Goal: Task Accomplishment & Management: Manage account settings

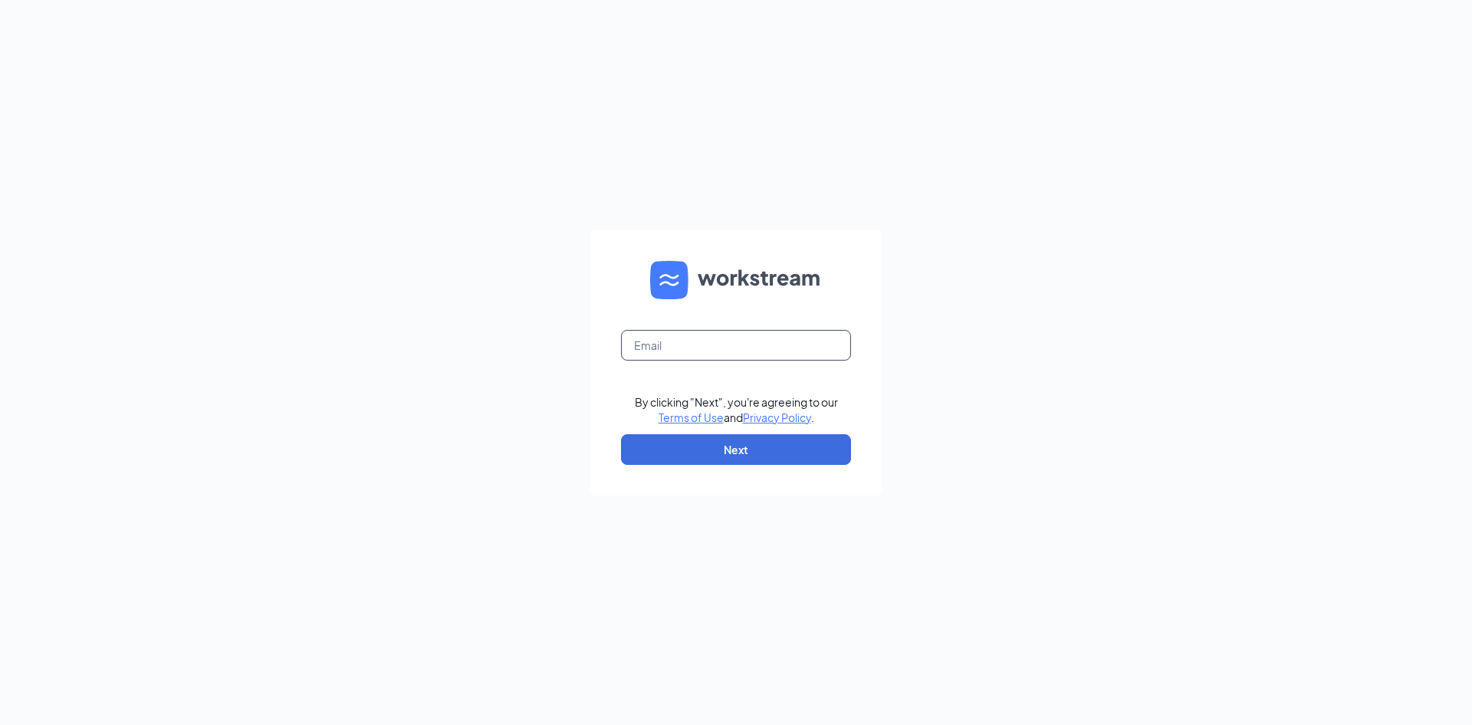
click at [692, 350] on input "text" at bounding box center [736, 345] width 230 height 31
type input "[EMAIL_ADDRESS][DOMAIN_NAME]"
click at [726, 442] on button "Next" at bounding box center [736, 449] width 230 height 31
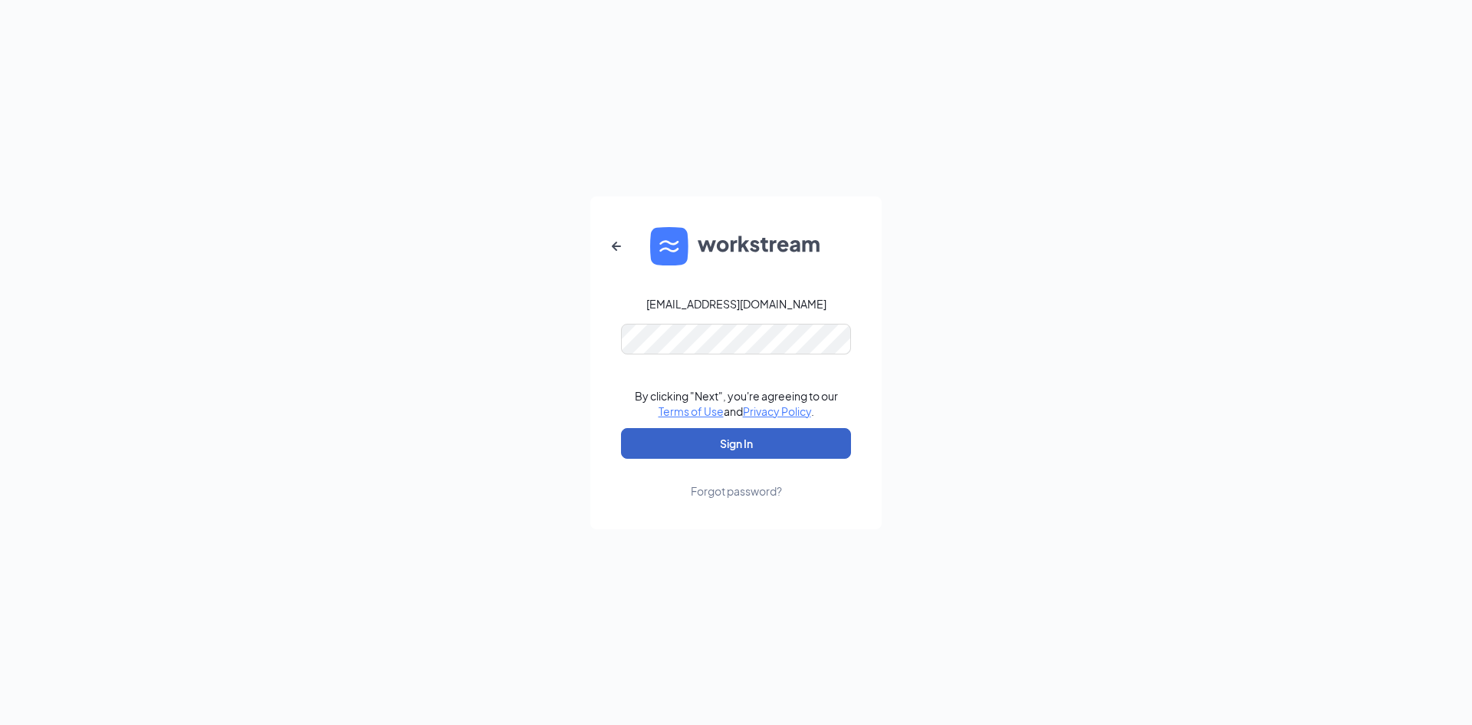
click at [731, 442] on button "Sign In" at bounding box center [736, 443] width 230 height 31
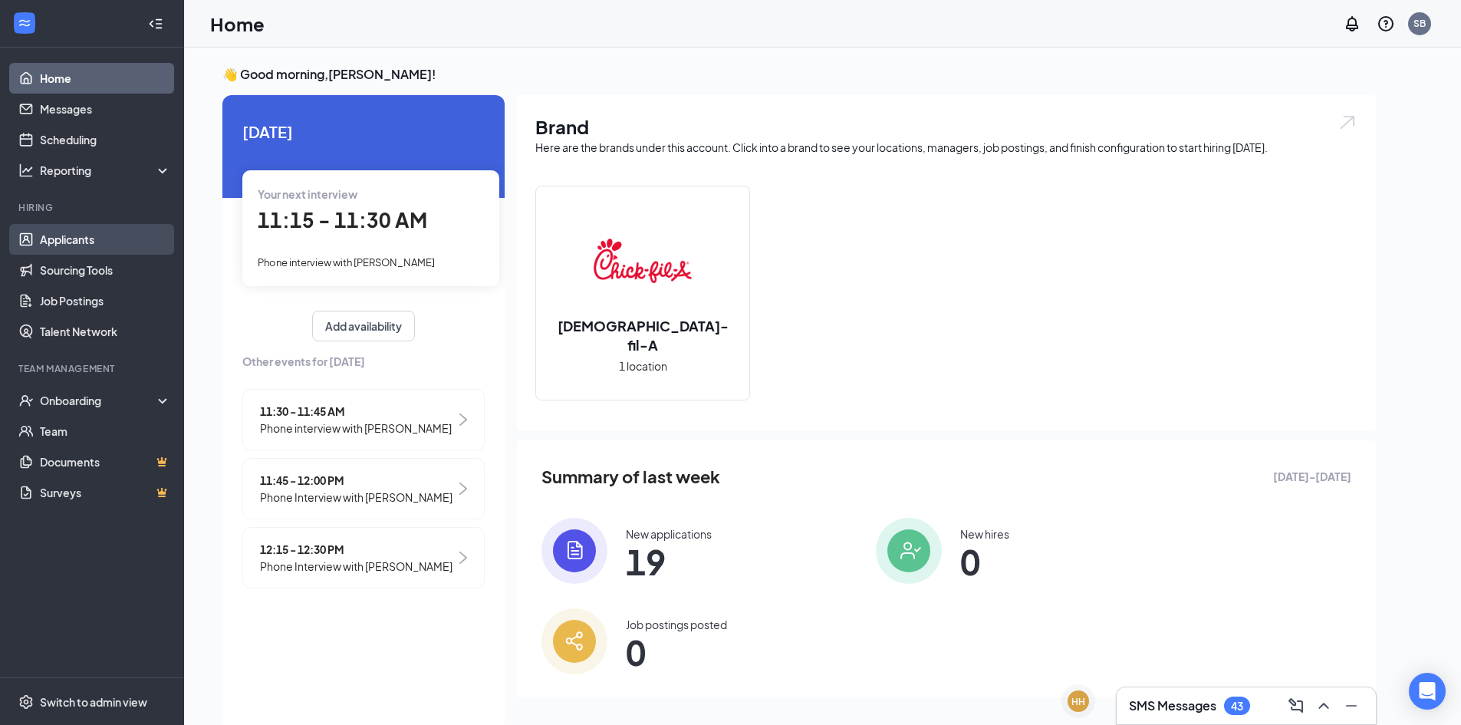
click at [79, 239] on link "Applicants" at bounding box center [105, 239] width 131 height 31
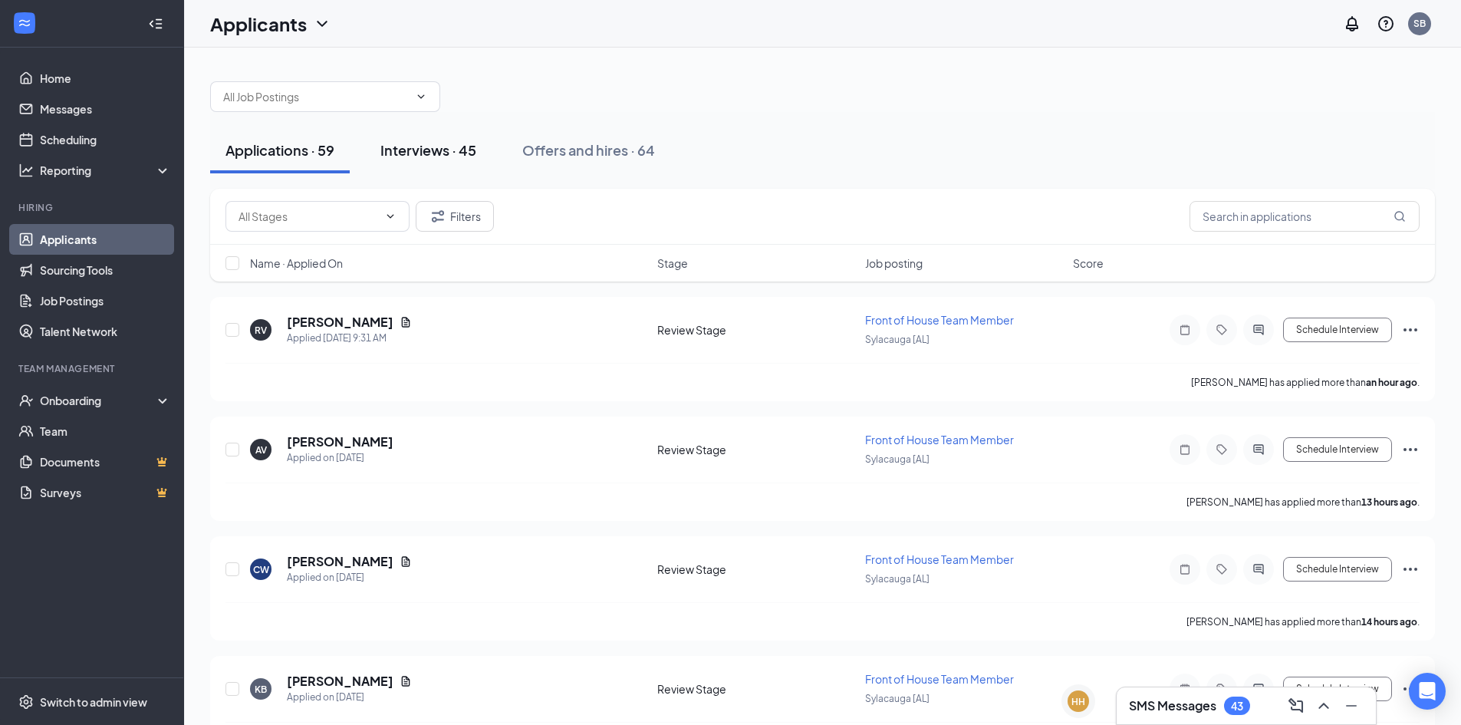
click at [453, 146] on div "Interviews · 45" at bounding box center [428, 149] width 96 height 19
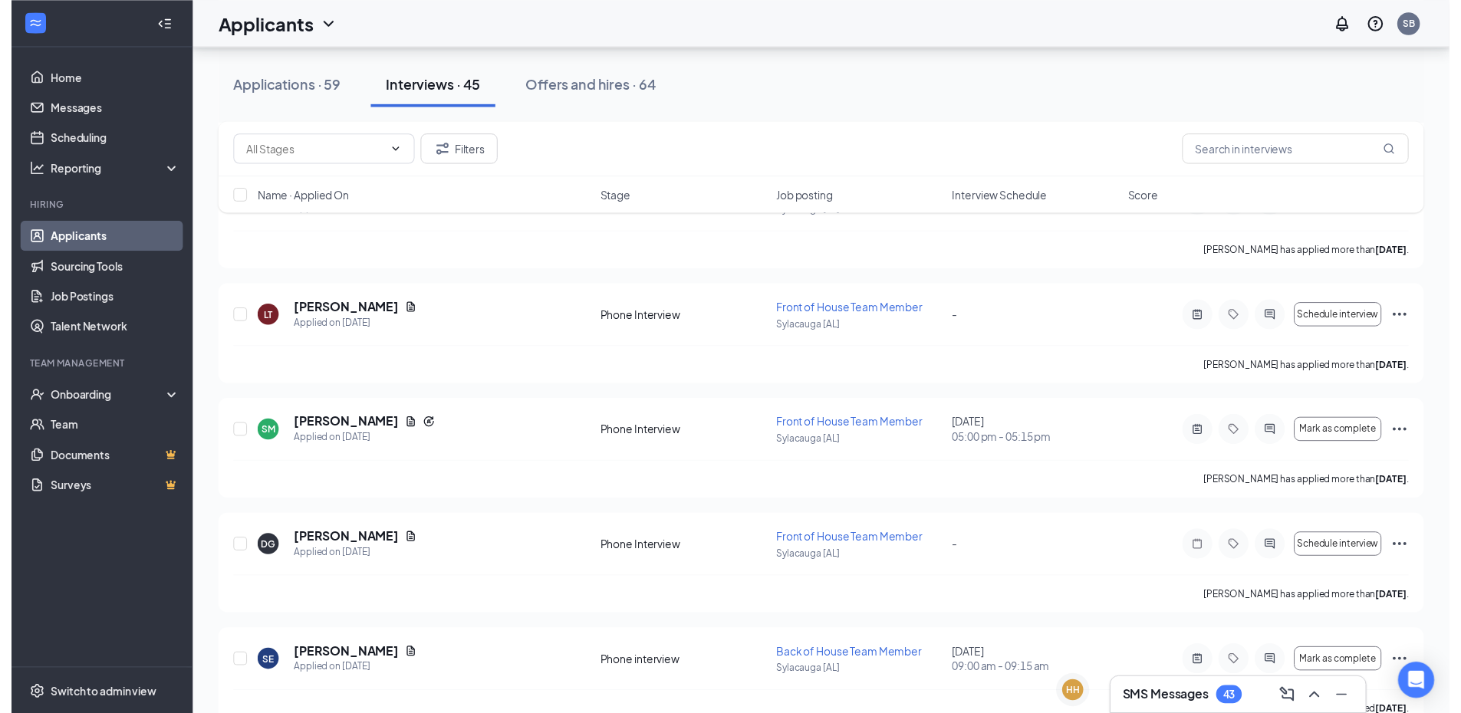
scroll to position [1718, 0]
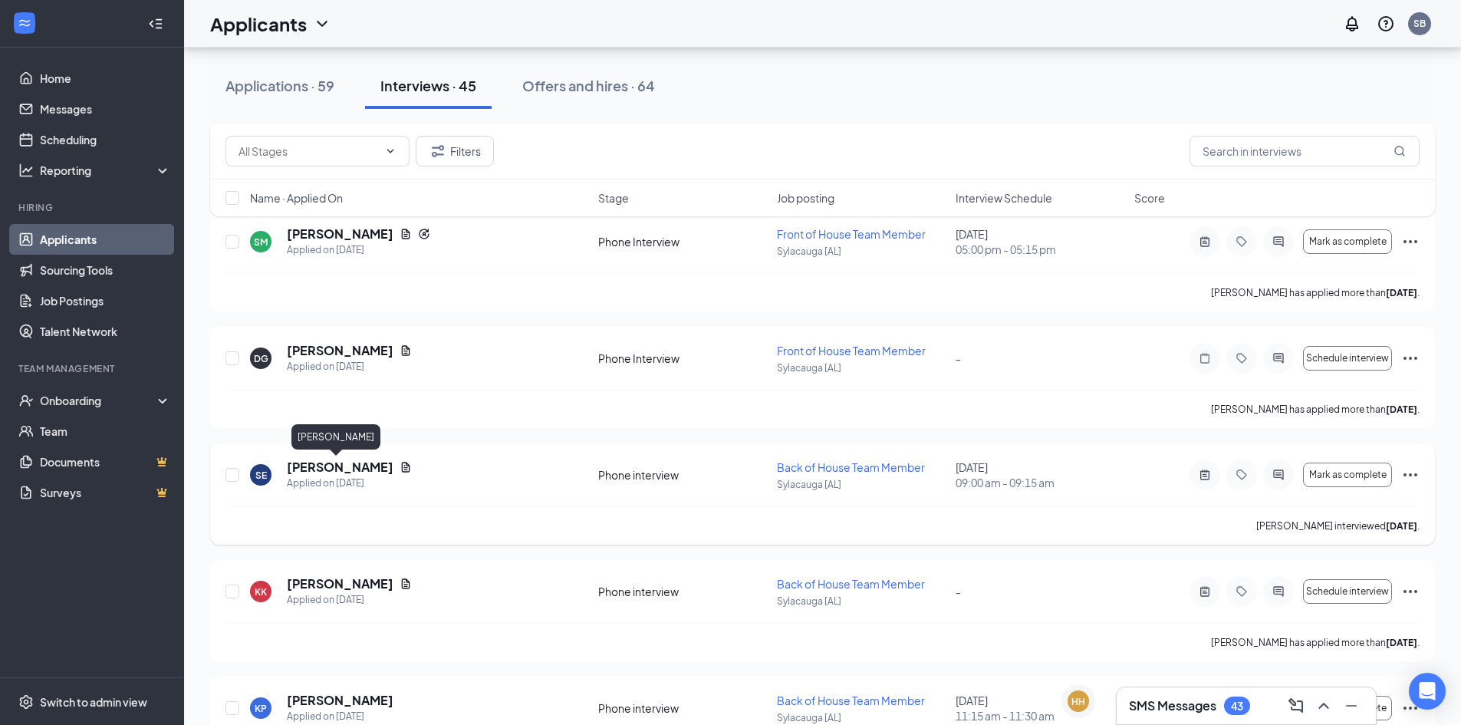
click at [353, 468] on h5 "[PERSON_NAME]" at bounding box center [340, 467] width 107 height 17
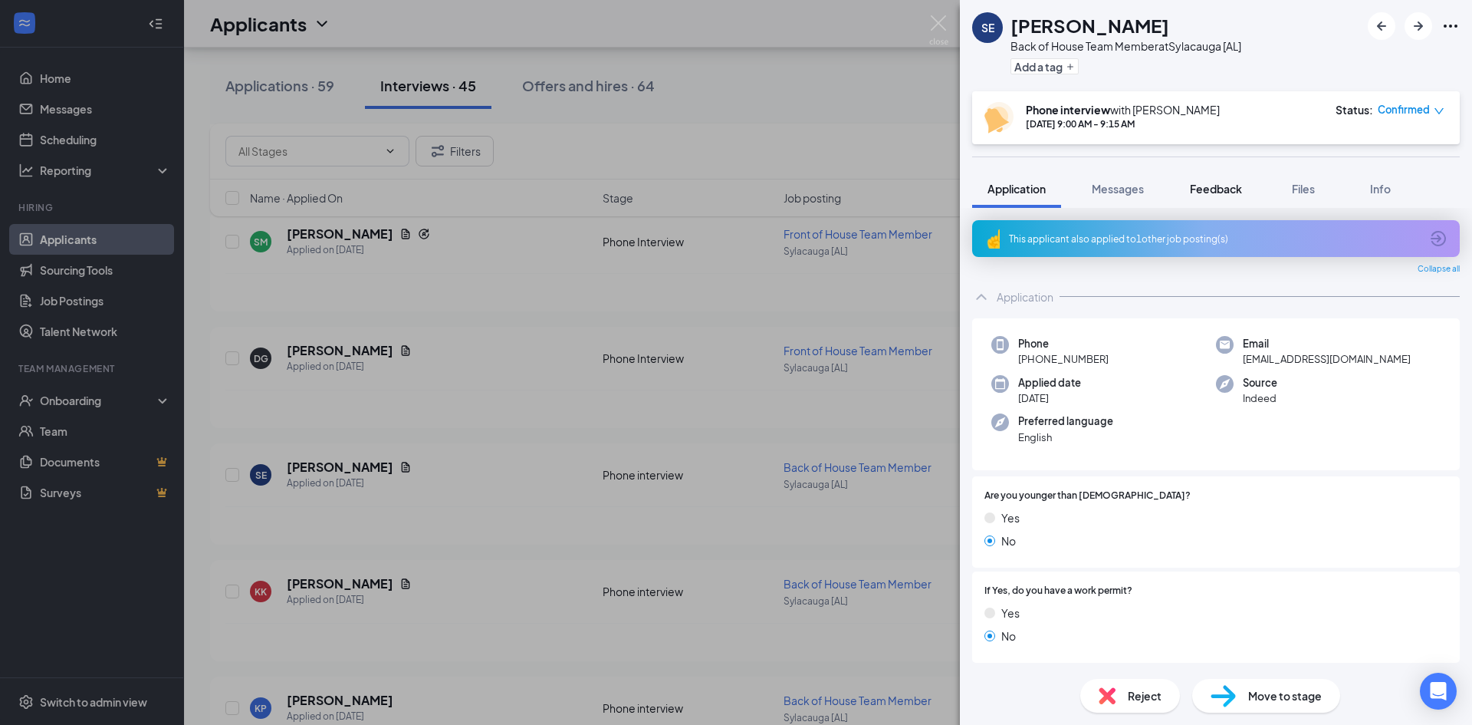
click at [1207, 190] on span "Feedback" at bounding box center [1216, 189] width 52 height 14
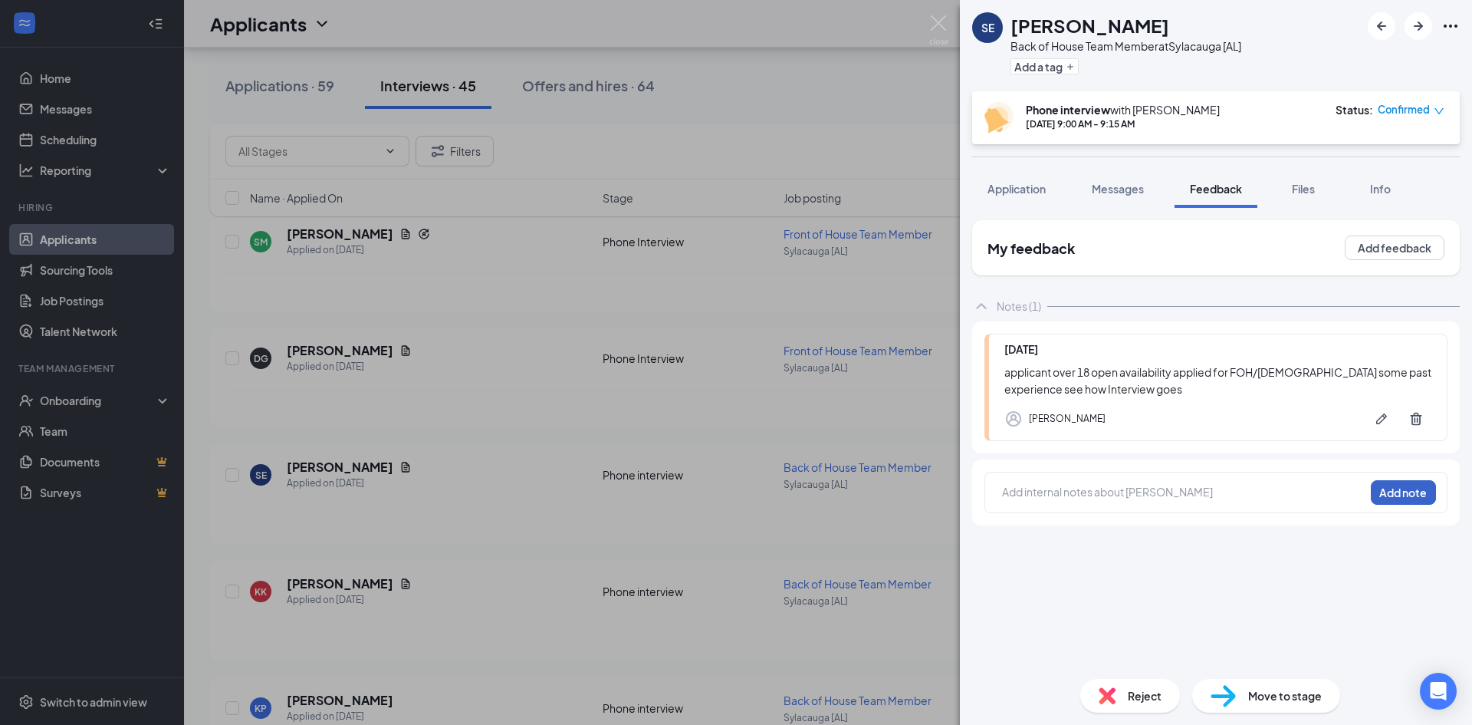
click at [1399, 488] on button "Add note" at bounding box center [1403, 492] width 65 height 25
click at [1058, 483] on div at bounding box center [1183, 493] width 363 height 21
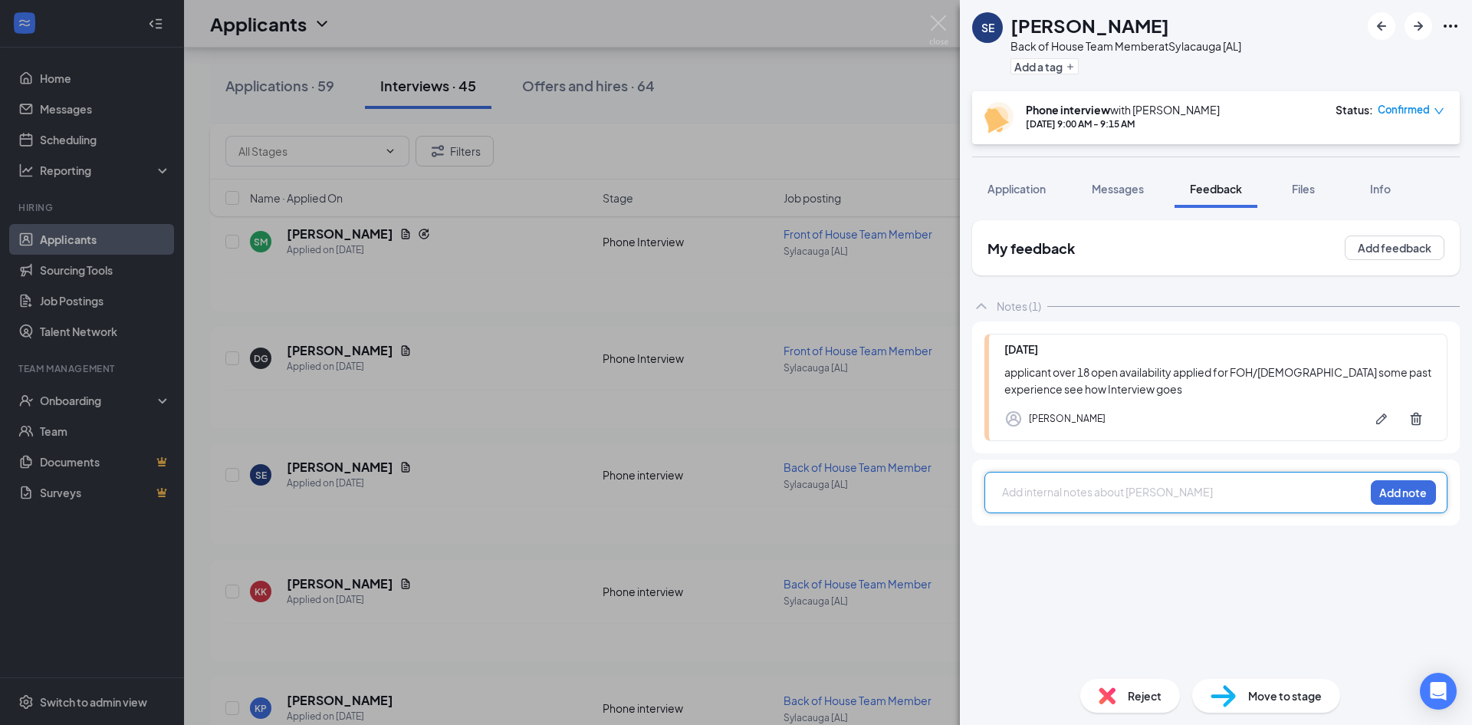
click at [1054, 485] on div at bounding box center [1183, 492] width 361 height 16
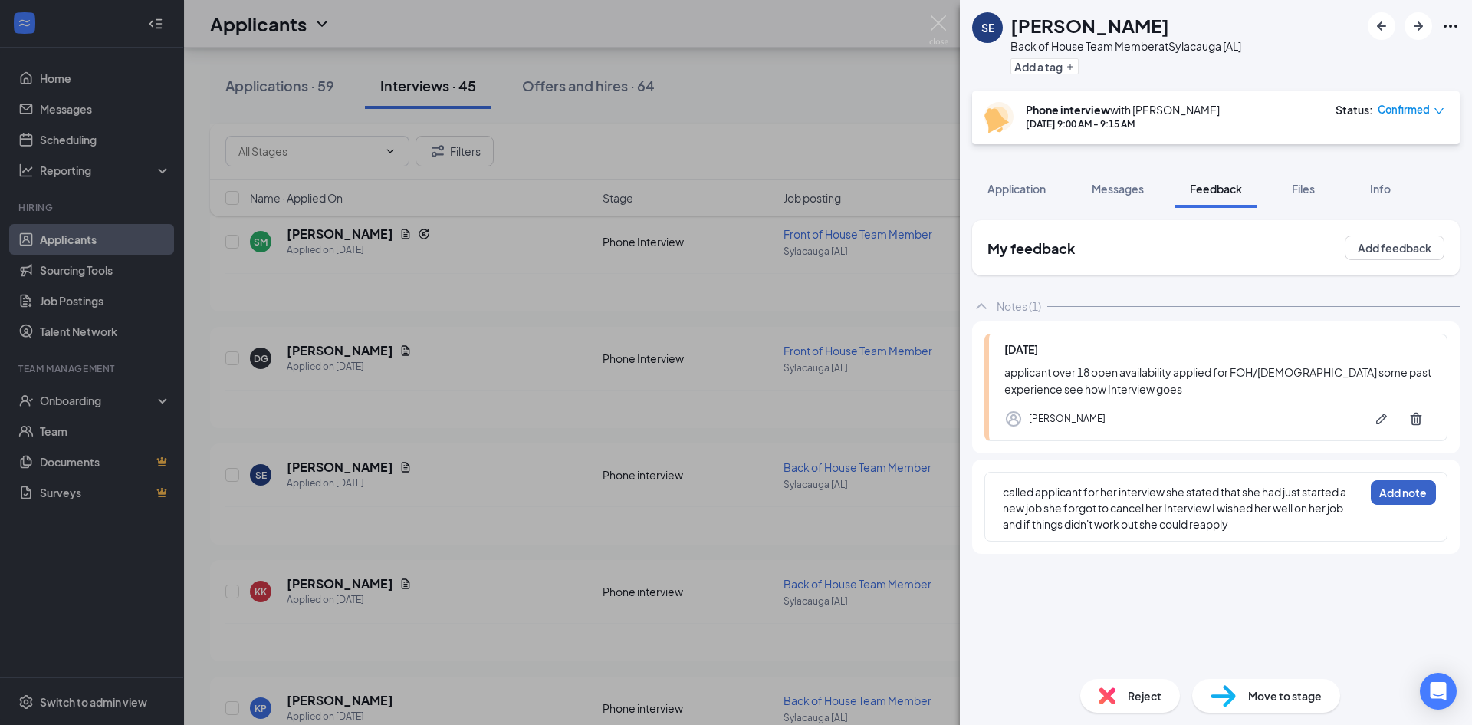
click at [1414, 482] on button "Add note" at bounding box center [1403, 492] width 65 height 25
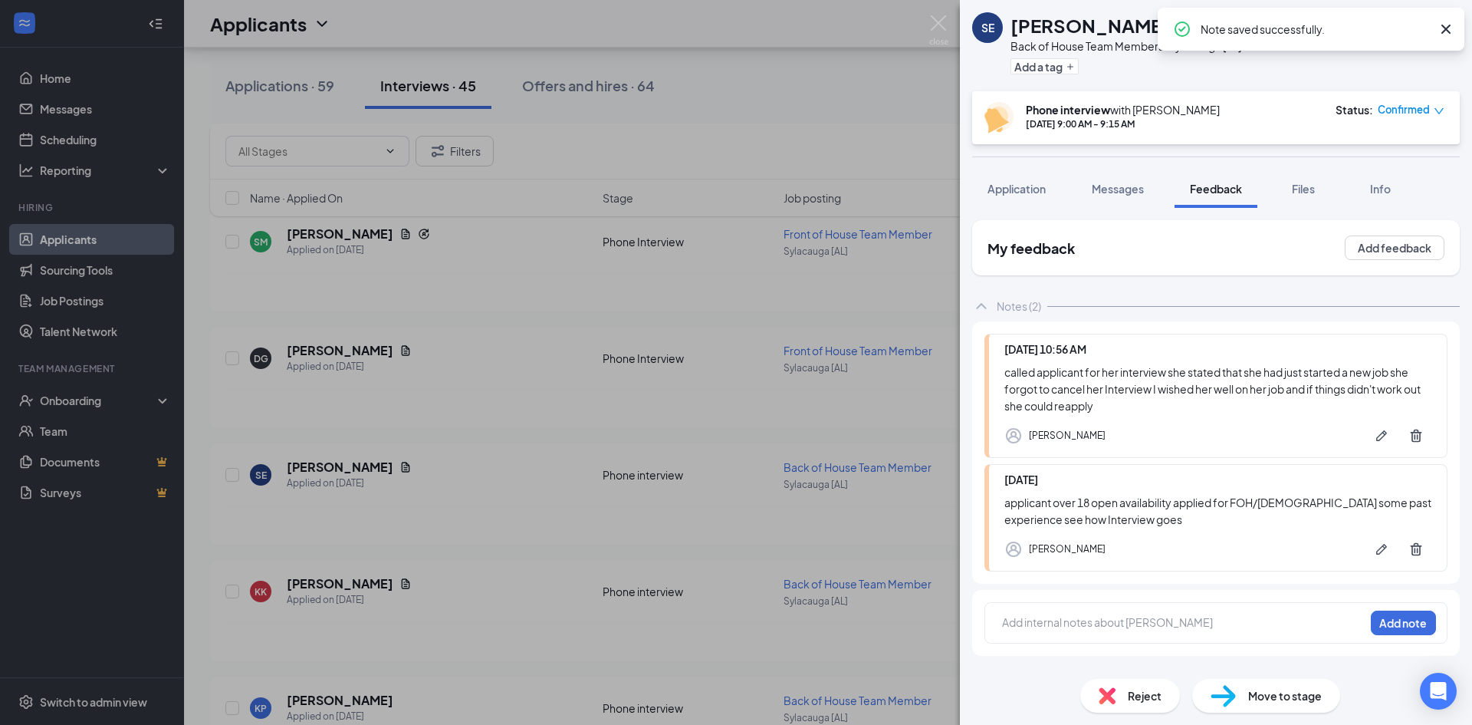
click at [1119, 690] on div "Reject" at bounding box center [1130, 696] width 100 height 34
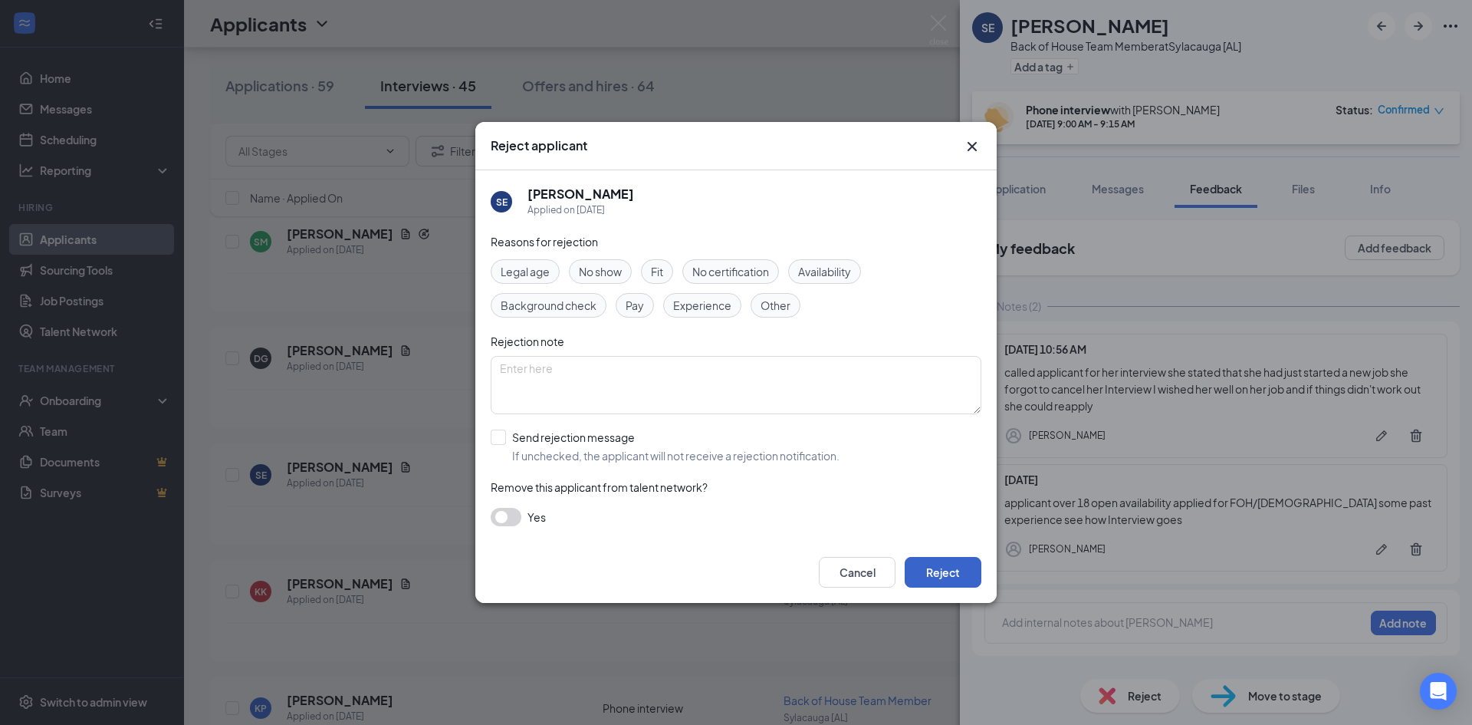
click at [954, 560] on button "Reject" at bounding box center [943, 572] width 77 height 31
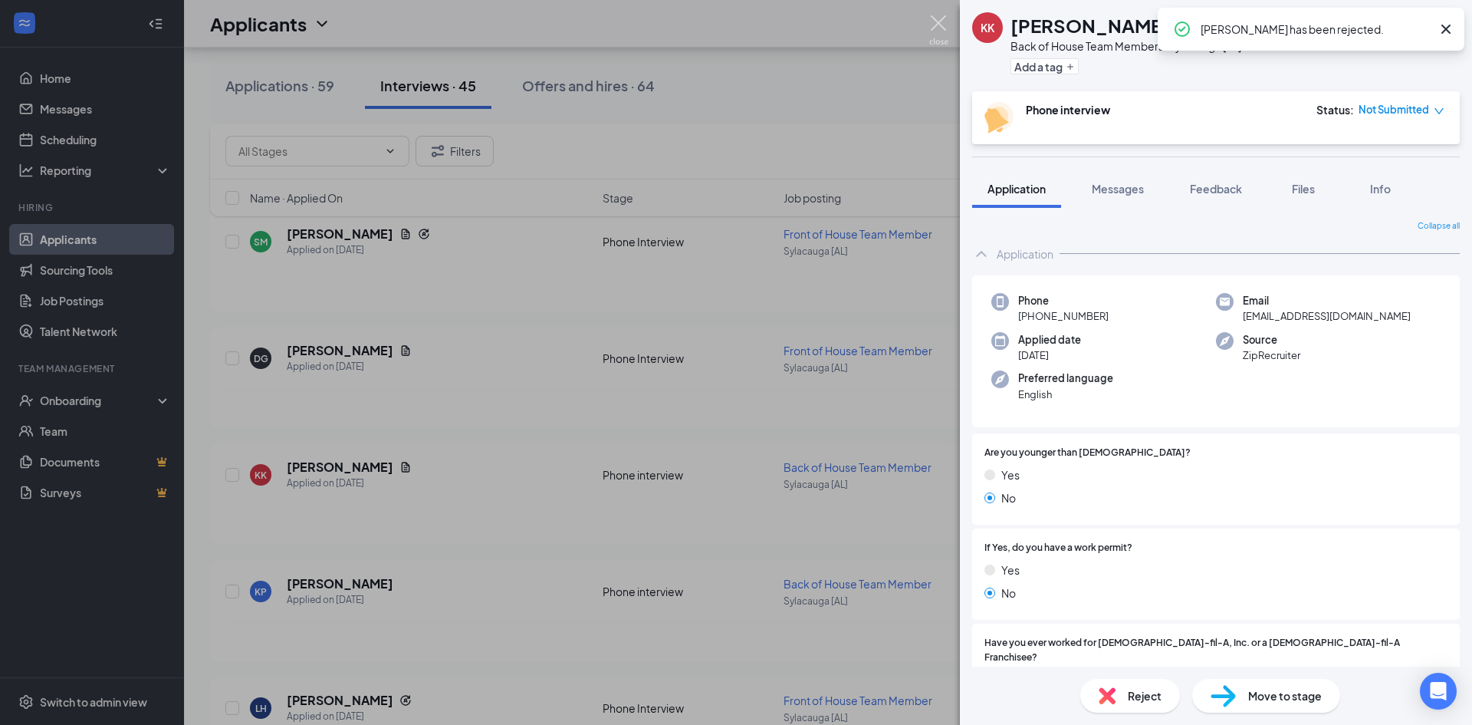
click at [945, 17] on img at bounding box center [938, 30] width 19 height 30
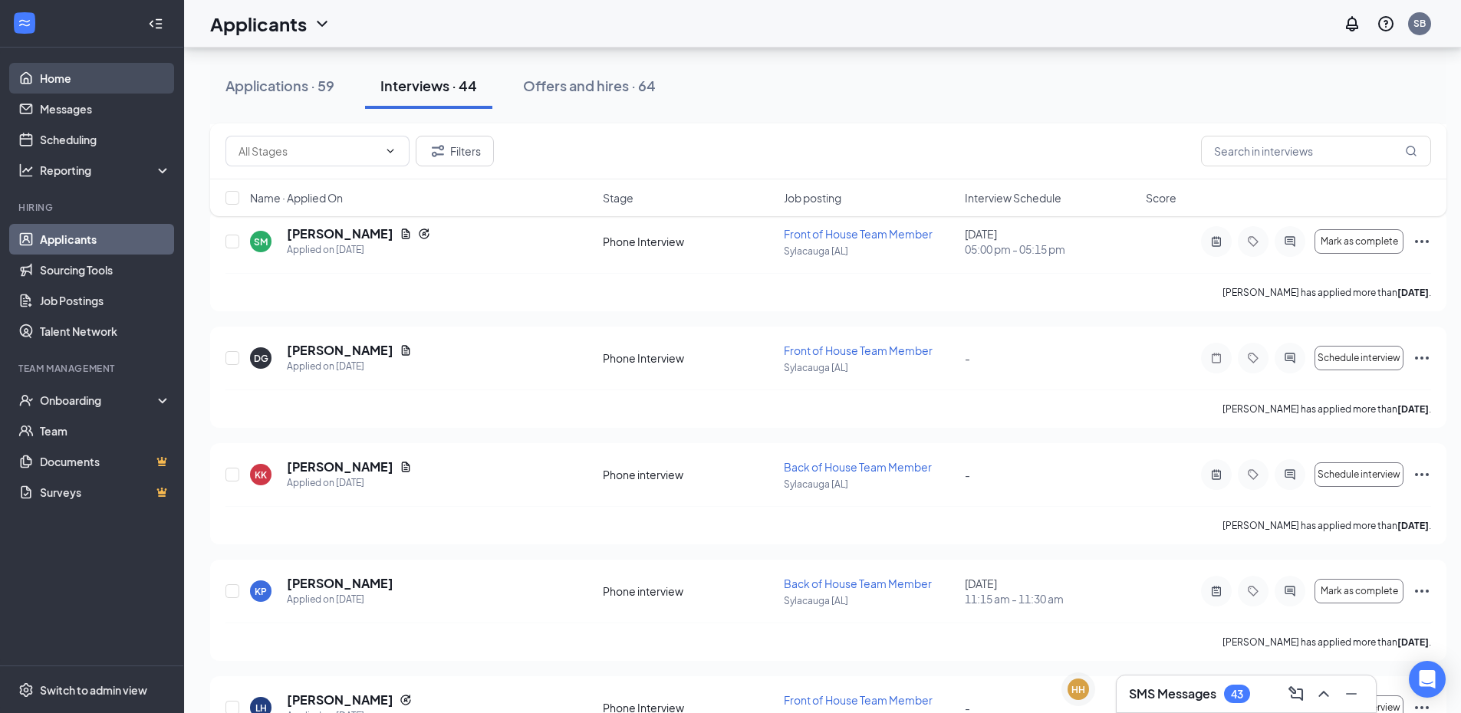
click at [83, 75] on link "Home" at bounding box center [105, 78] width 131 height 31
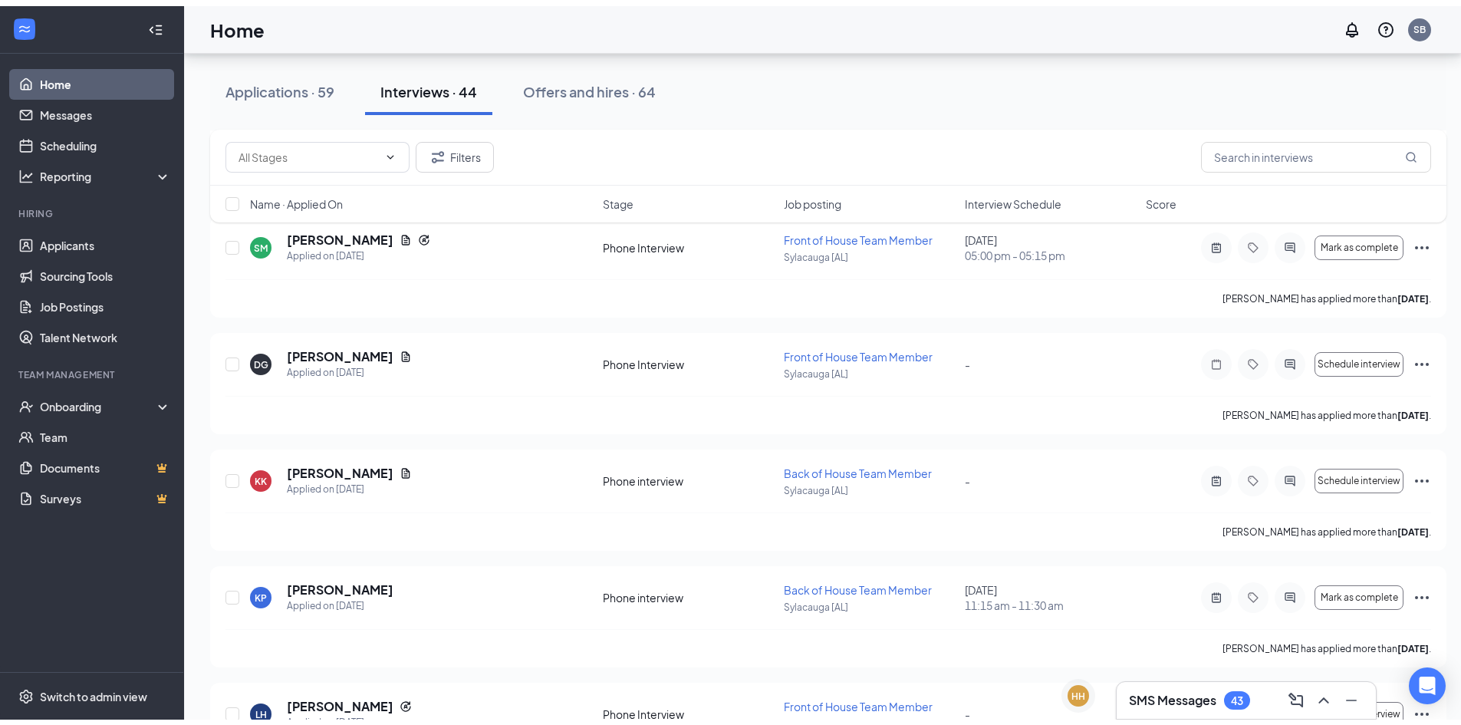
scroll to position [32, 0]
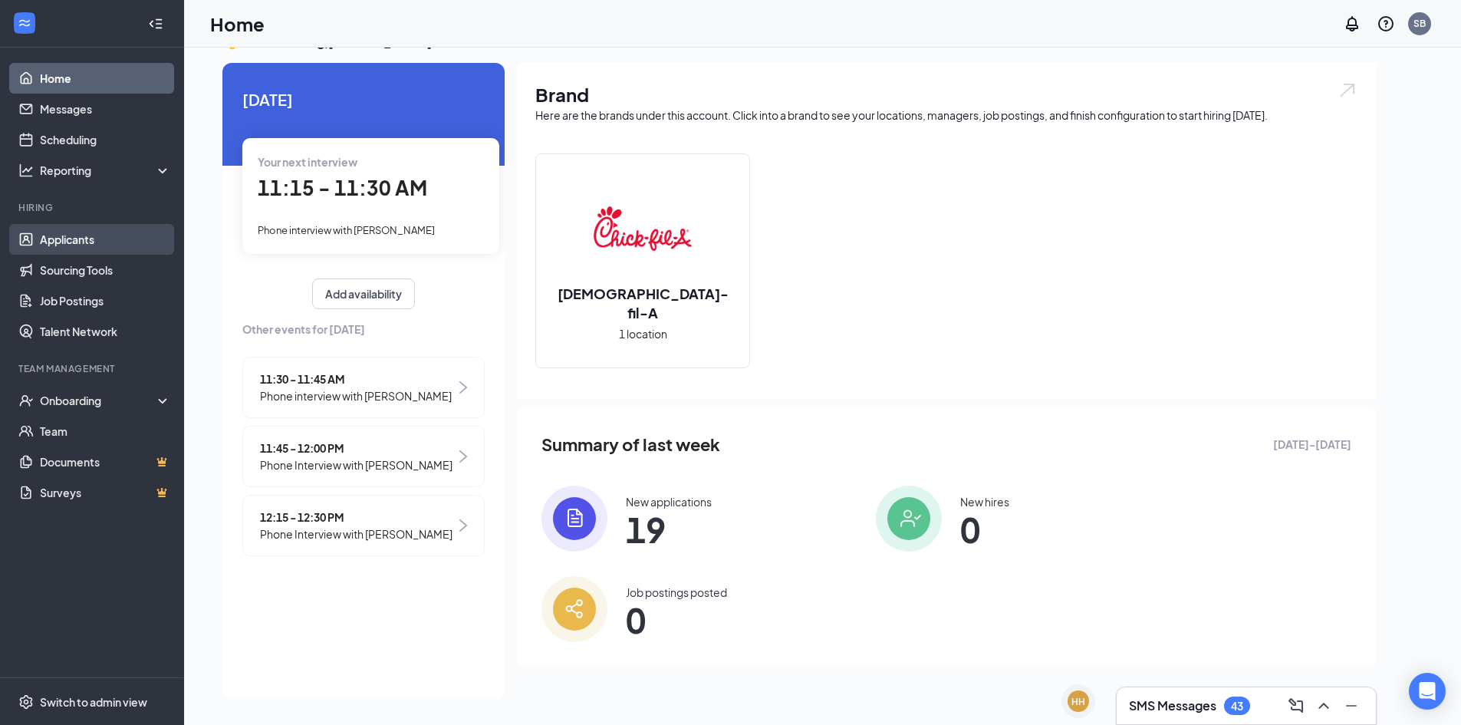
click at [103, 237] on link "Applicants" at bounding box center [105, 239] width 131 height 31
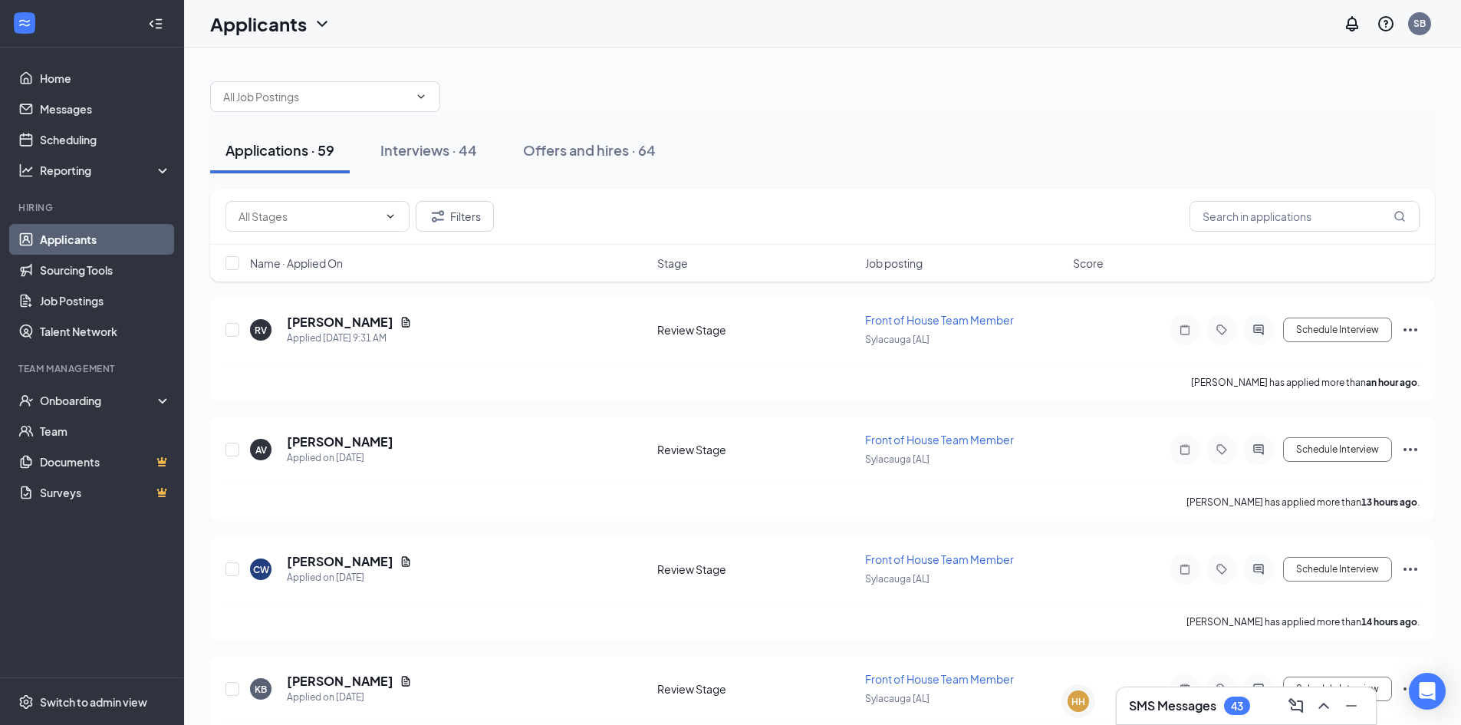
click at [103, 237] on link "Applicants" at bounding box center [105, 239] width 131 height 31
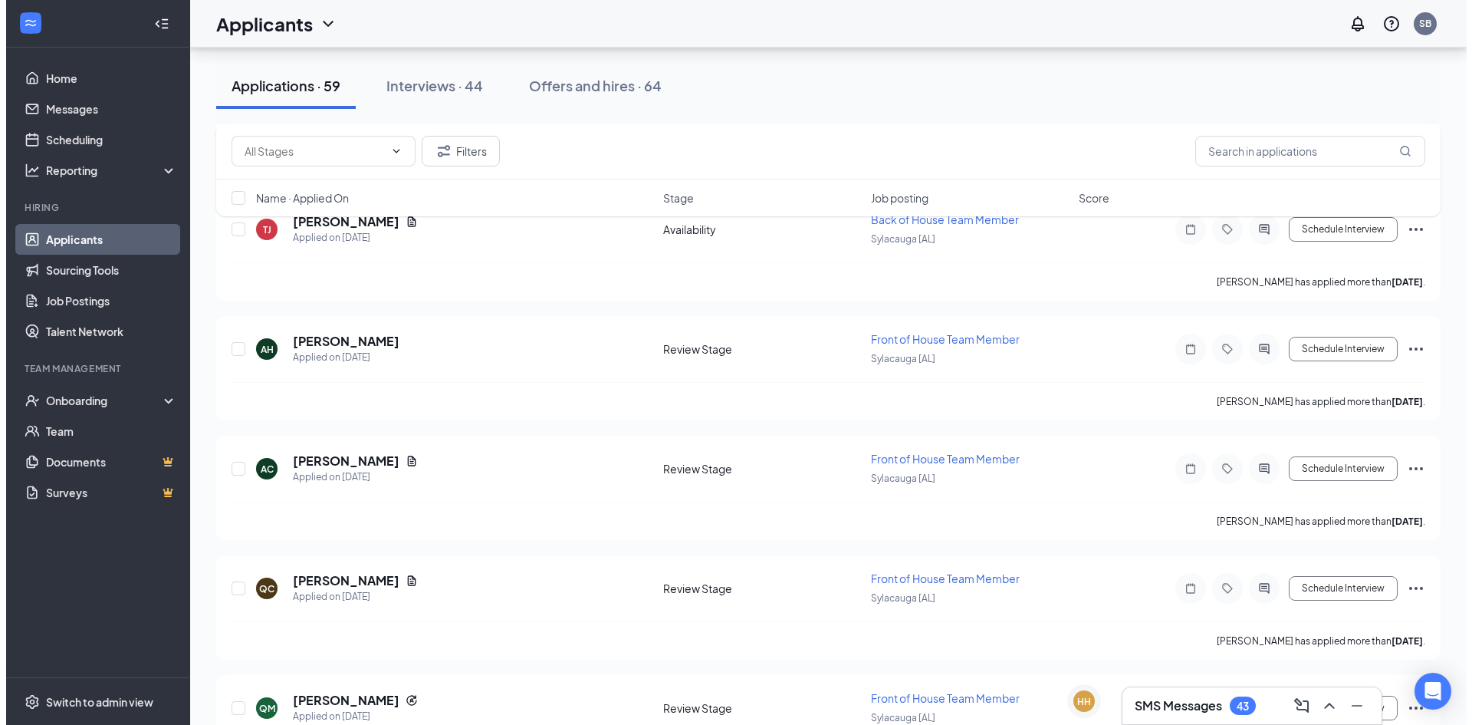
scroll to position [869, 0]
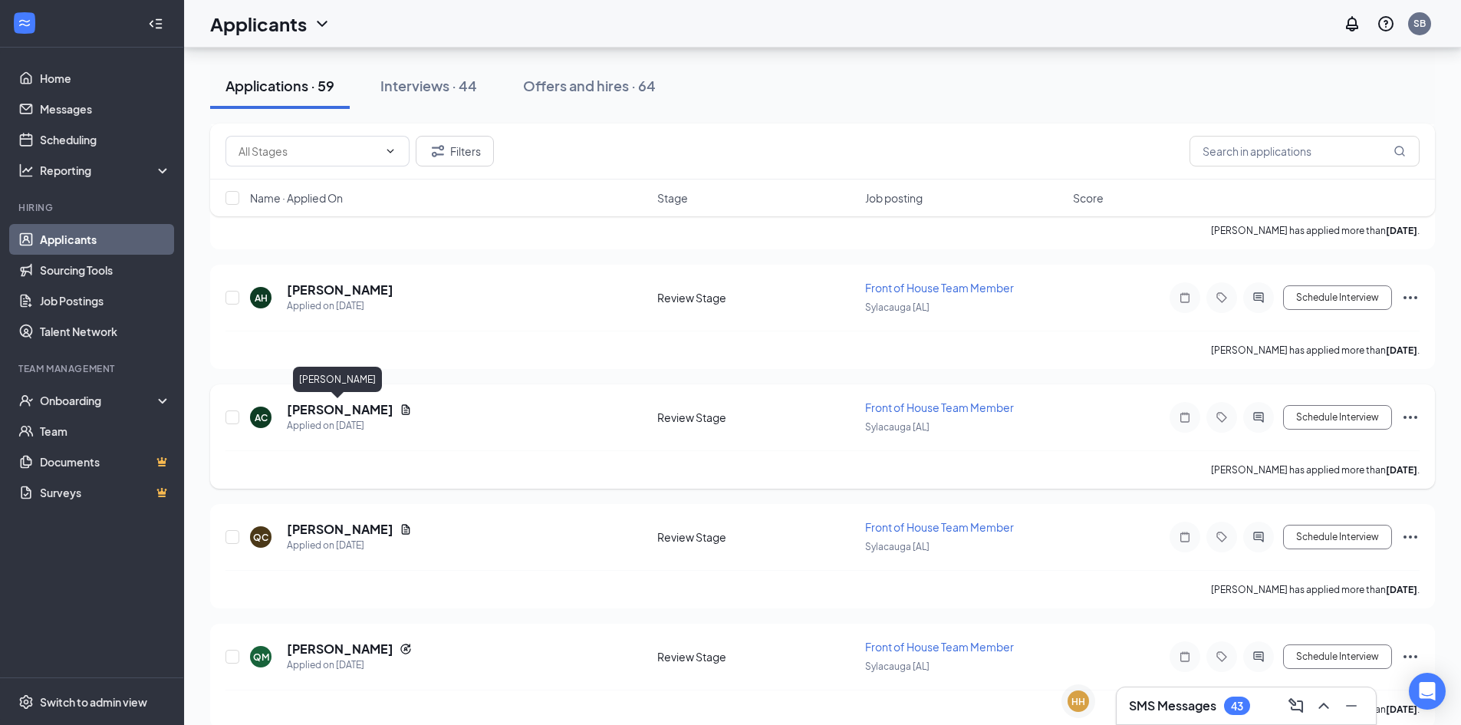
click at [338, 413] on h5 "[PERSON_NAME]" at bounding box center [340, 409] width 107 height 17
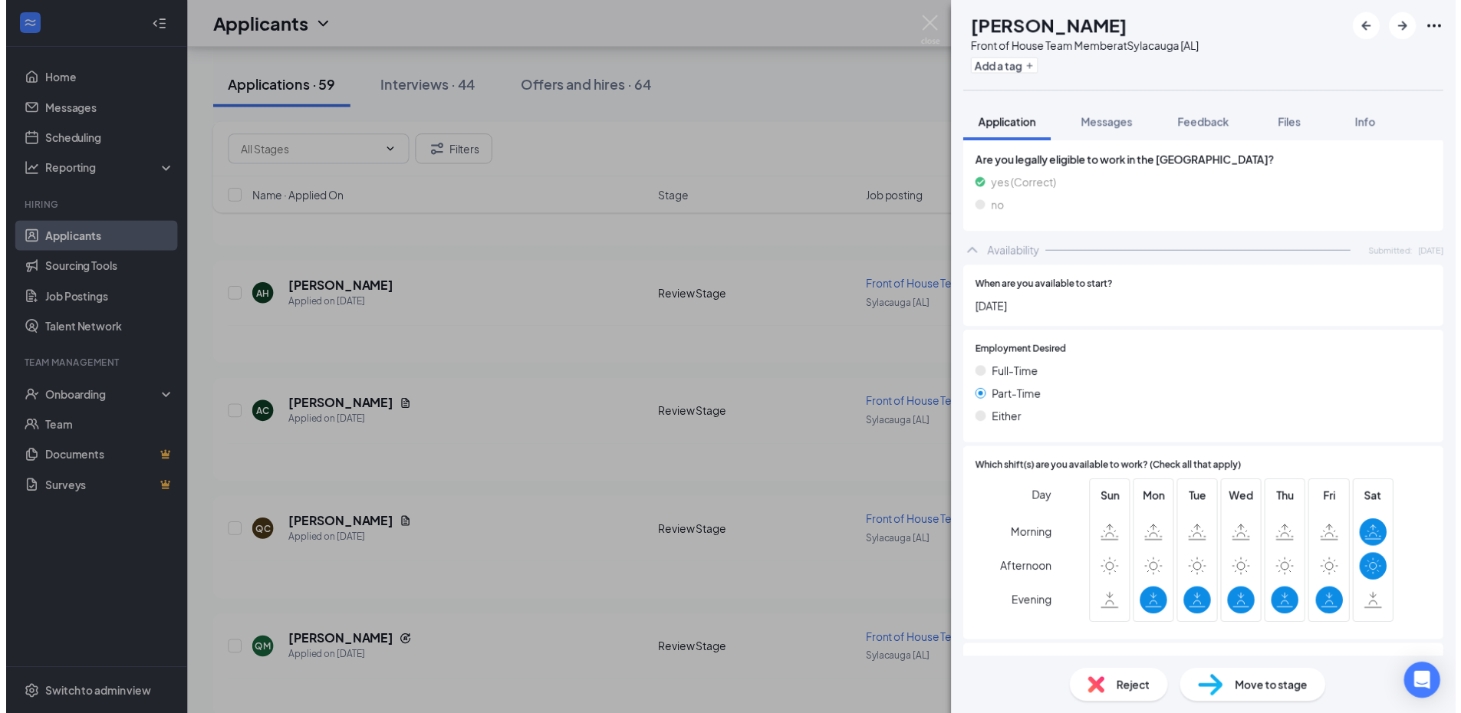
scroll to position [813, 0]
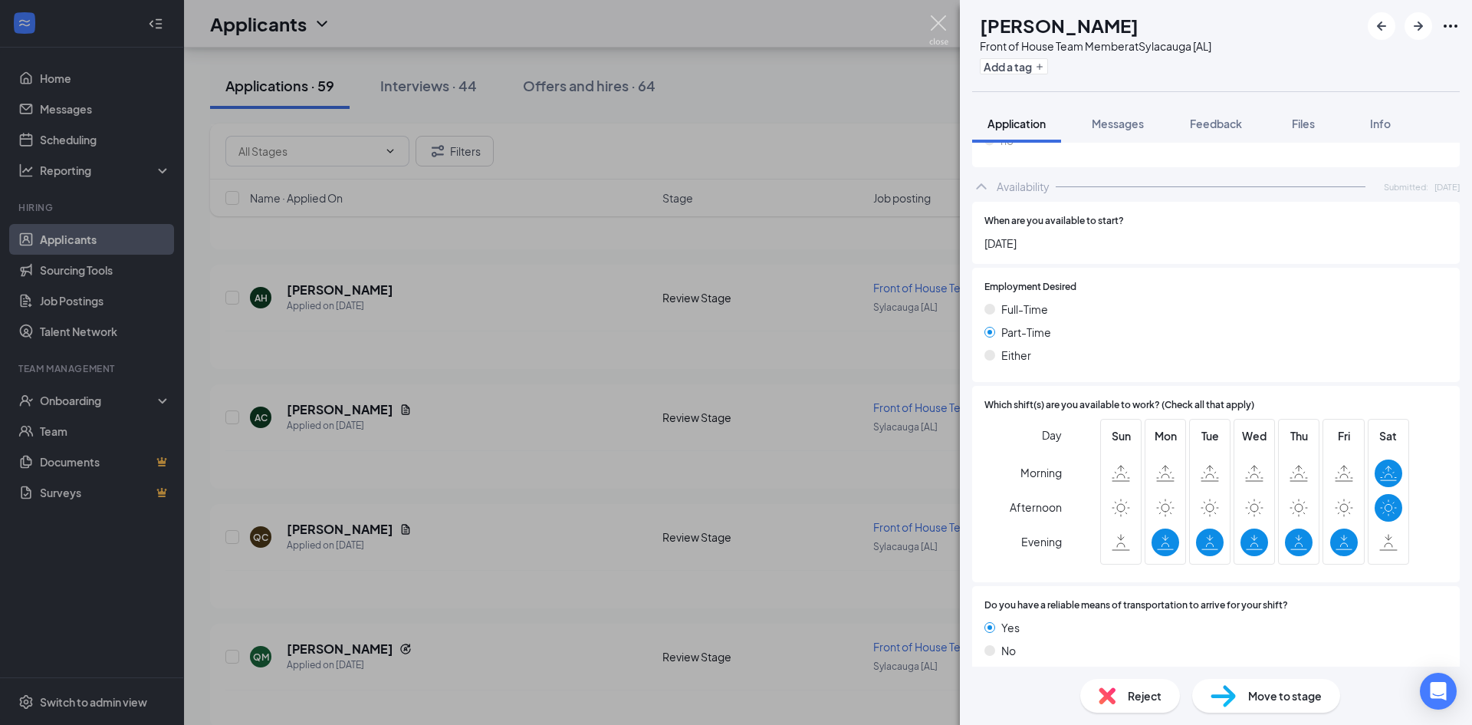
click at [940, 28] on img at bounding box center [938, 30] width 19 height 30
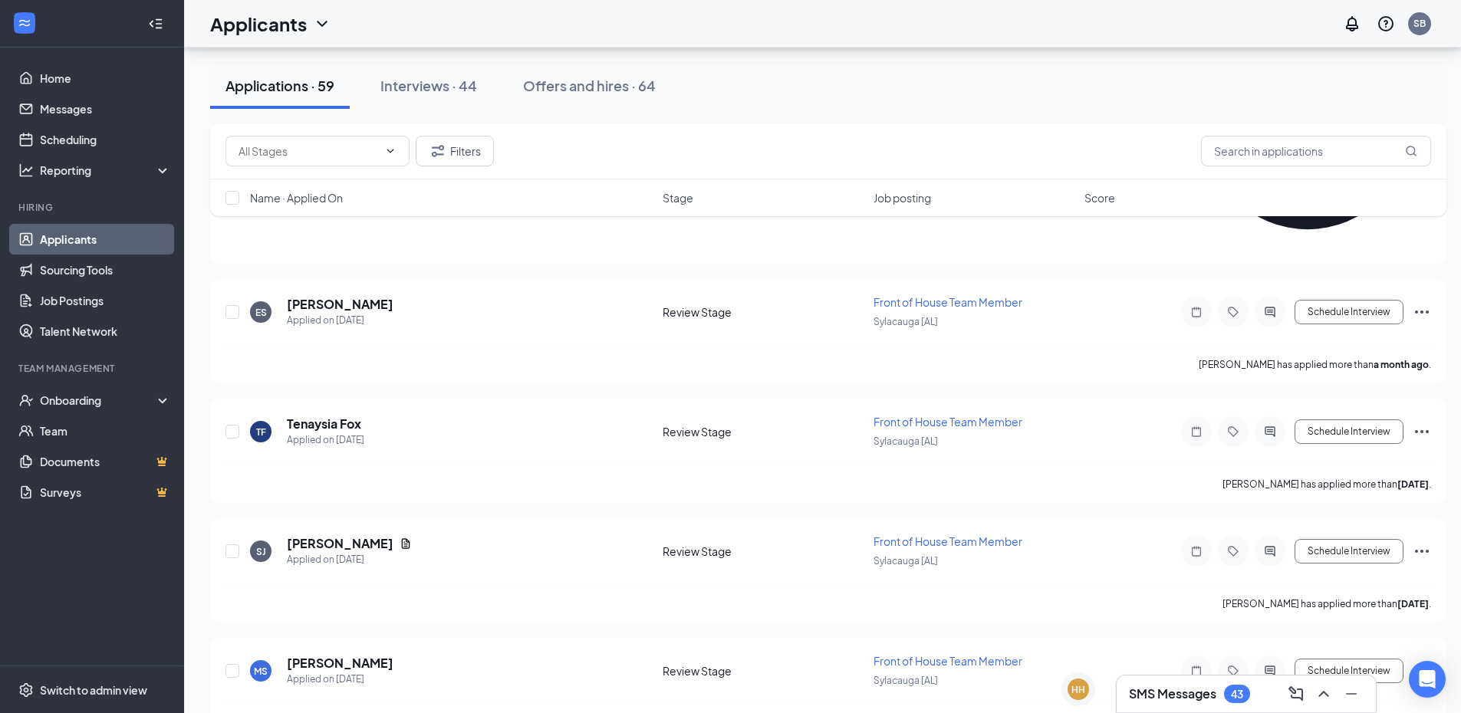
scroll to position [6649, 0]
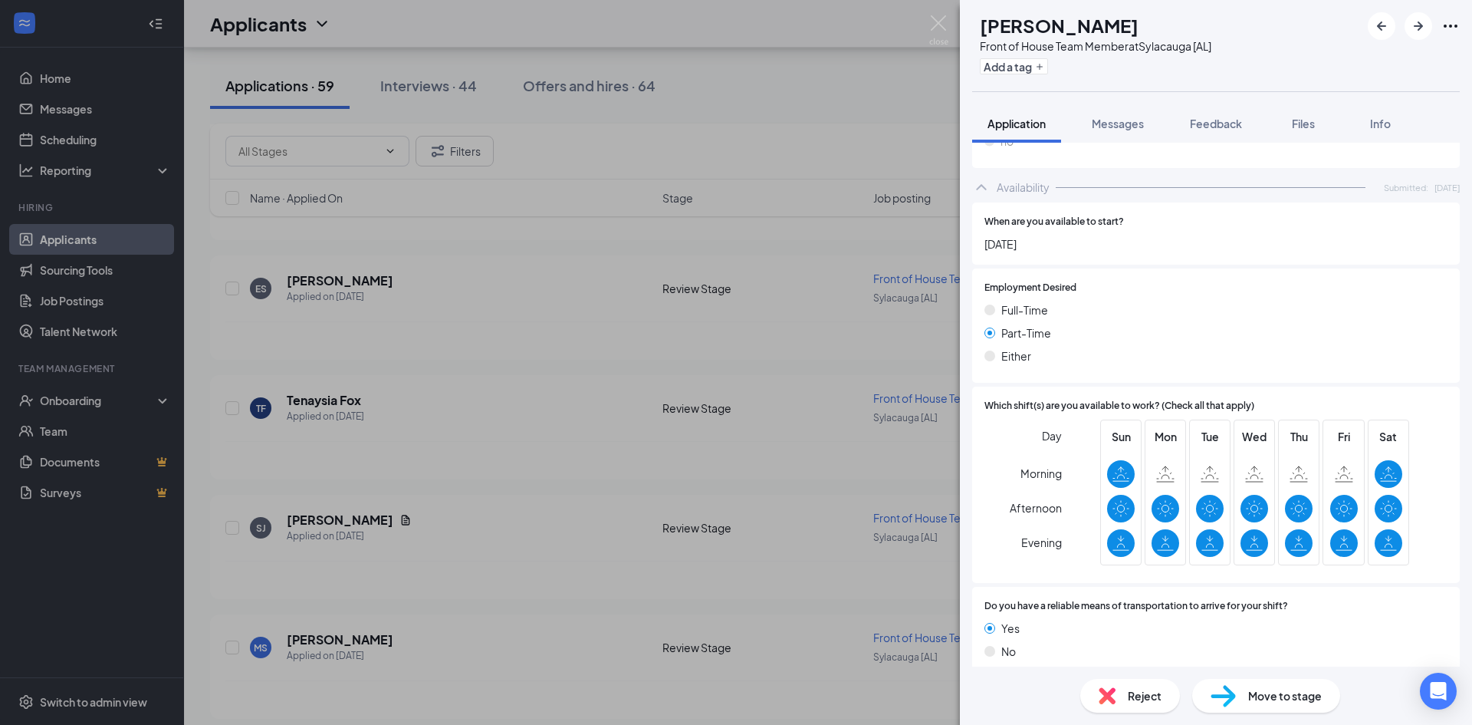
scroll to position [763, 0]
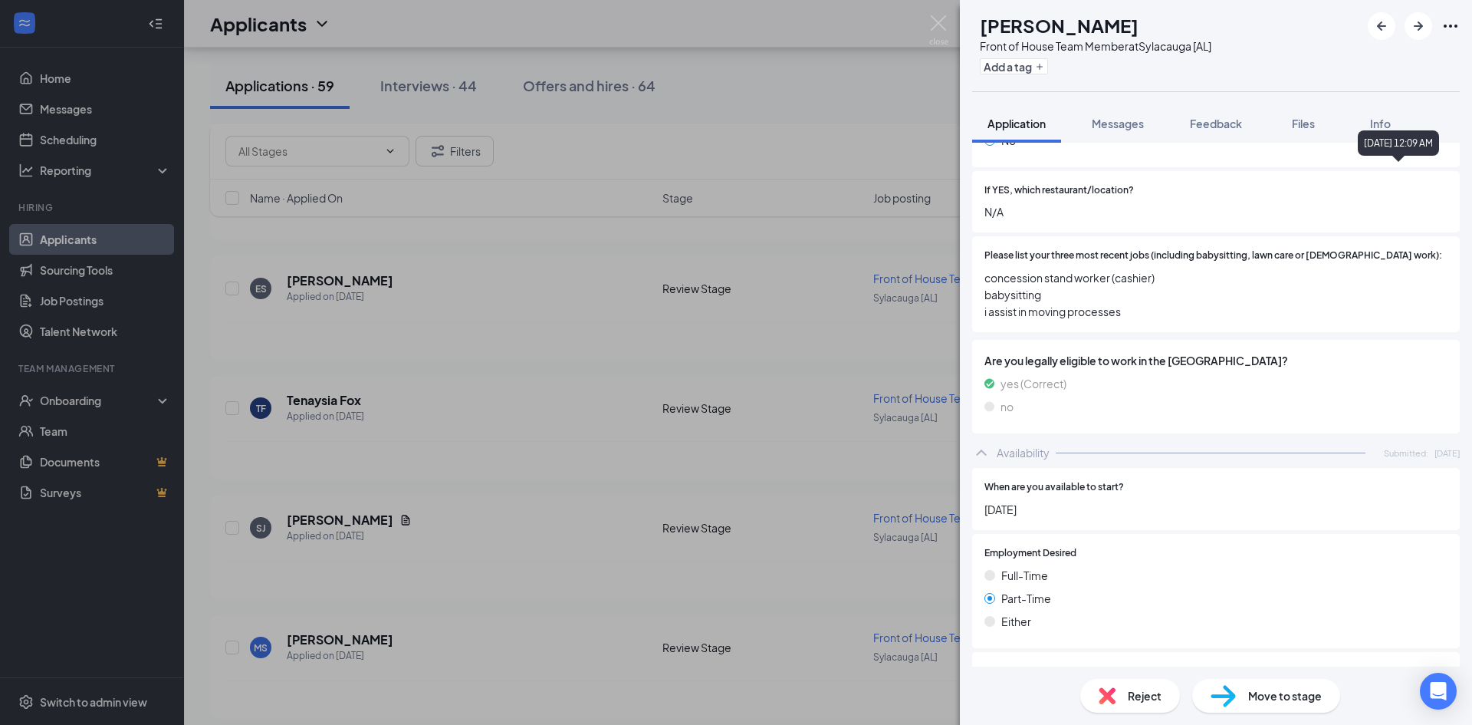
click at [1439, 149] on div "[DATE] 12:09 AM" at bounding box center [1398, 142] width 81 height 25
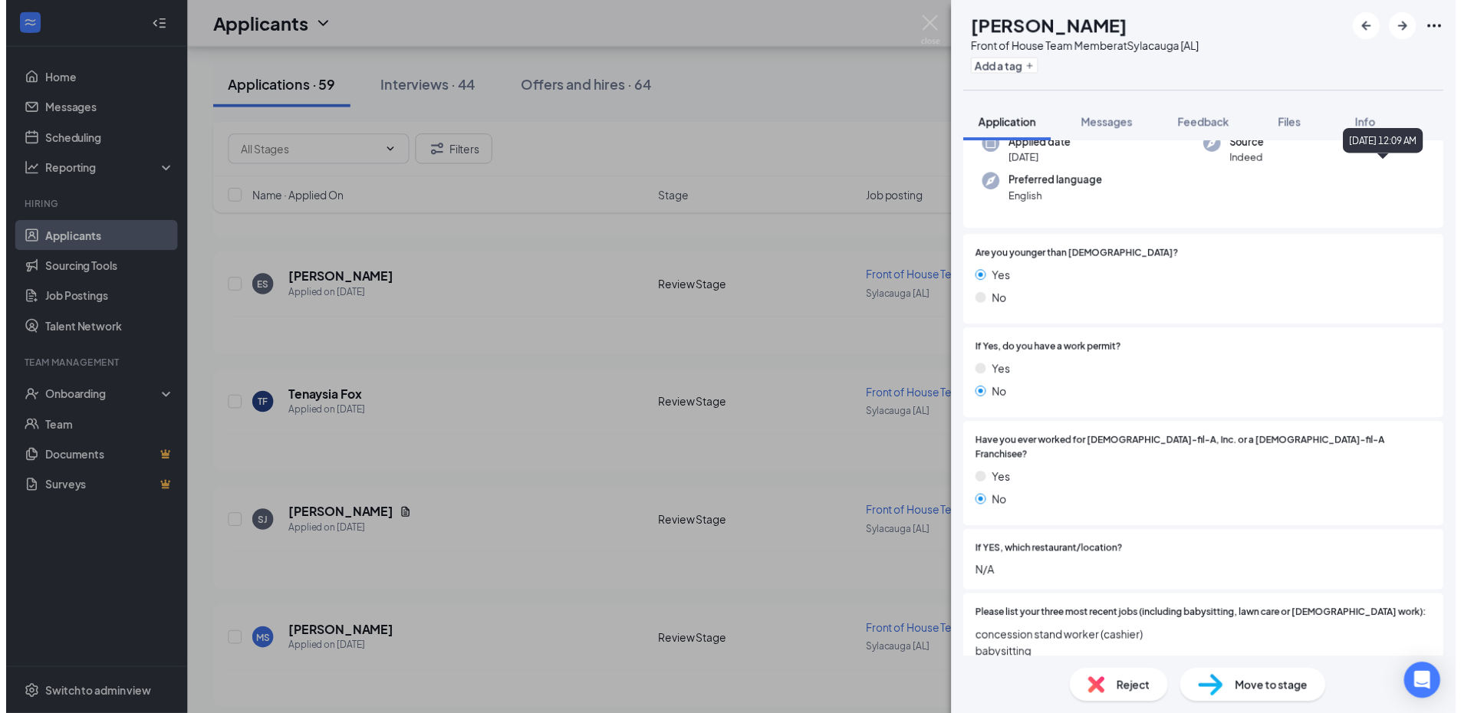
scroll to position [0, 0]
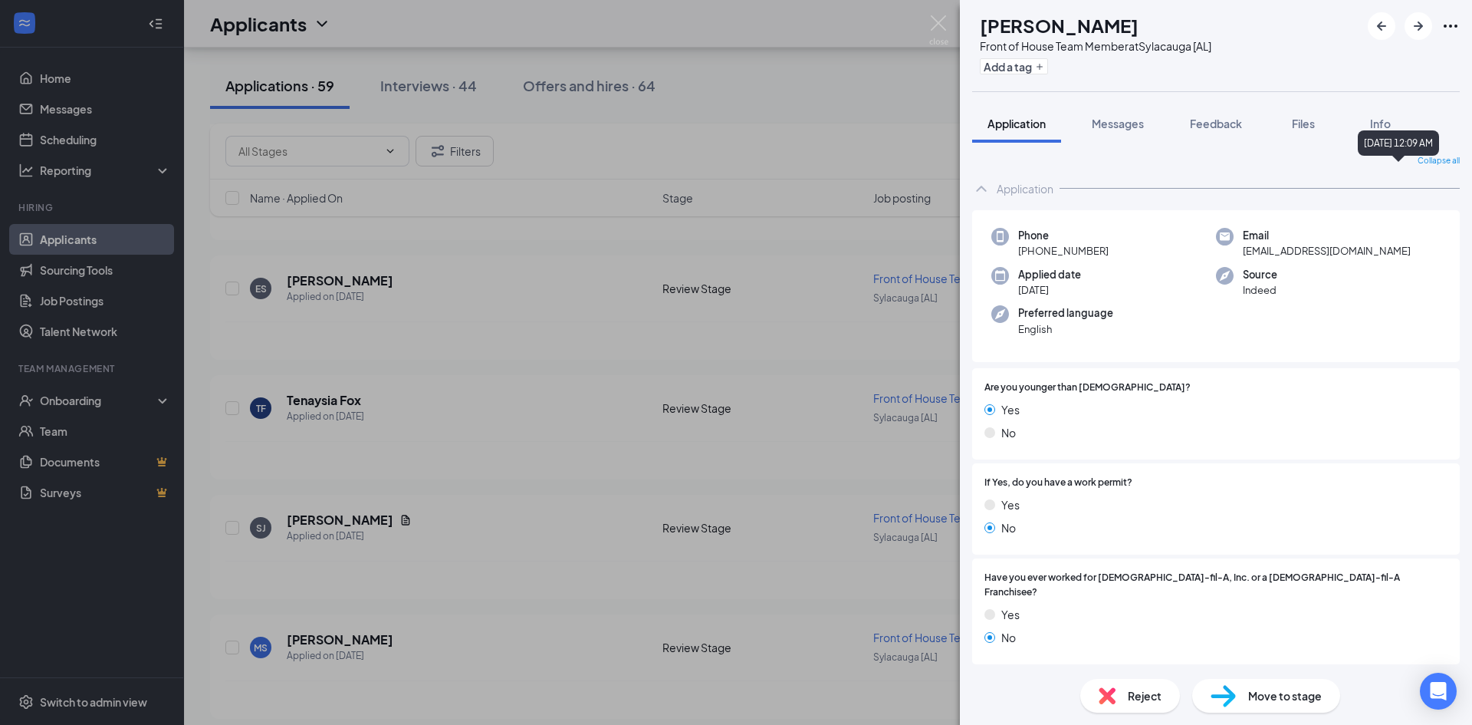
click at [1439, 149] on div "[DATE] 12:09 AM" at bounding box center [1398, 142] width 81 height 25
click at [945, 22] on img at bounding box center [938, 30] width 19 height 30
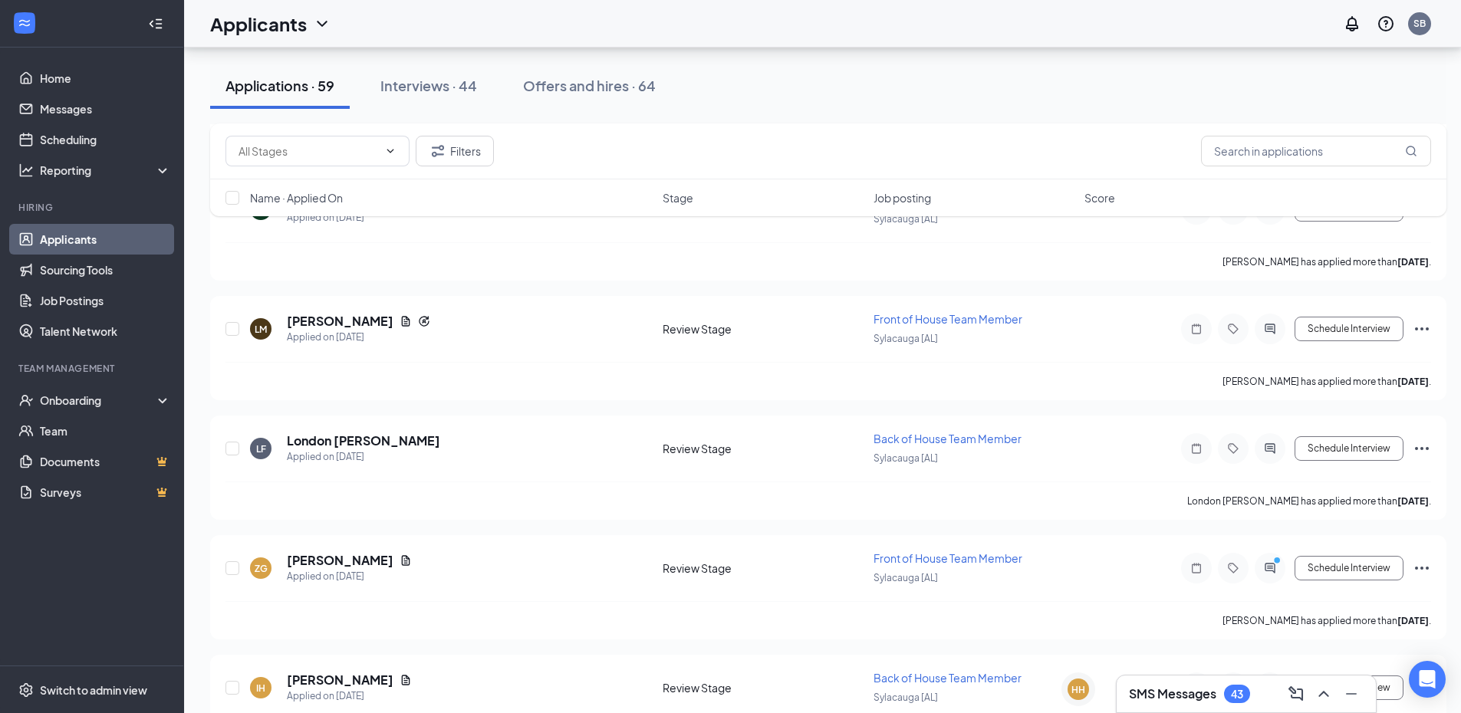
scroll to position [3313, 0]
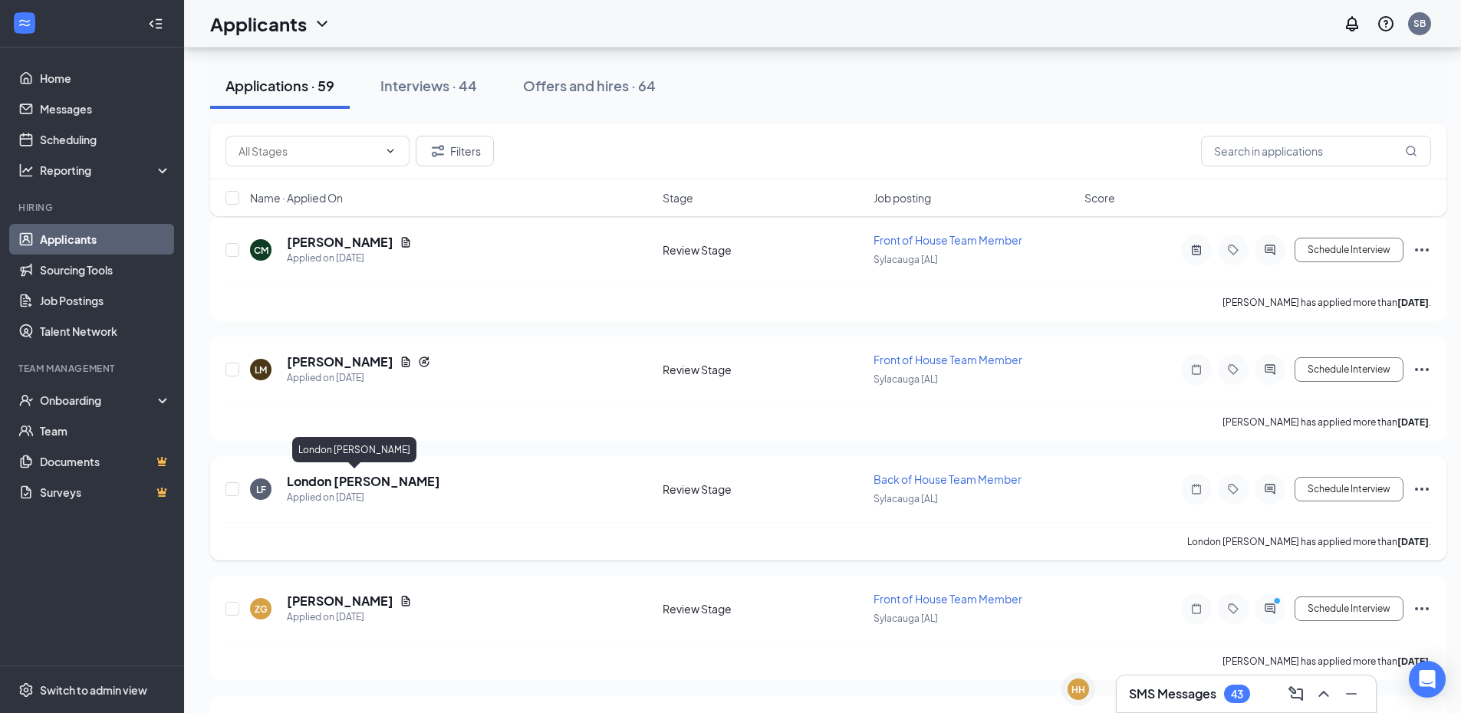
click at [319, 479] on h5 "London [PERSON_NAME]" at bounding box center [363, 481] width 153 height 17
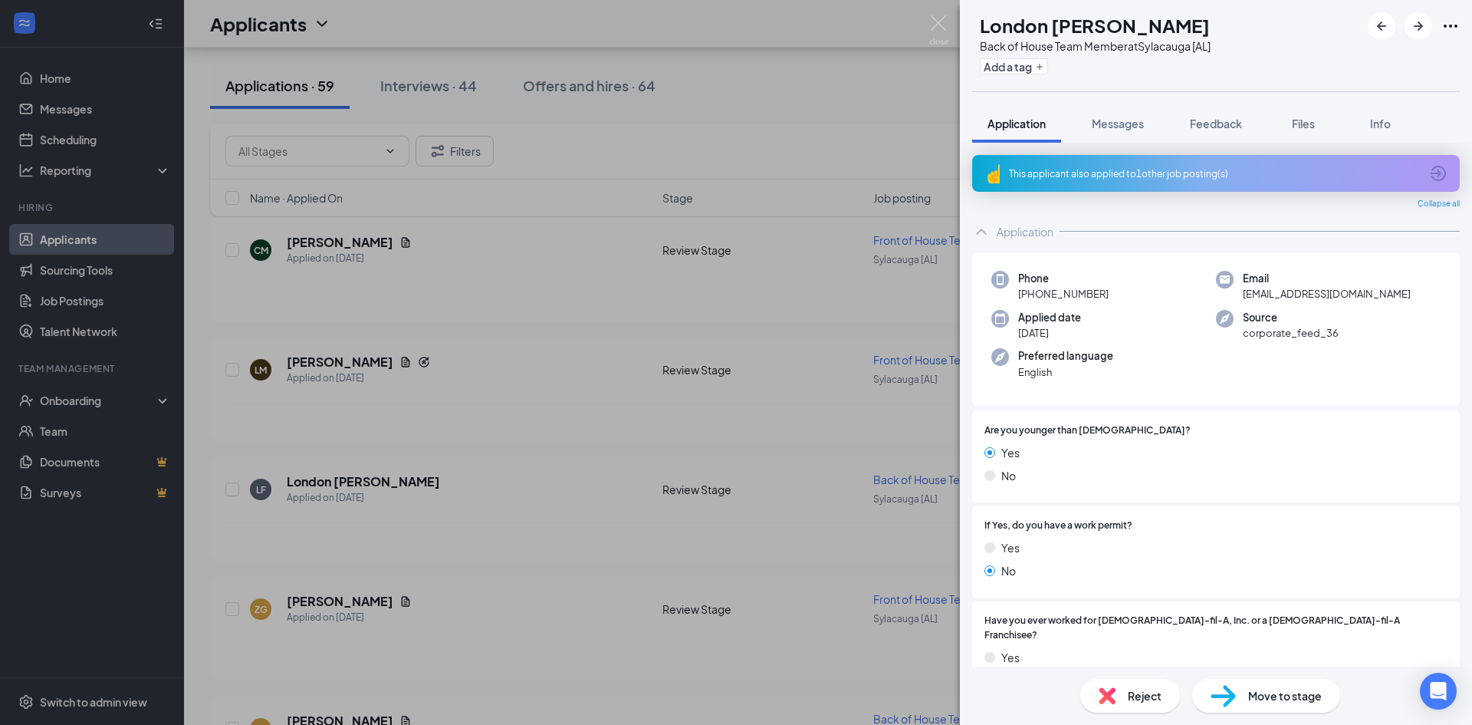
click at [1178, 169] on div "This applicant also applied to 1 other job posting(s)" at bounding box center [1214, 173] width 411 height 13
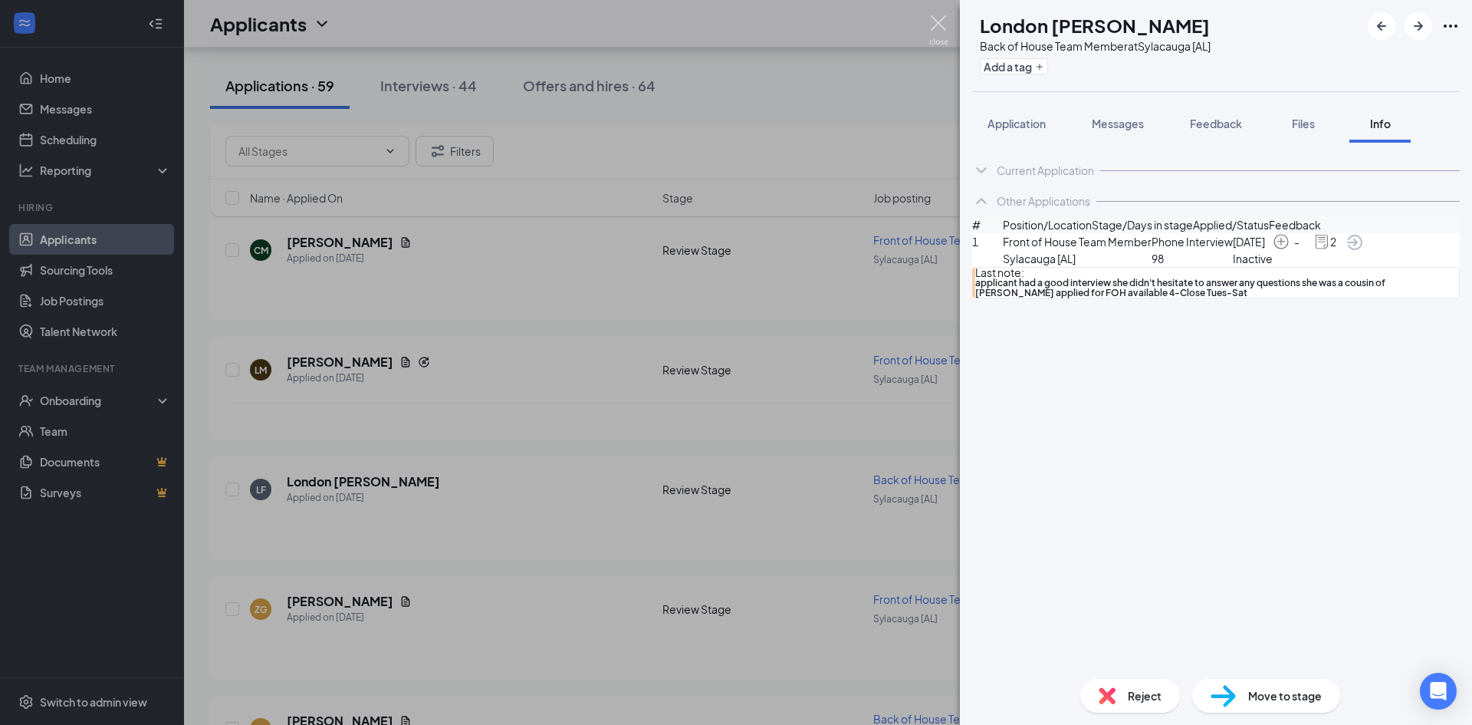
click at [940, 29] on img at bounding box center [938, 30] width 19 height 30
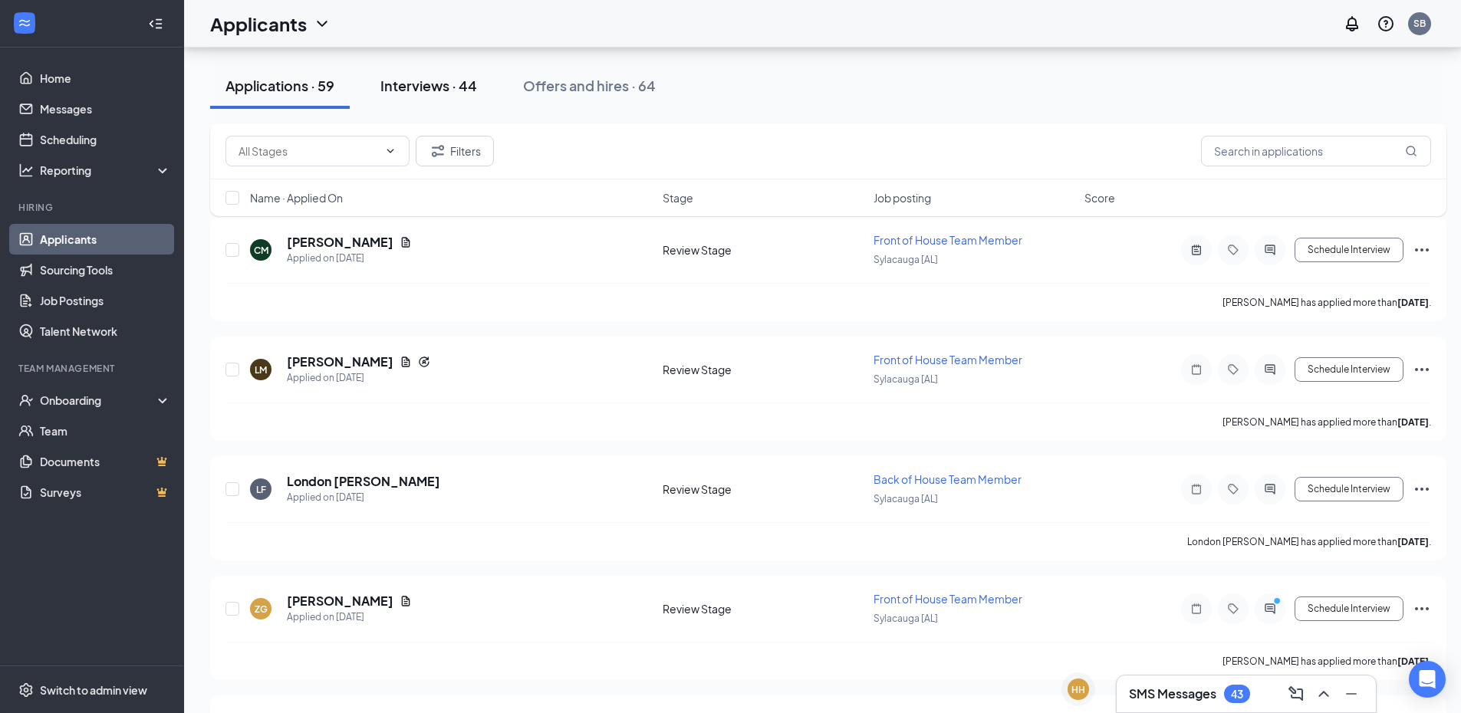
click at [423, 81] on div "Interviews · 44" at bounding box center [428, 85] width 97 height 19
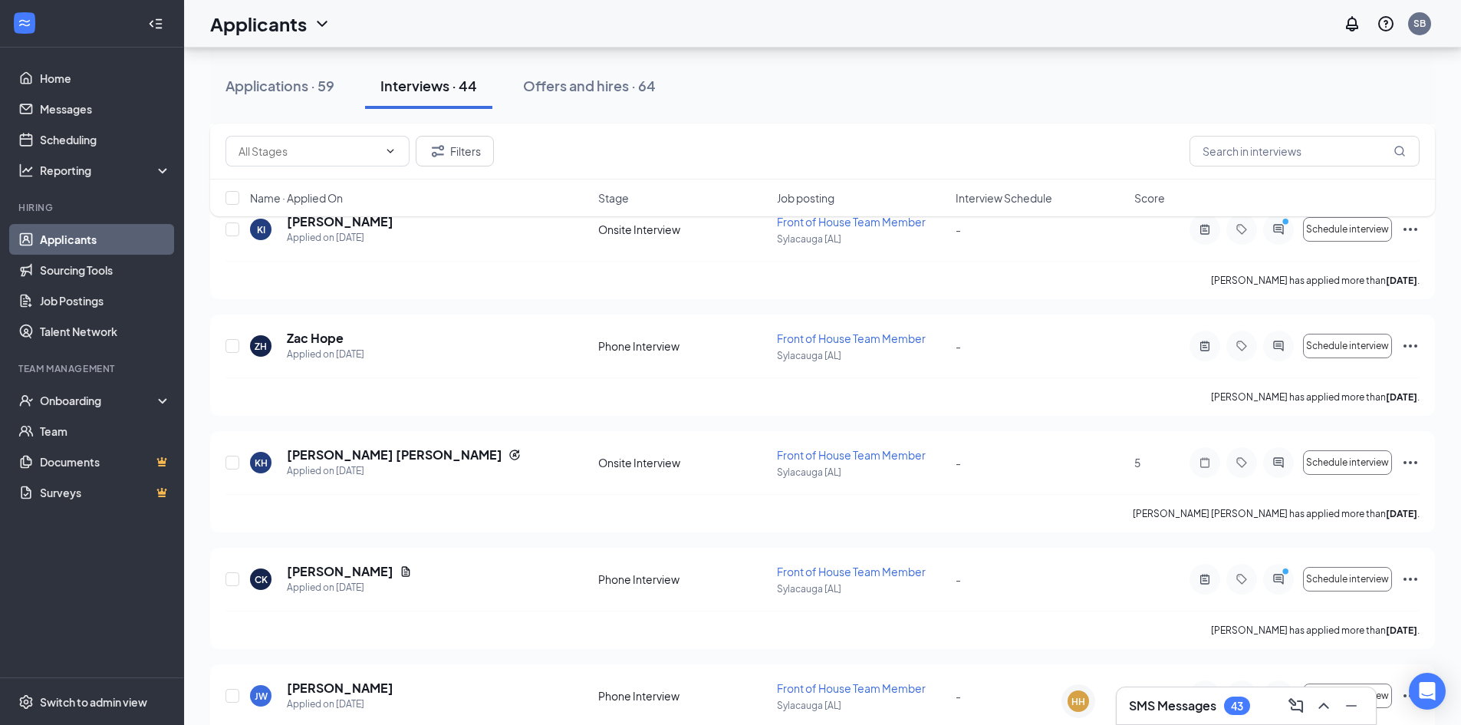
scroll to position [4703, 0]
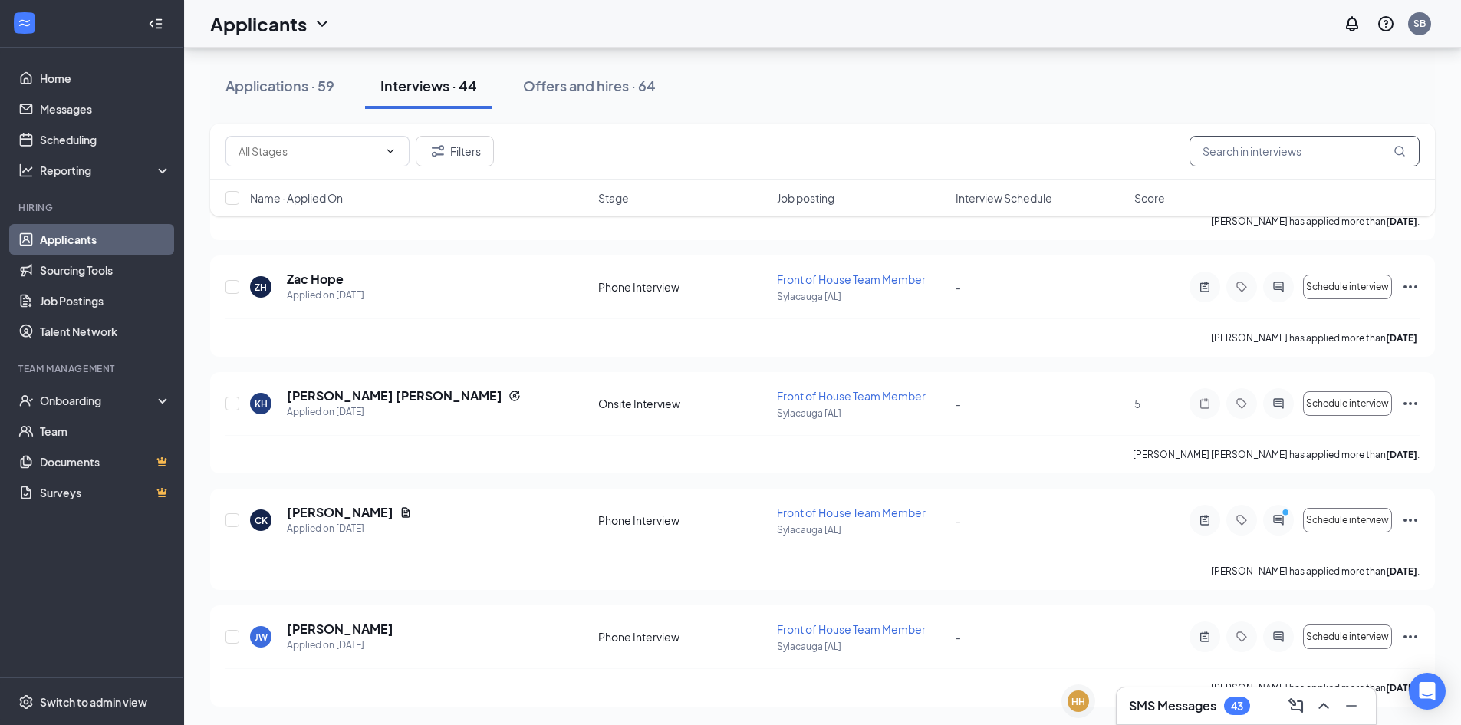
click at [1290, 146] on input "text" at bounding box center [1304, 151] width 230 height 31
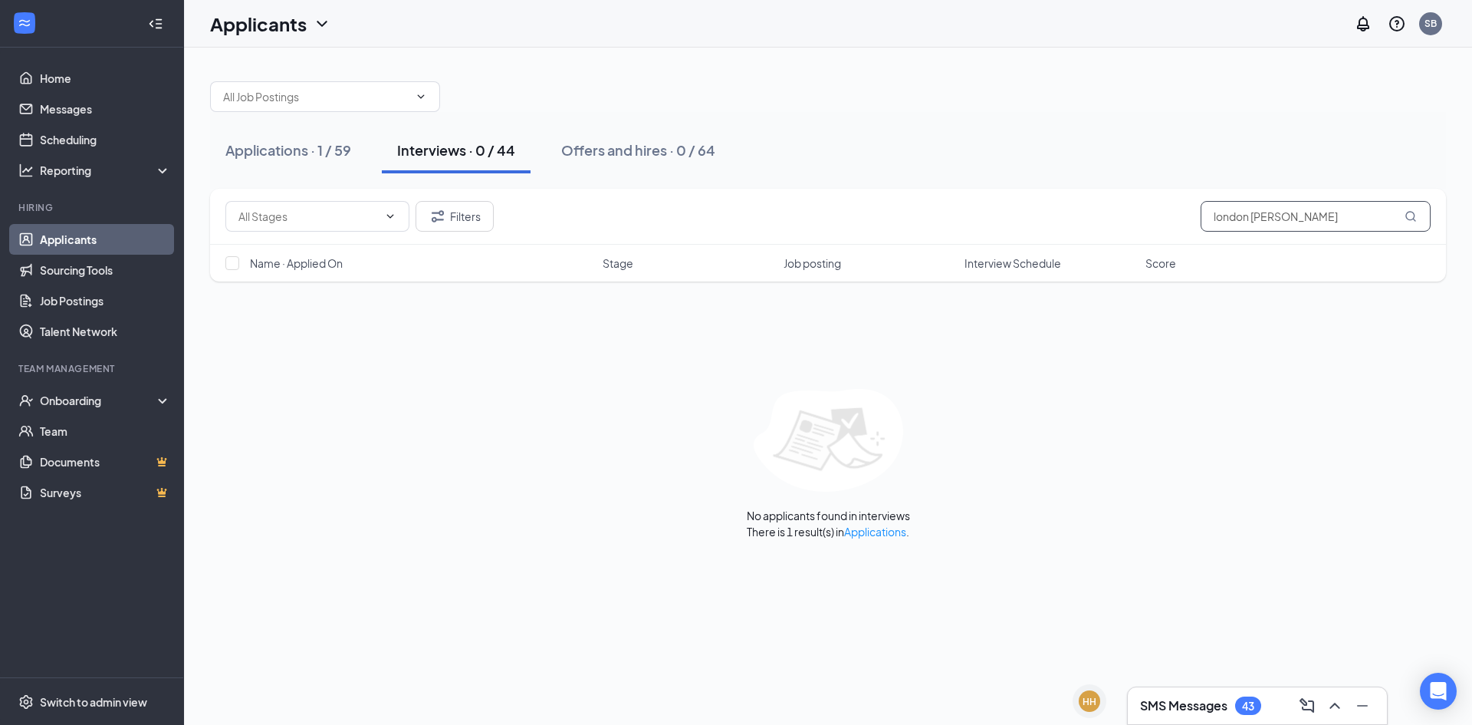
type input "london [PERSON_NAME]"
click at [447, 147] on div "Interviews · 0 / 44" at bounding box center [456, 149] width 118 height 19
click at [271, 145] on div "Applications · 1 / 59" at bounding box center [288, 149] width 126 height 19
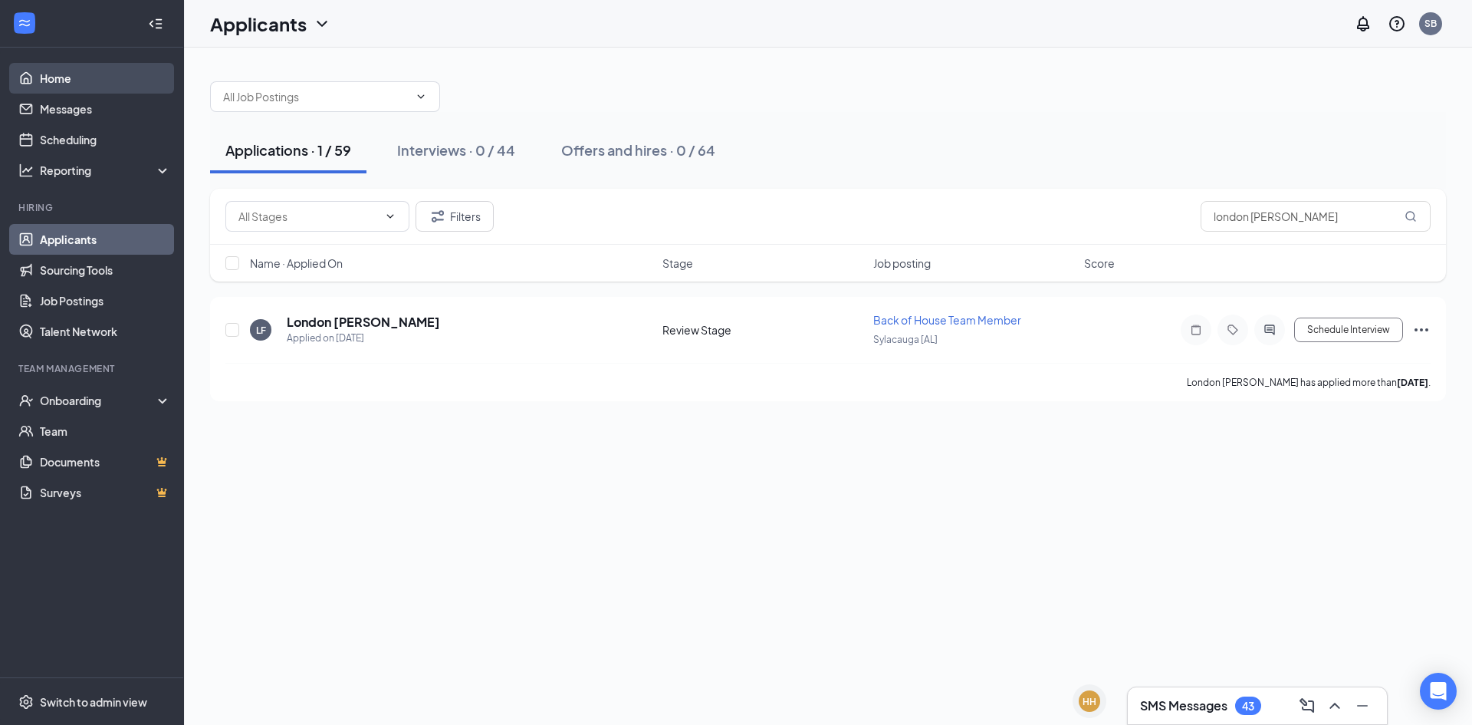
click at [101, 74] on link "Home" at bounding box center [105, 78] width 131 height 31
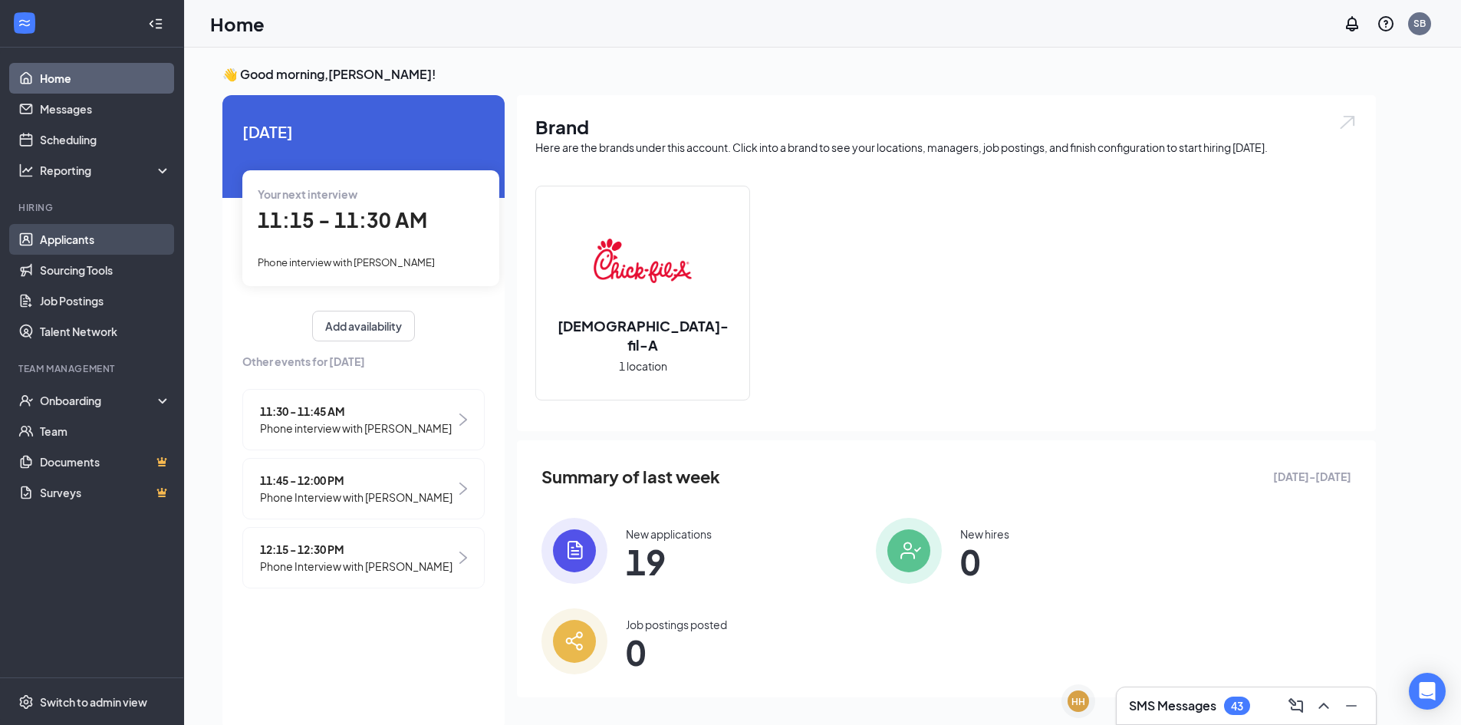
click at [48, 241] on link "Applicants" at bounding box center [105, 239] width 131 height 31
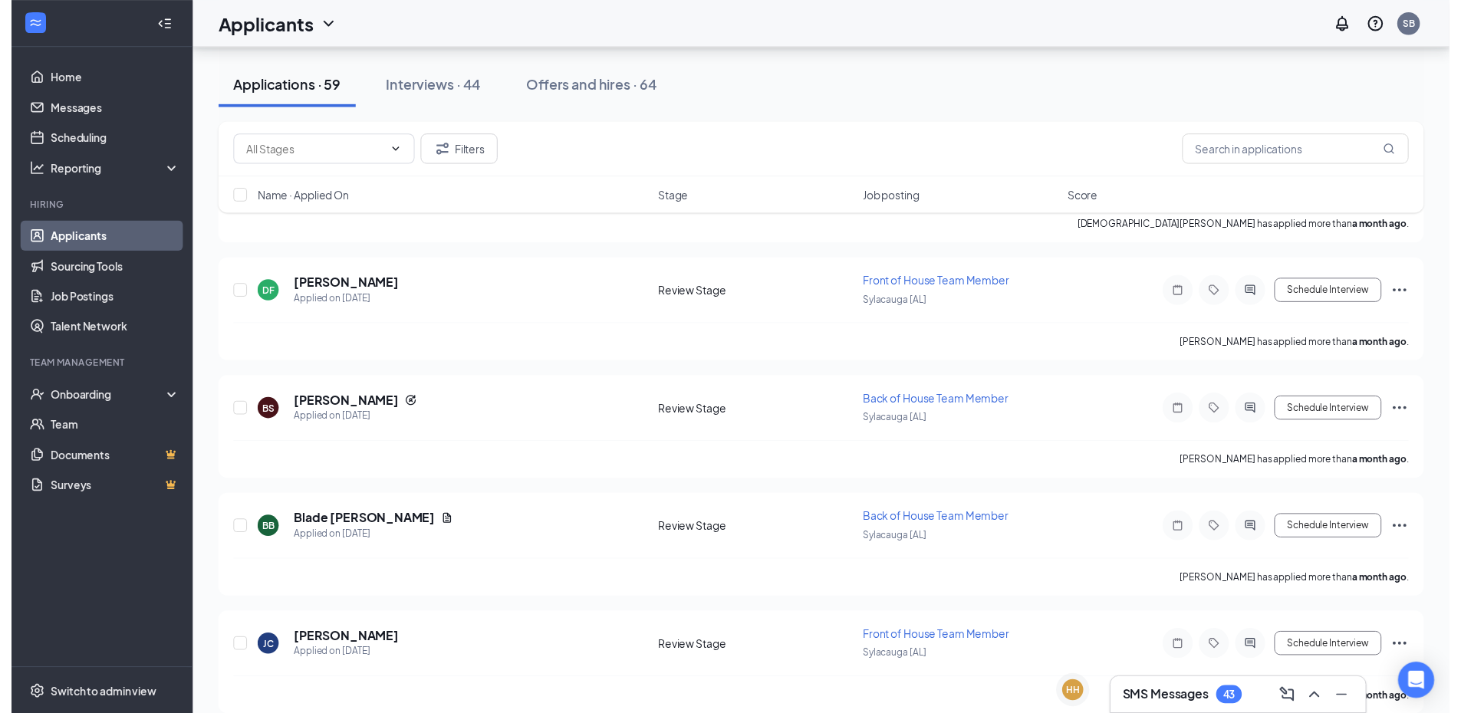
scroll to position [5084, 0]
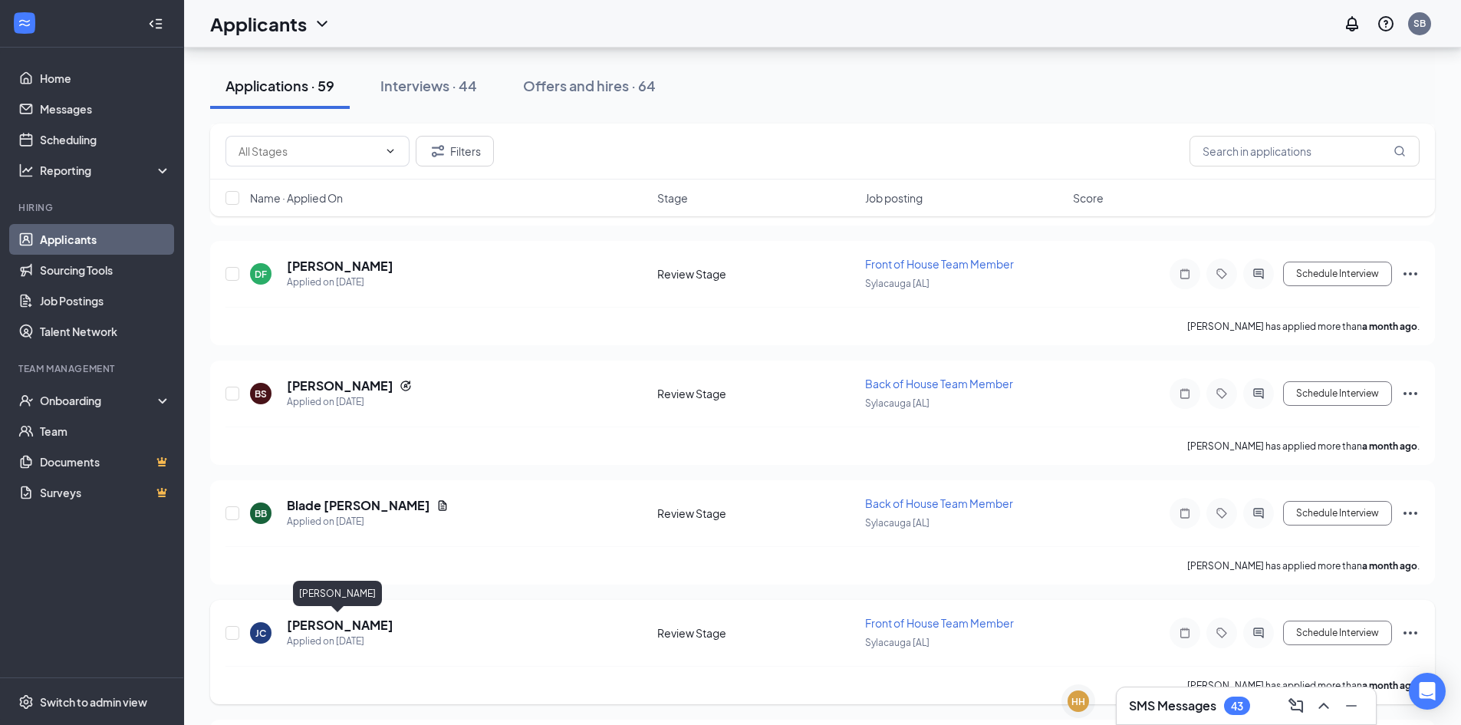
click at [325, 625] on h5 "[PERSON_NAME]" at bounding box center [340, 624] width 107 height 17
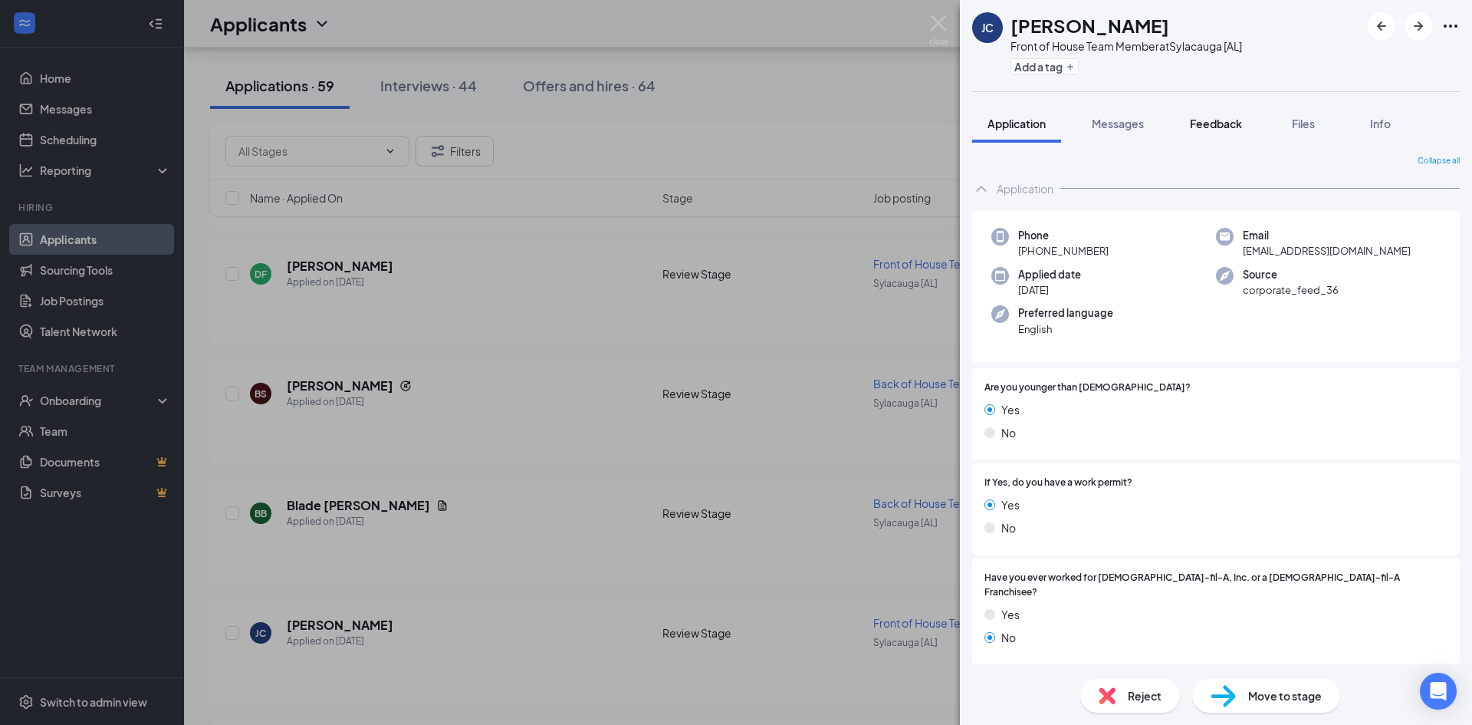
click at [1208, 120] on span "Feedback" at bounding box center [1216, 124] width 52 height 14
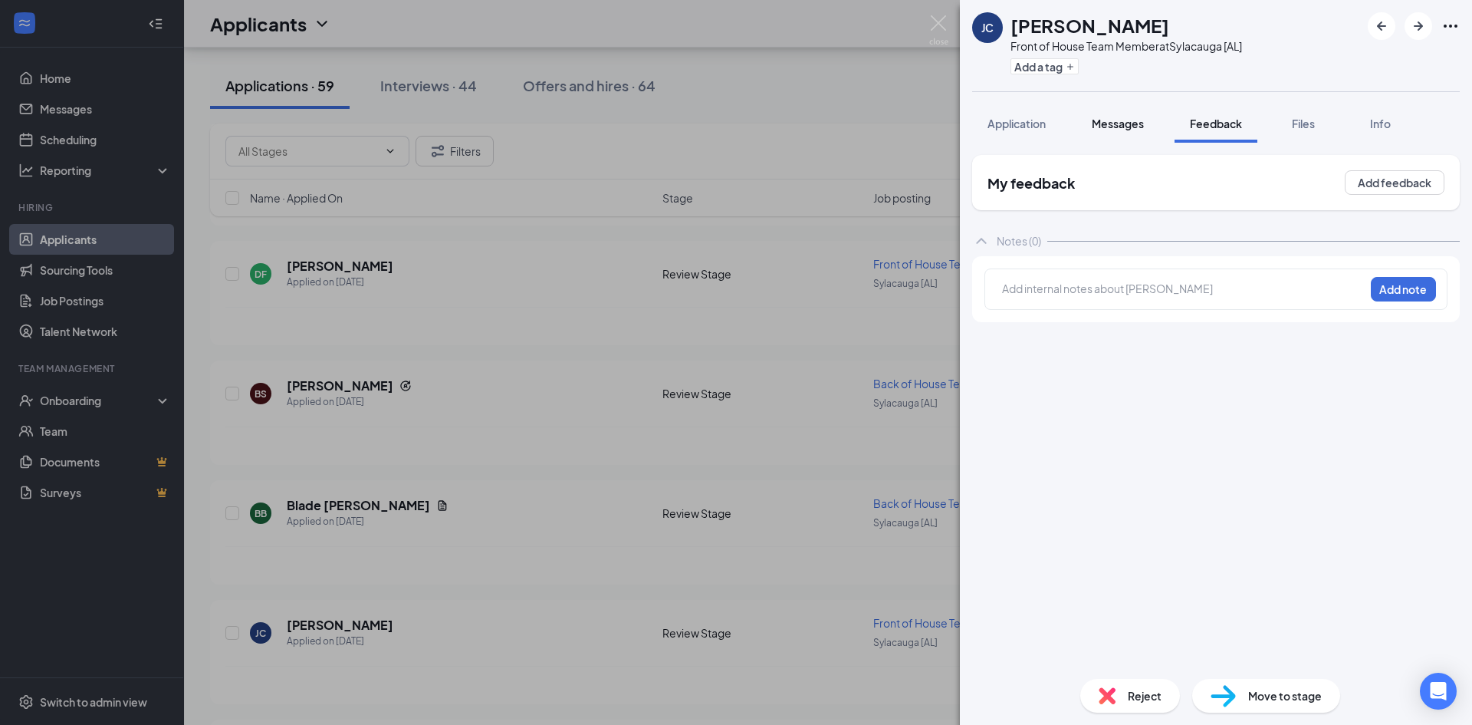
click at [1119, 121] on span "Messages" at bounding box center [1118, 124] width 52 height 14
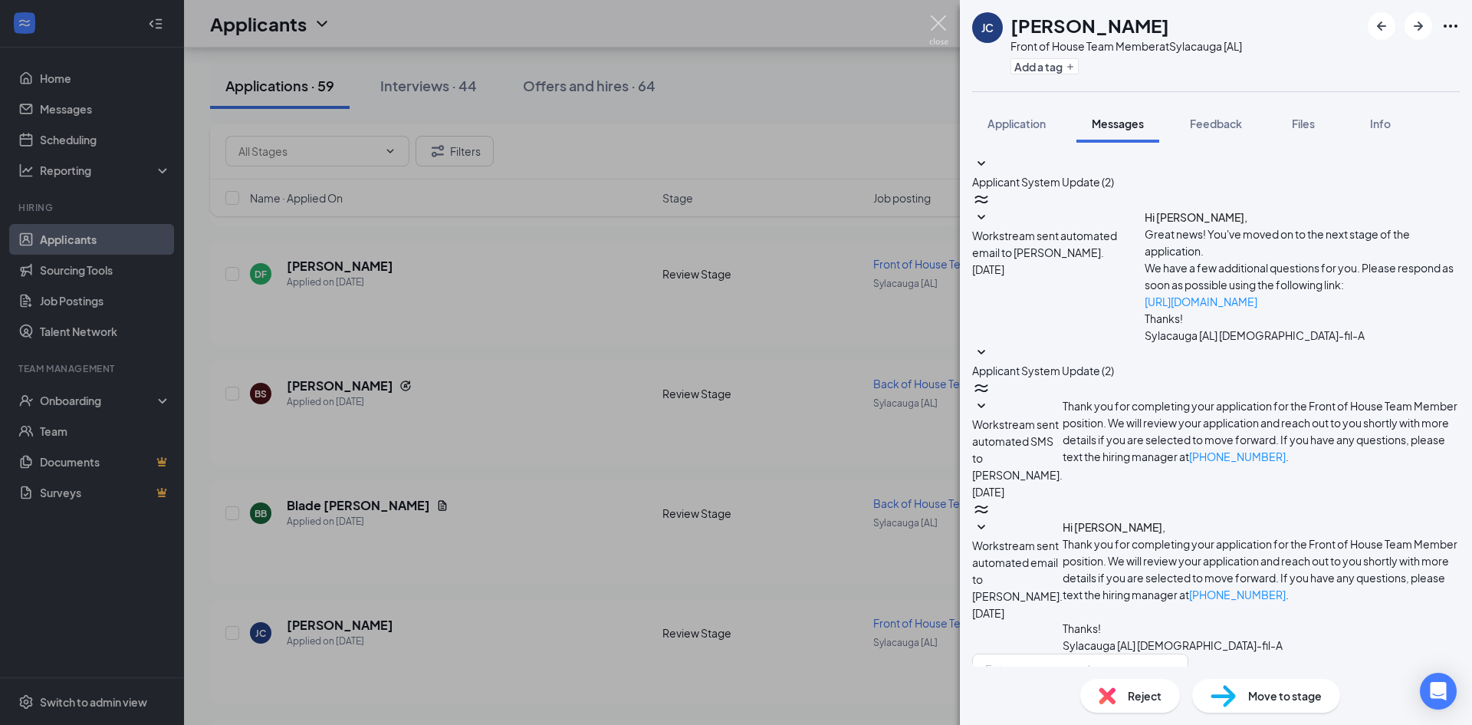
click at [938, 25] on img at bounding box center [938, 30] width 19 height 30
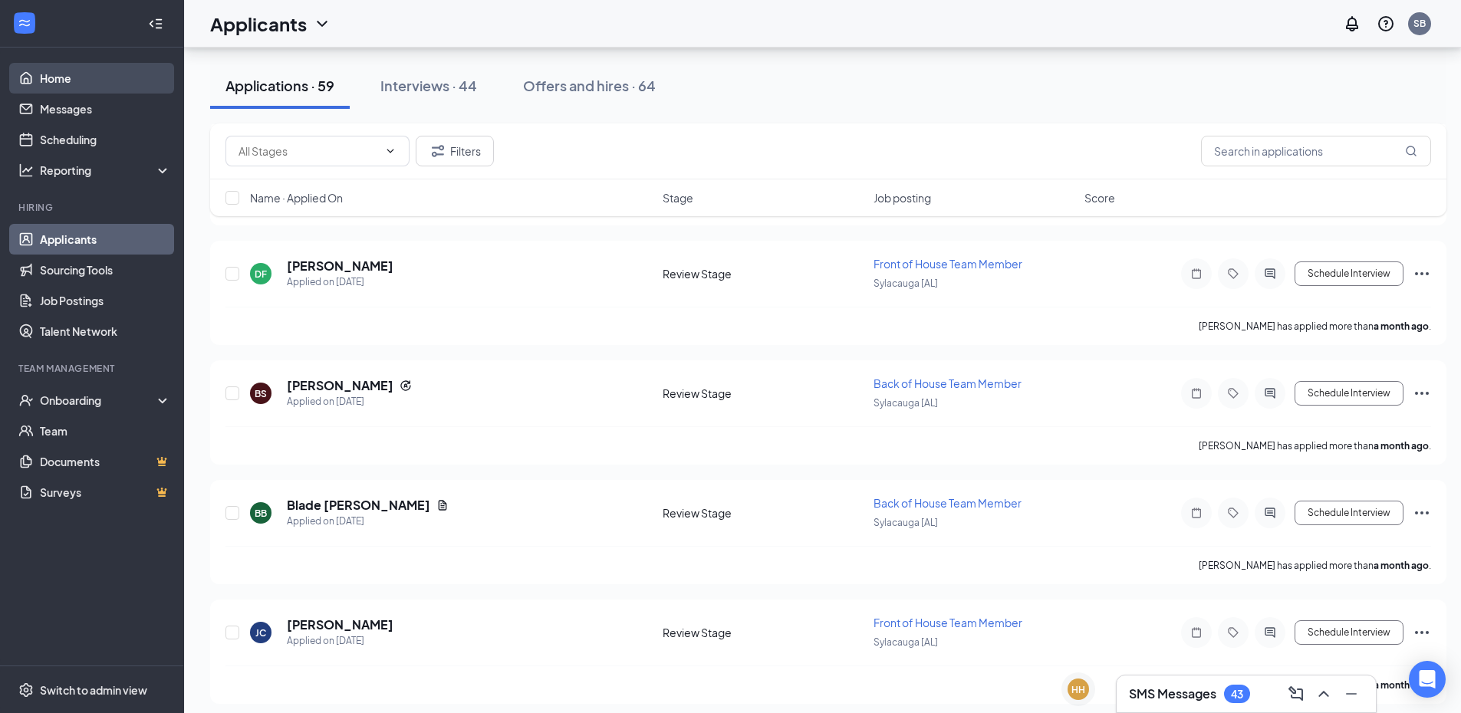
click at [44, 69] on link "Home" at bounding box center [105, 78] width 131 height 31
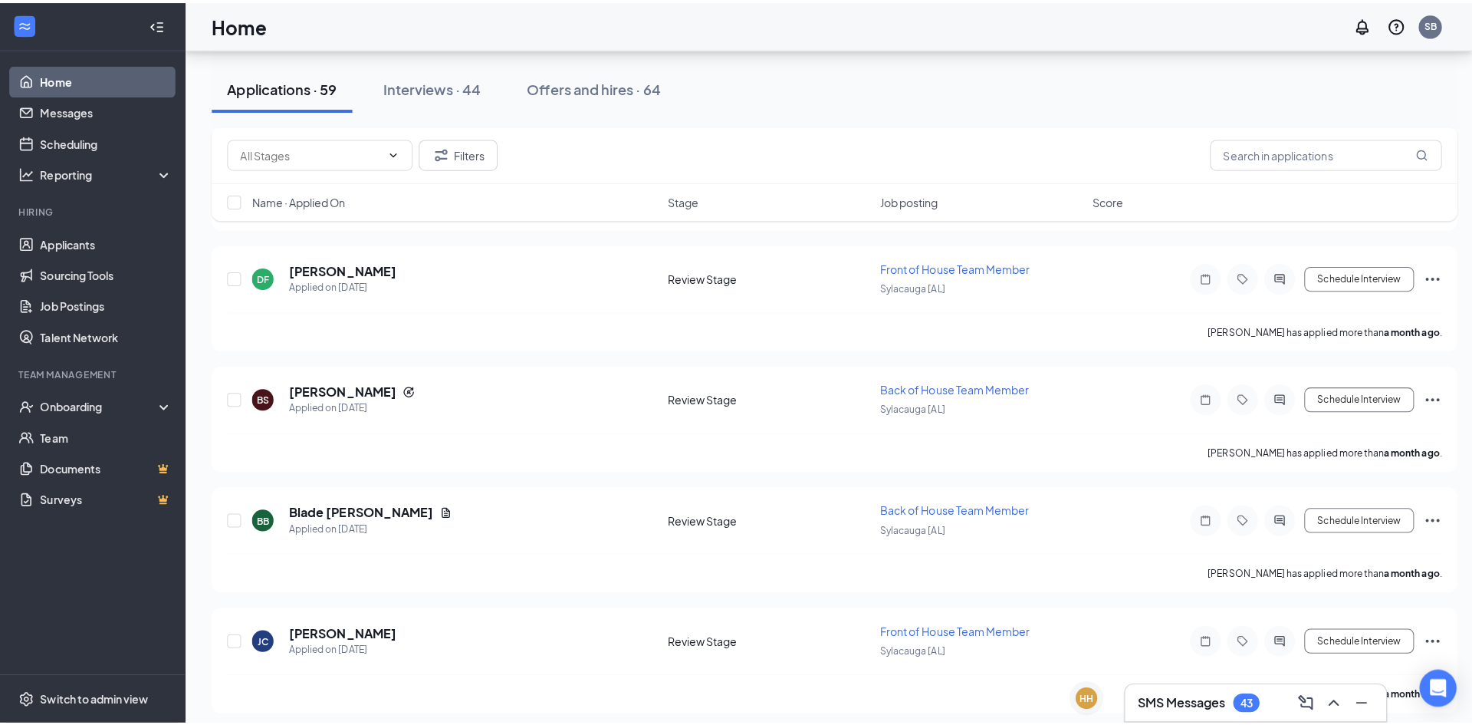
scroll to position [32, 0]
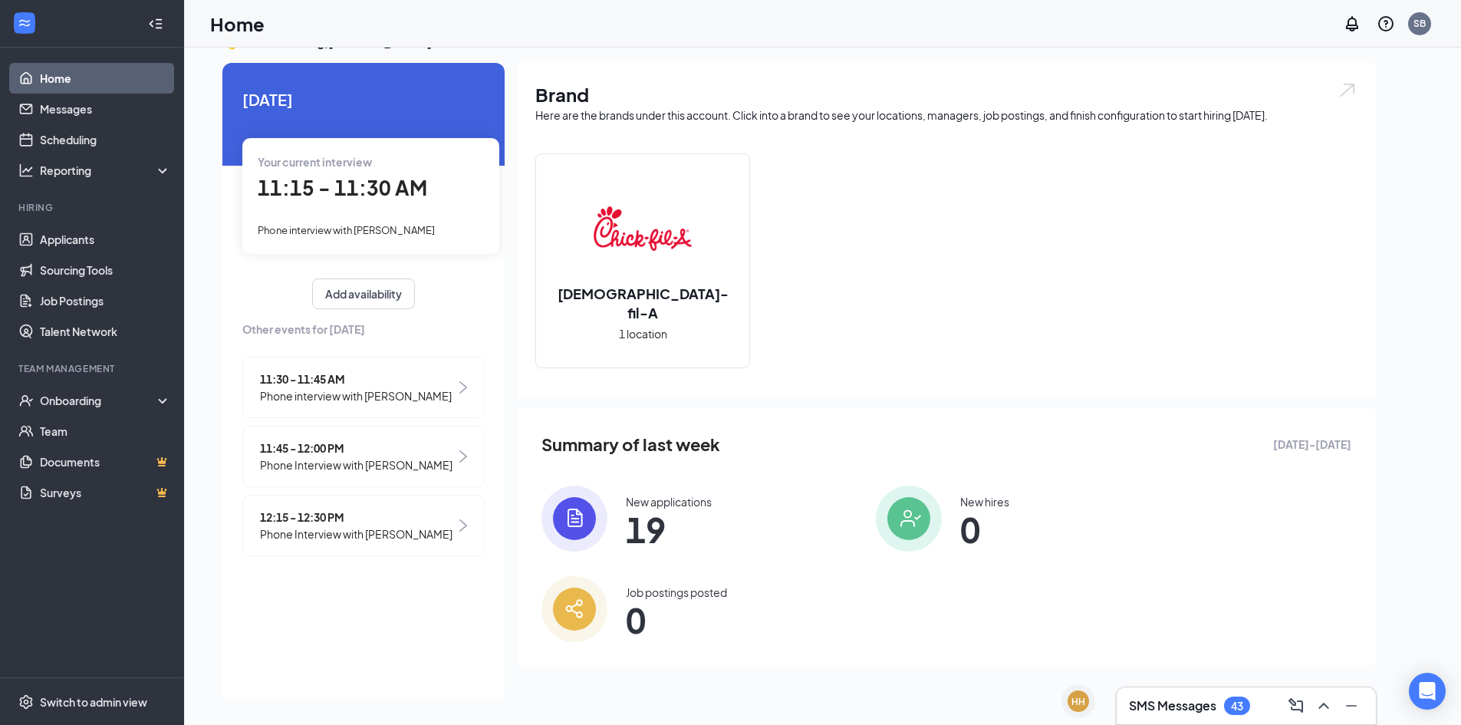
click at [280, 187] on span "11:15 - 11:30 AM" at bounding box center [342, 187] width 169 height 25
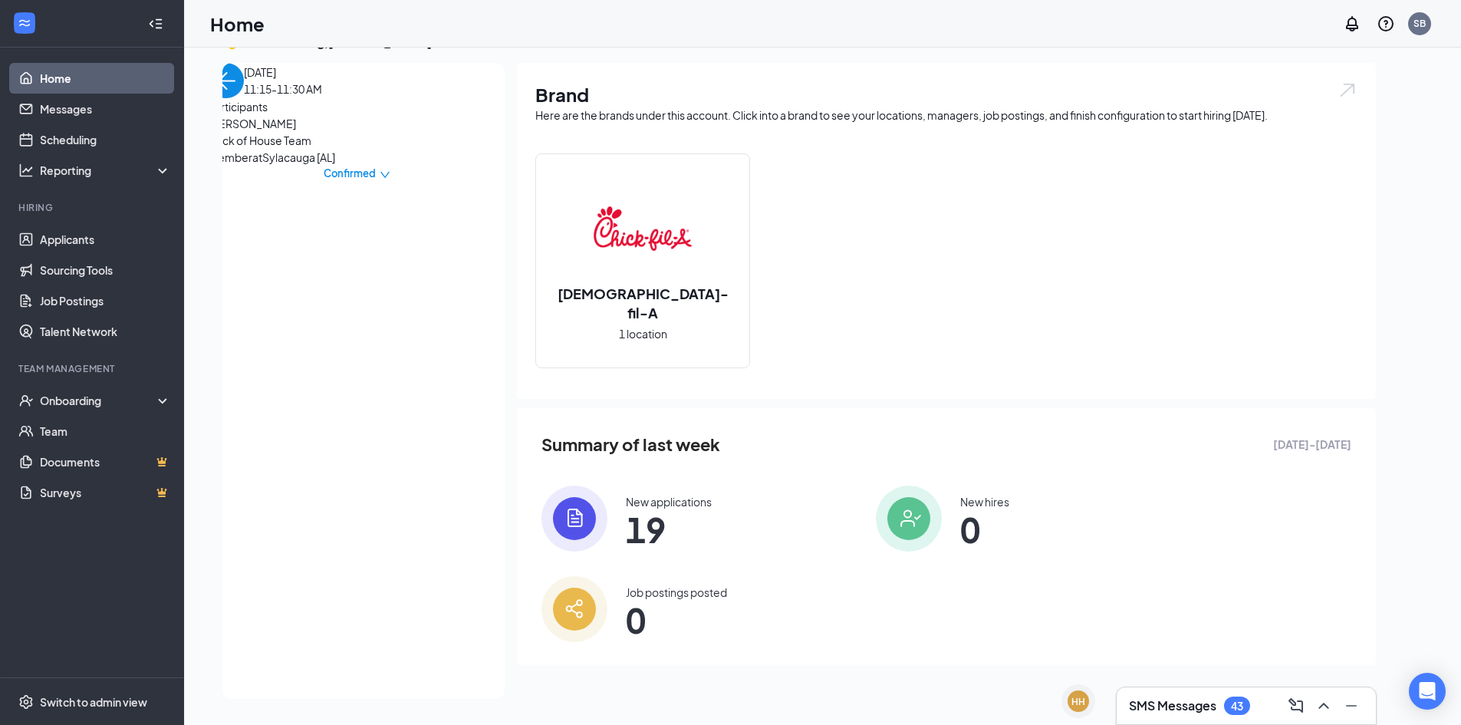
click at [280, 132] on span "[PERSON_NAME]" at bounding box center [289, 123] width 161 height 17
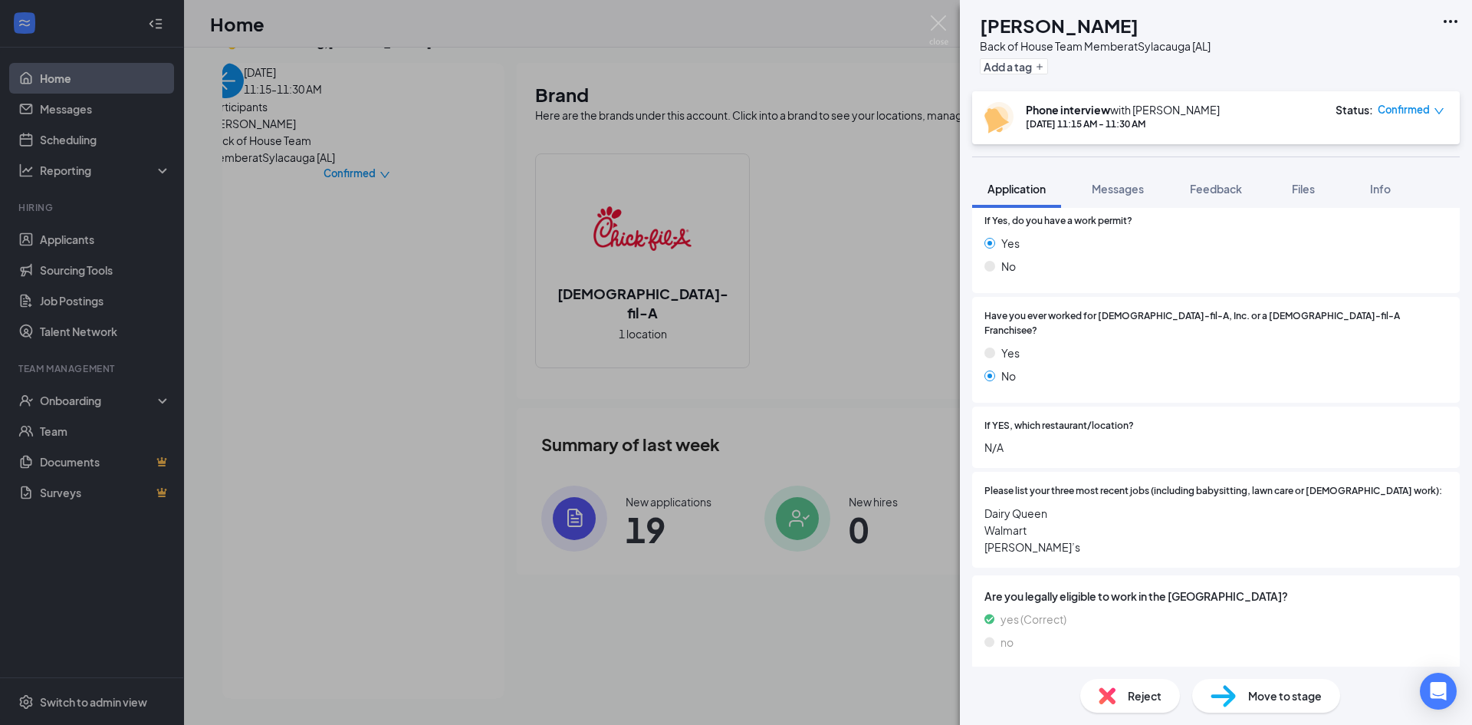
scroll to position [250, 0]
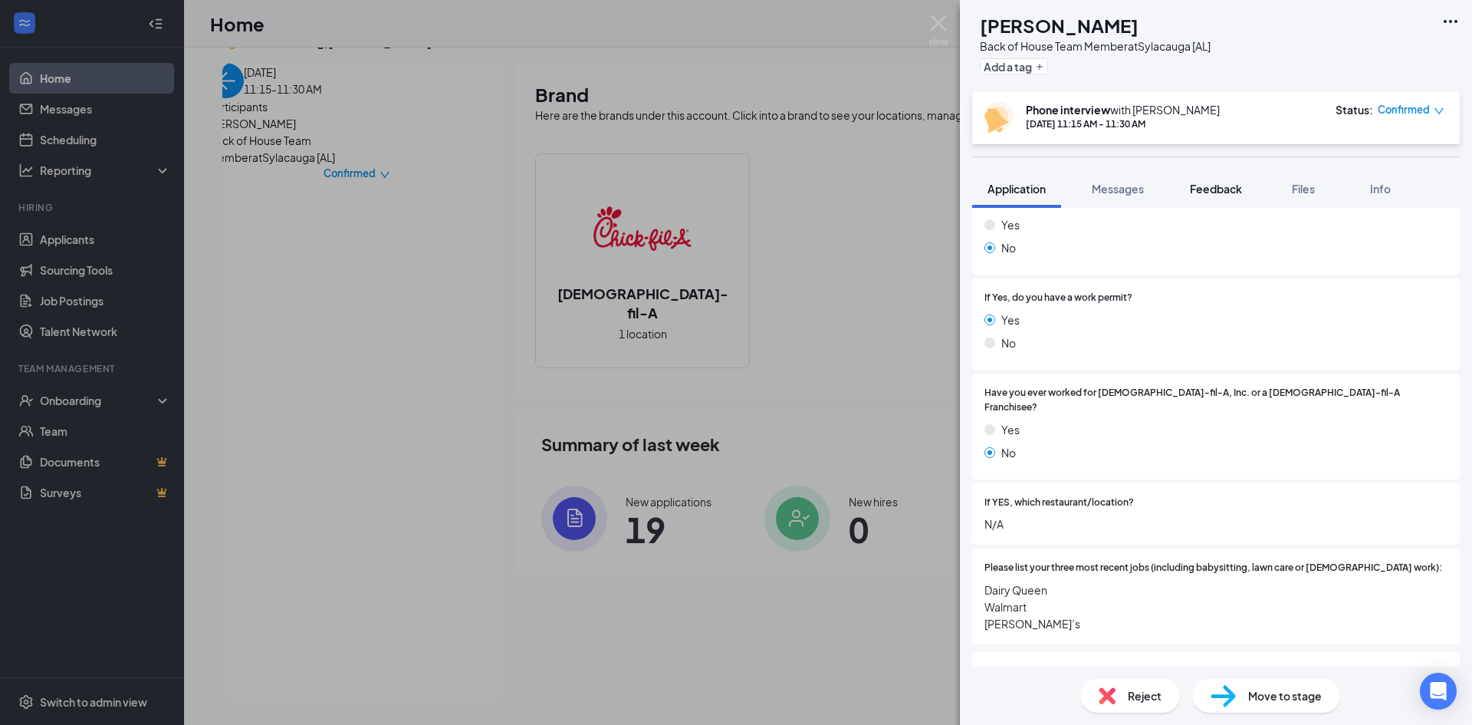
click at [1215, 187] on span "Feedback" at bounding box center [1216, 189] width 52 height 14
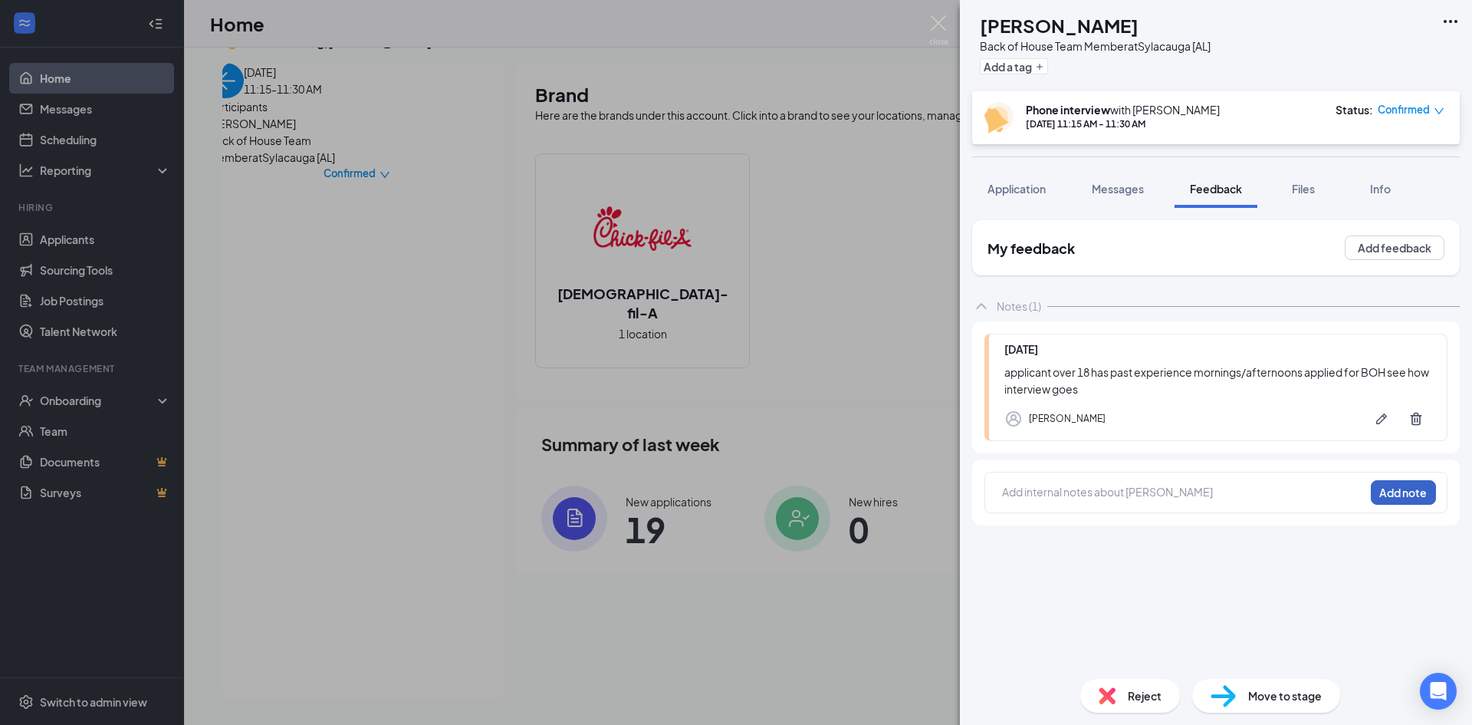
click at [1393, 488] on button "Add note" at bounding box center [1403, 492] width 65 height 25
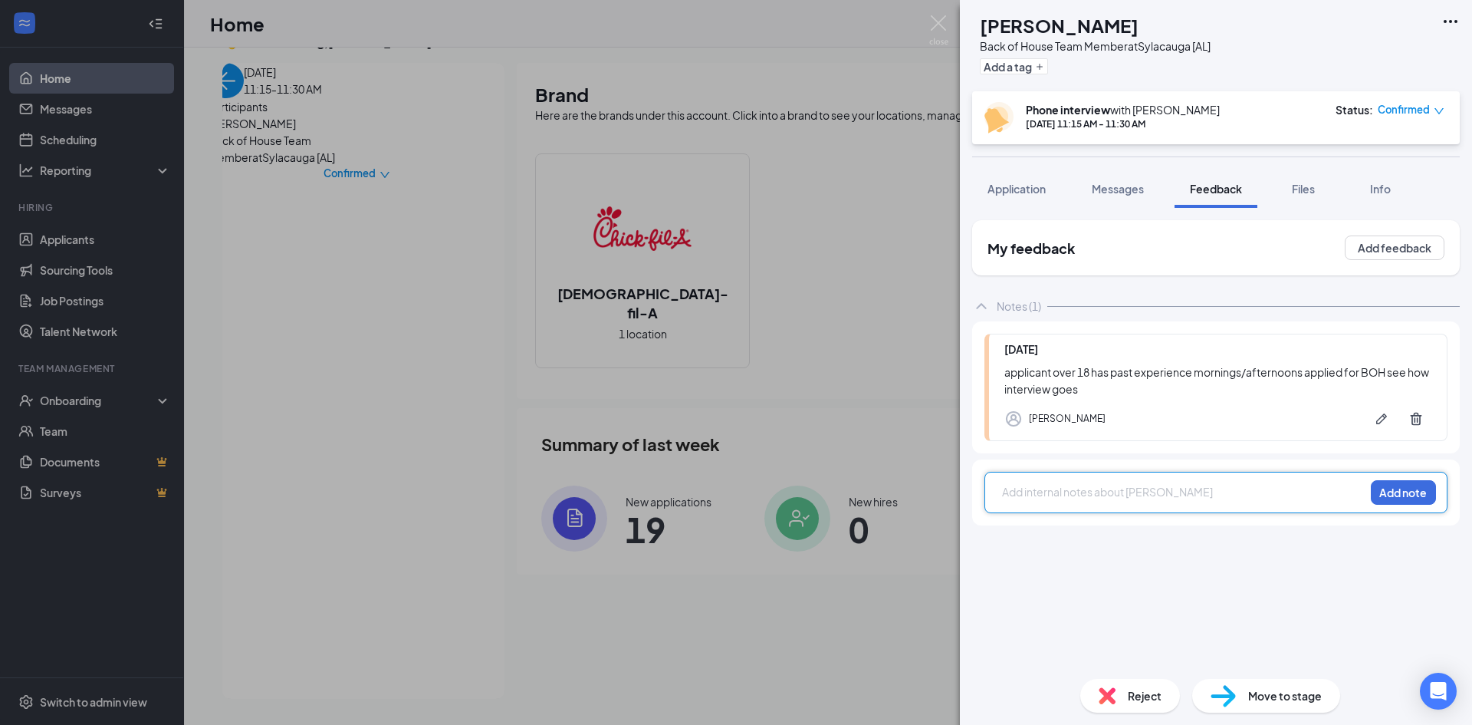
click at [1046, 499] on div at bounding box center [1183, 492] width 361 height 16
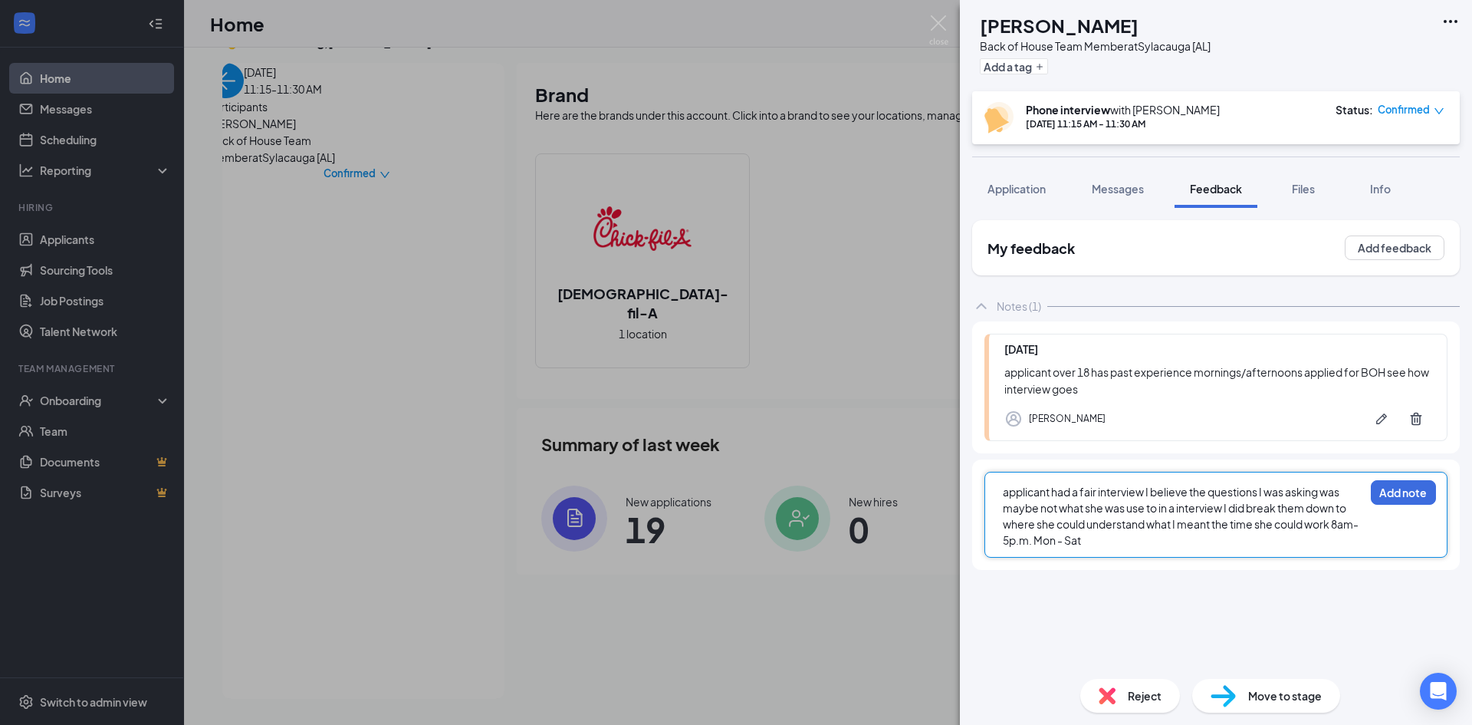
click at [1121, 541] on div "applicant had a fair interview I believe the questions I was asking was maybe n…" at bounding box center [1183, 516] width 361 height 64
click at [1213, 522] on span "applicant had a fair interview I believe the questions I was asking was maybe n…" at bounding box center [1181, 516] width 356 height 62
click at [1238, 541] on span "applicant had a fair interview I believe the questions I was asking was maybe n…" at bounding box center [1182, 516] width 359 height 62
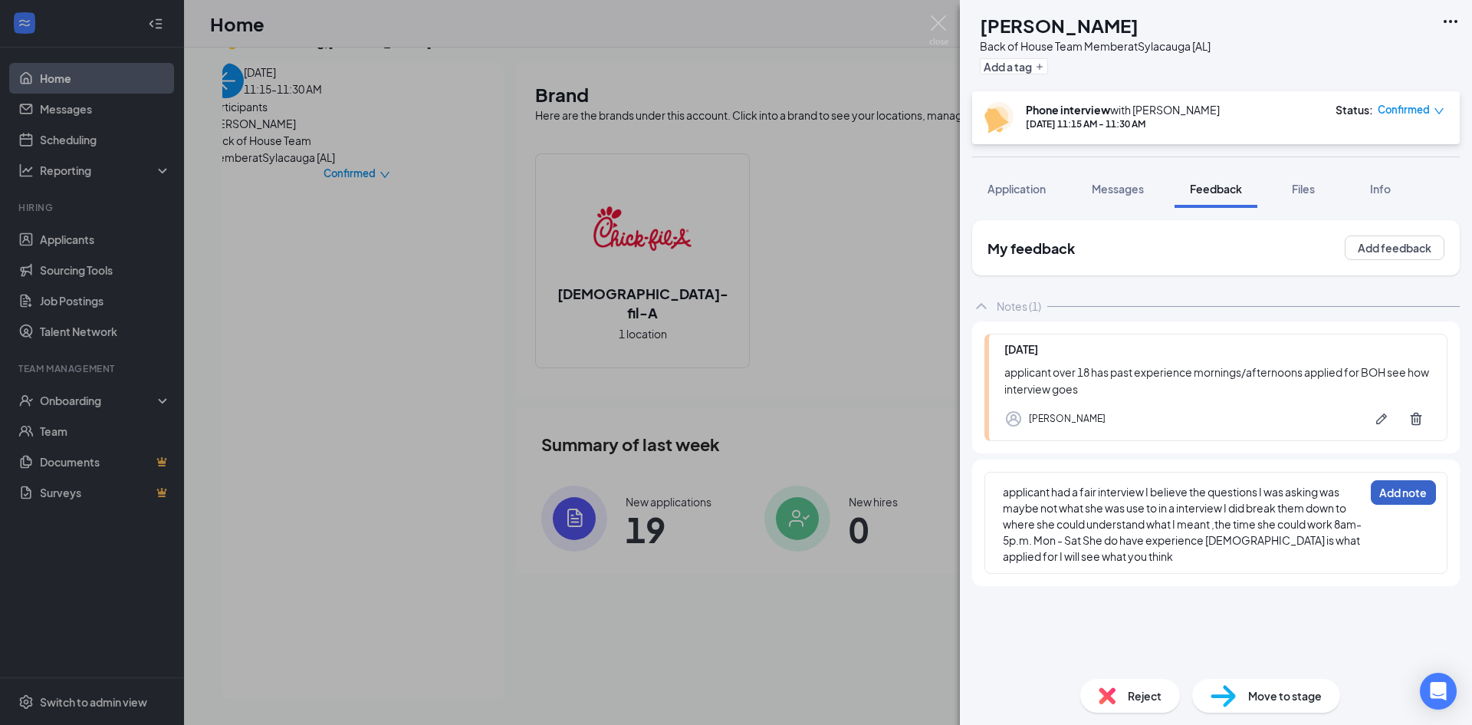
click at [1412, 488] on button "Add note" at bounding box center [1403, 492] width 65 height 25
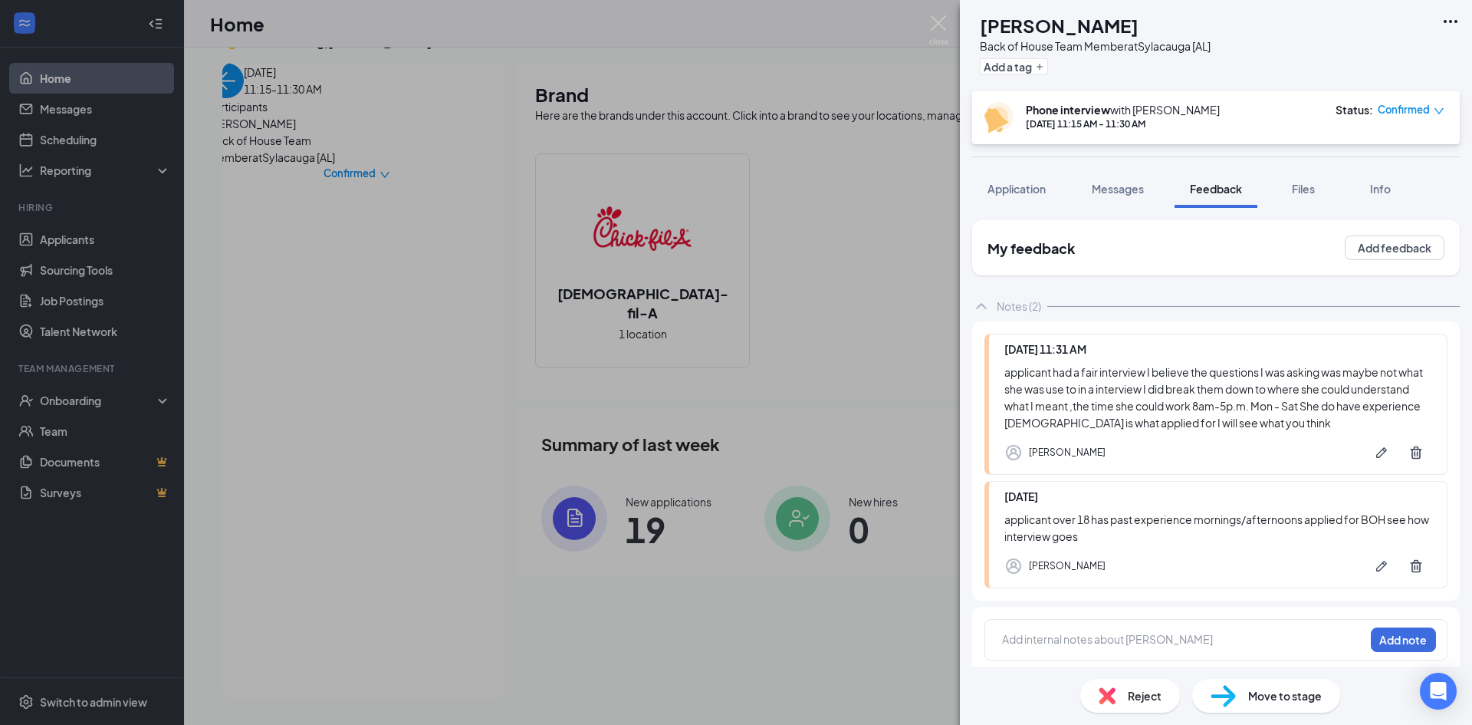
click at [1279, 693] on span "Move to stage" at bounding box center [1285, 695] width 74 height 17
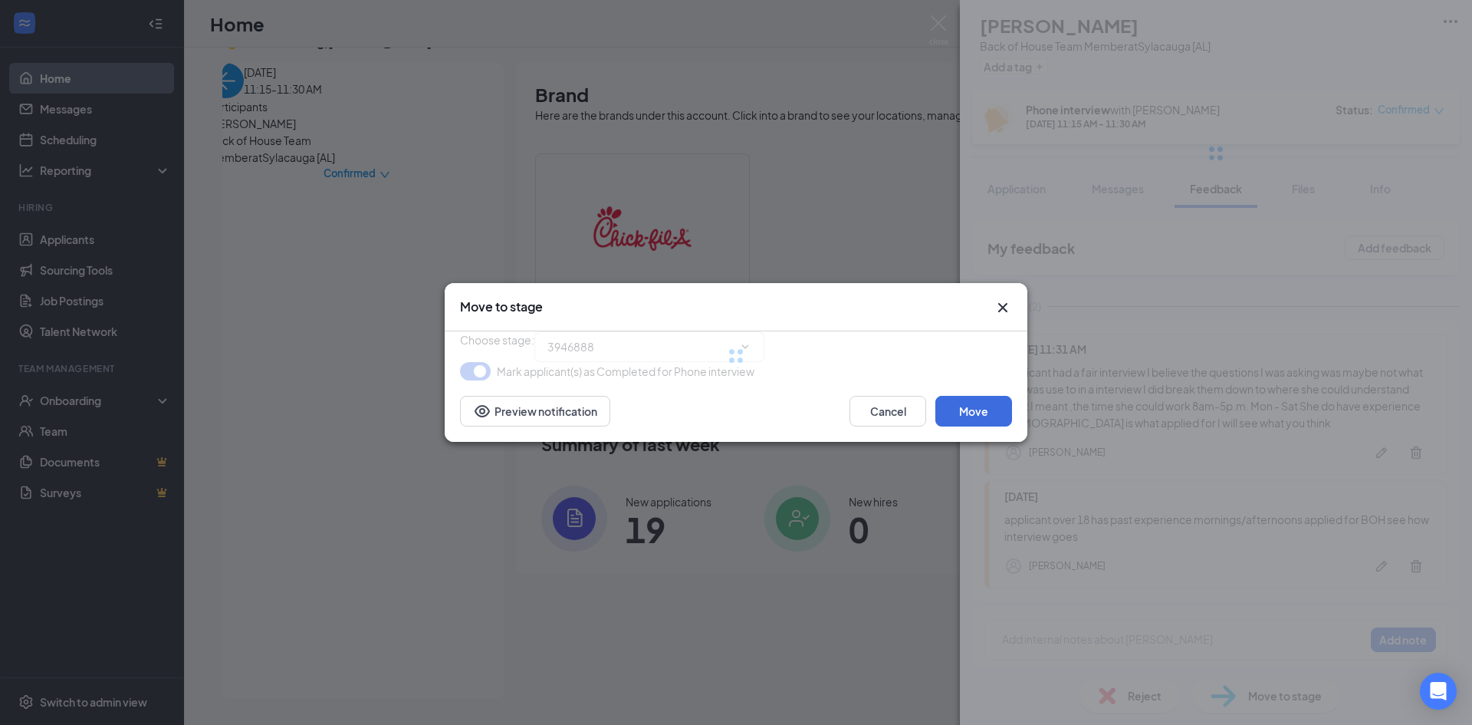
type input "Onsite Interview (next stage)"
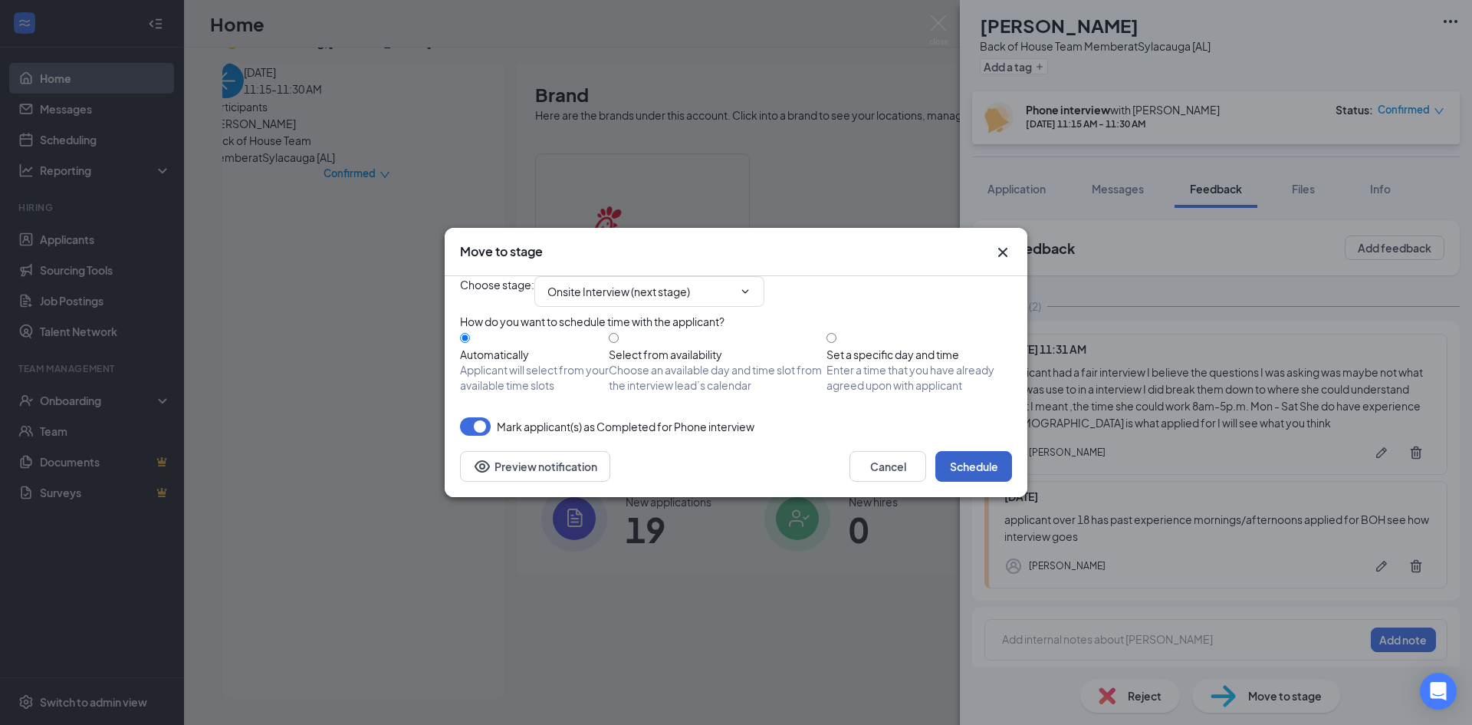
click at [970, 482] on button "Schedule" at bounding box center [973, 466] width 77 height 31
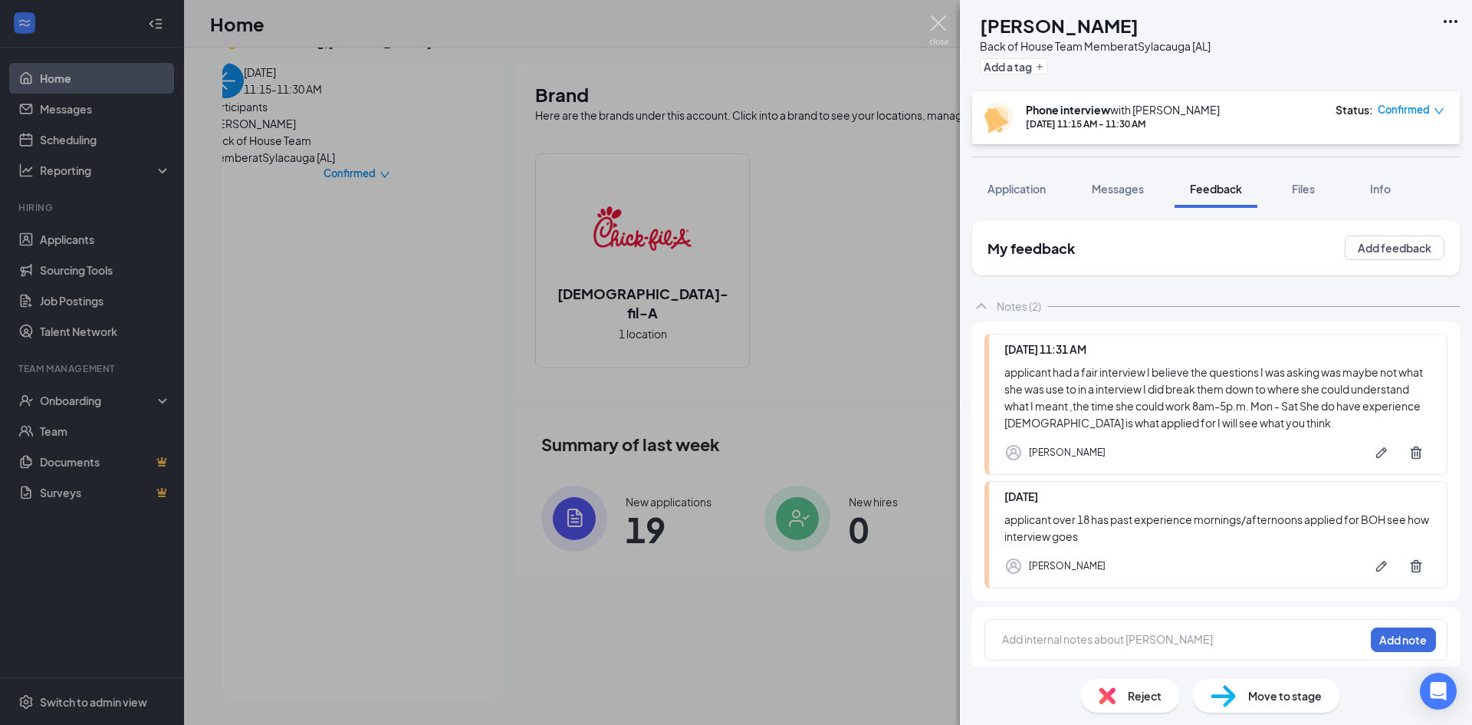
click at [945, 25] on img at bounding box center [938, 30] width 19 height 30
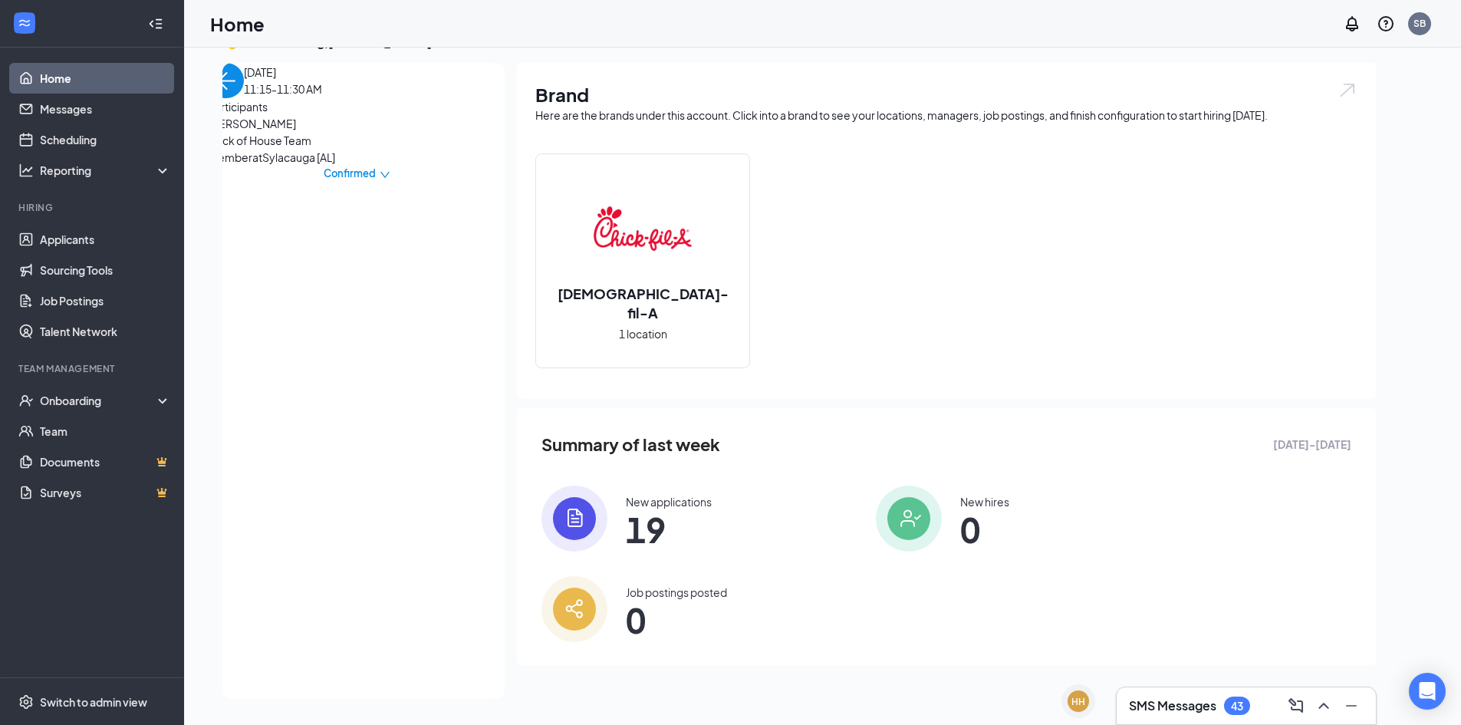
click at [237, 98] on img "back-button" at bounding box center [226, 80] width 35 height 35
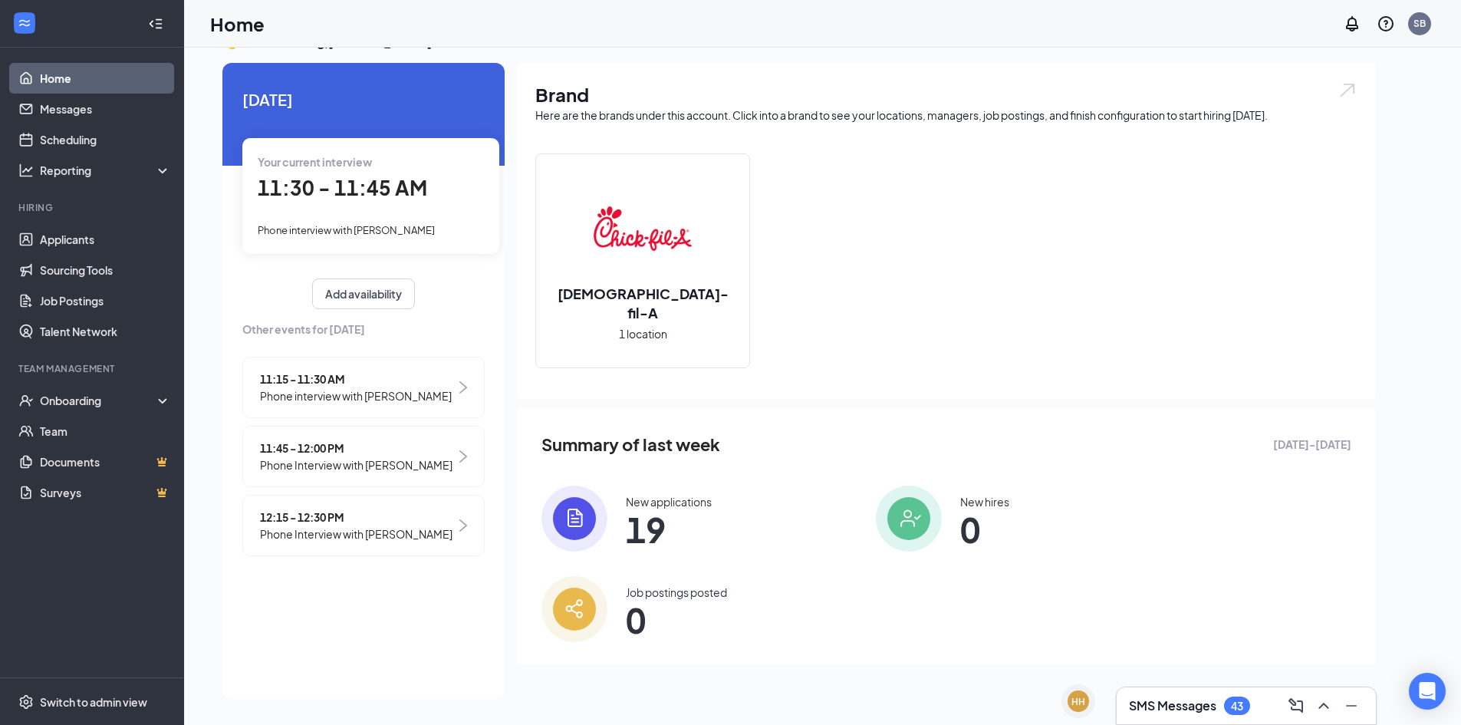
click at [330, 186] on span "11:30 - 11:45 AM" at bounding box center [342, 187] width 169 height 25
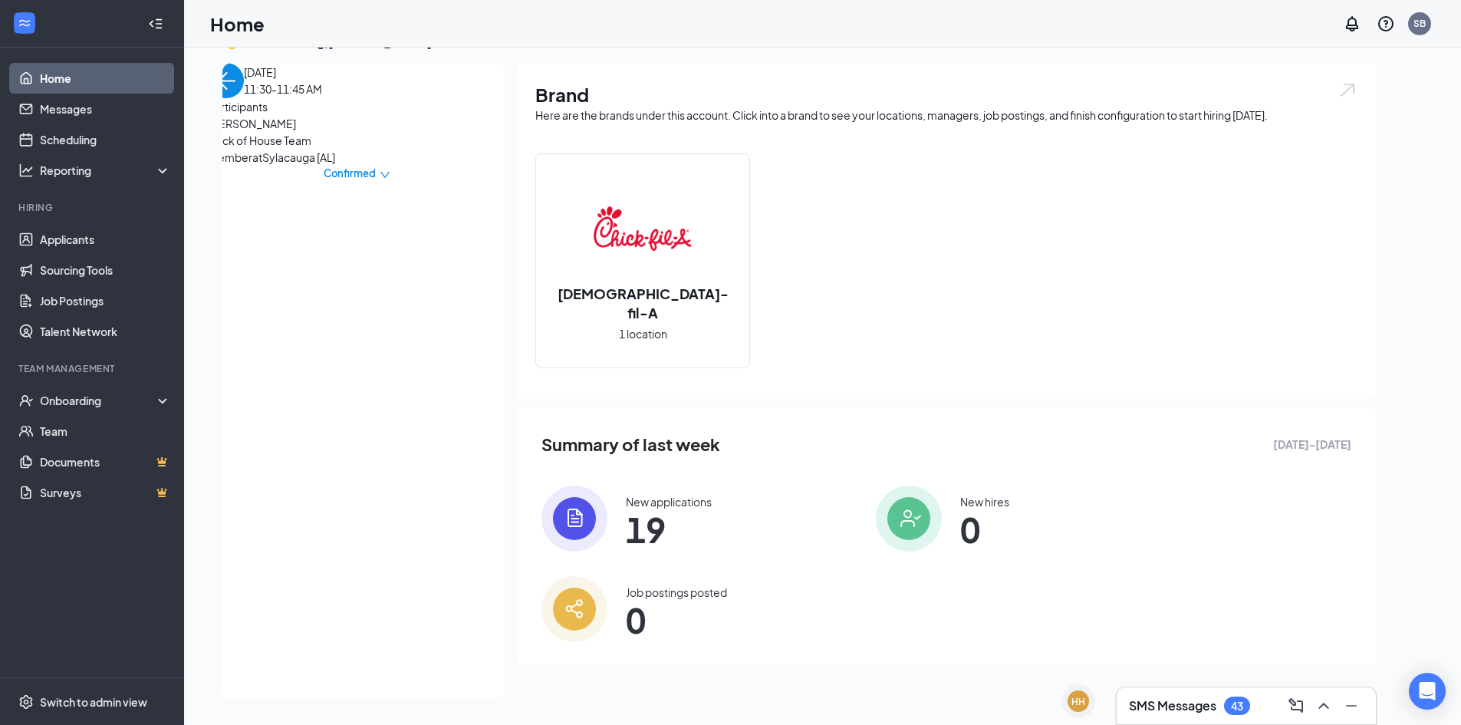
click at [294, 132] on span "[PERSON_NAME]" at bounding box center [289, 123] width 161 height 17
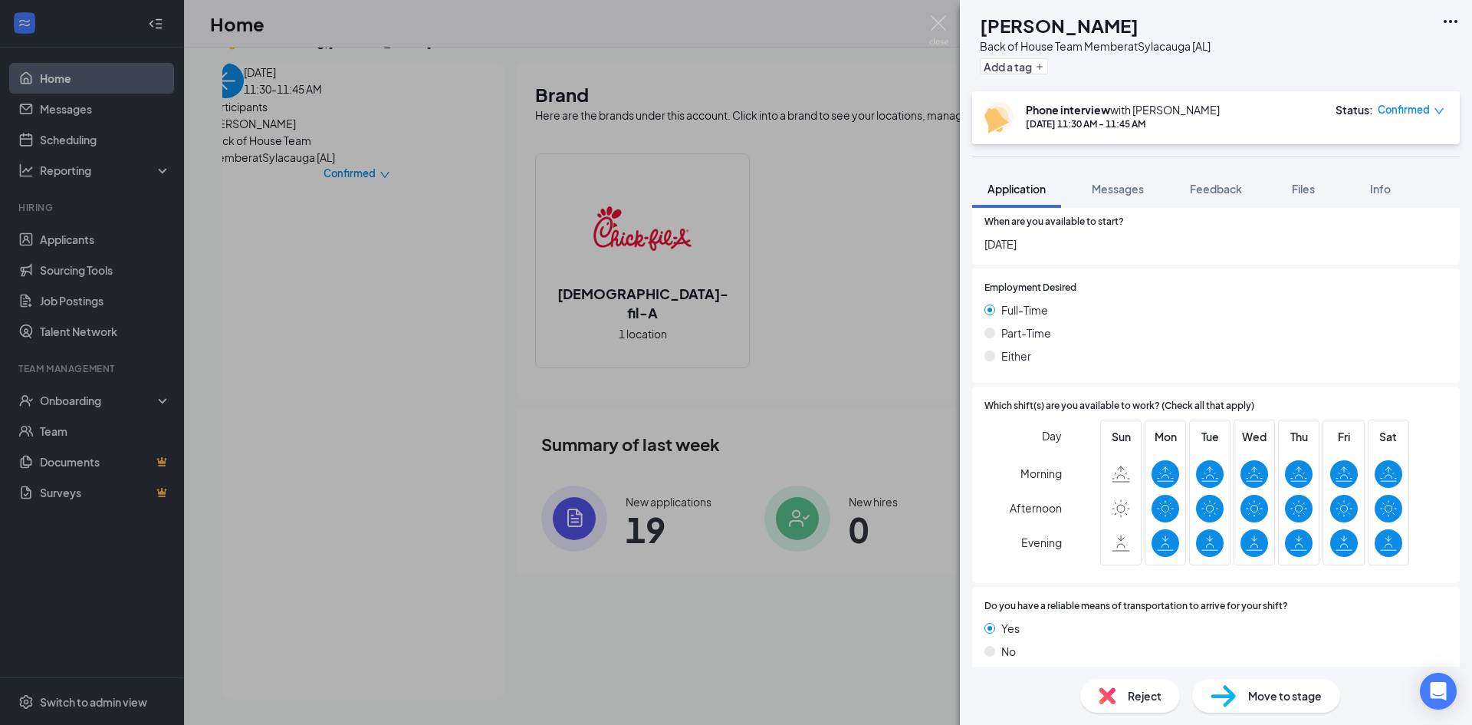
scroll to position [878, 0]
click at [1216, 179] on button "Feedback" at bounding box center [1216, 188] width 83 height 38
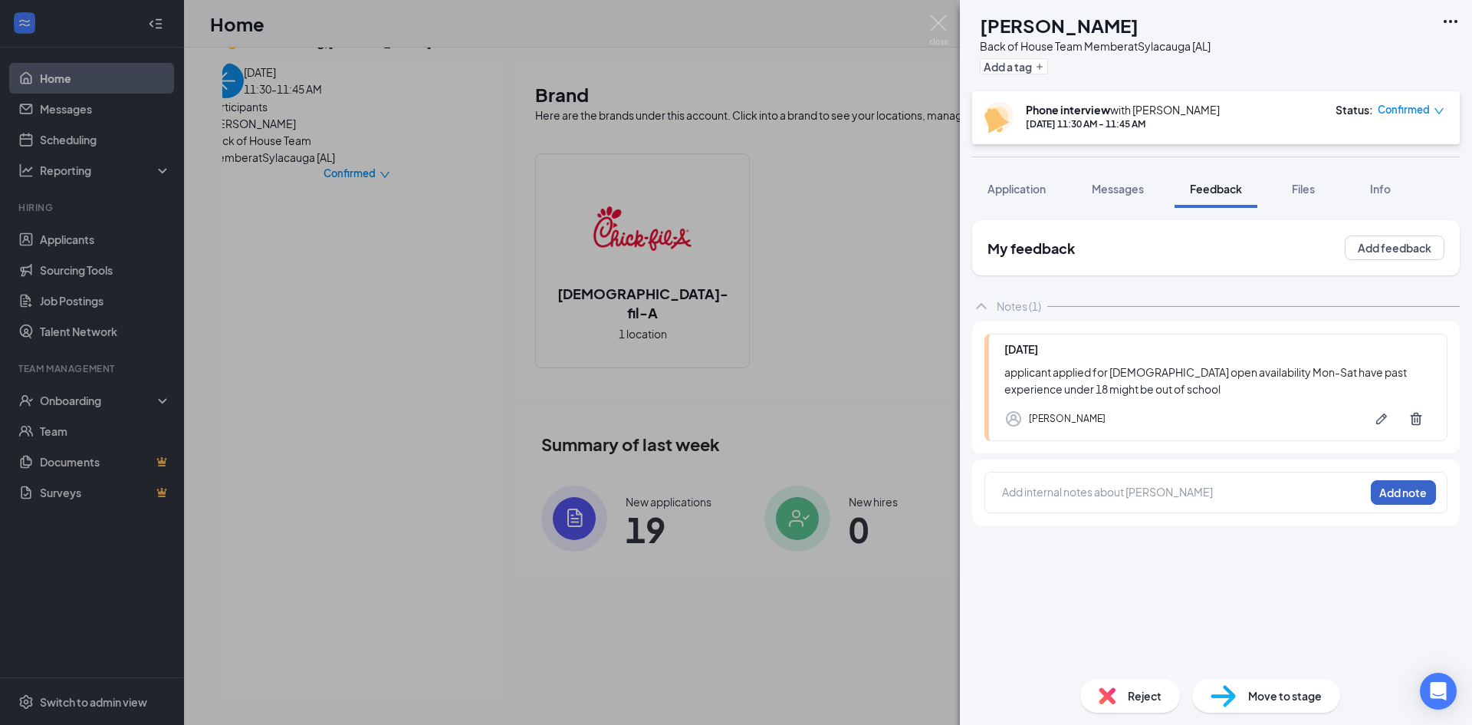
click at [1404, 484] on button "Add note" at bounding box center [1403, 492] width 65 height 25
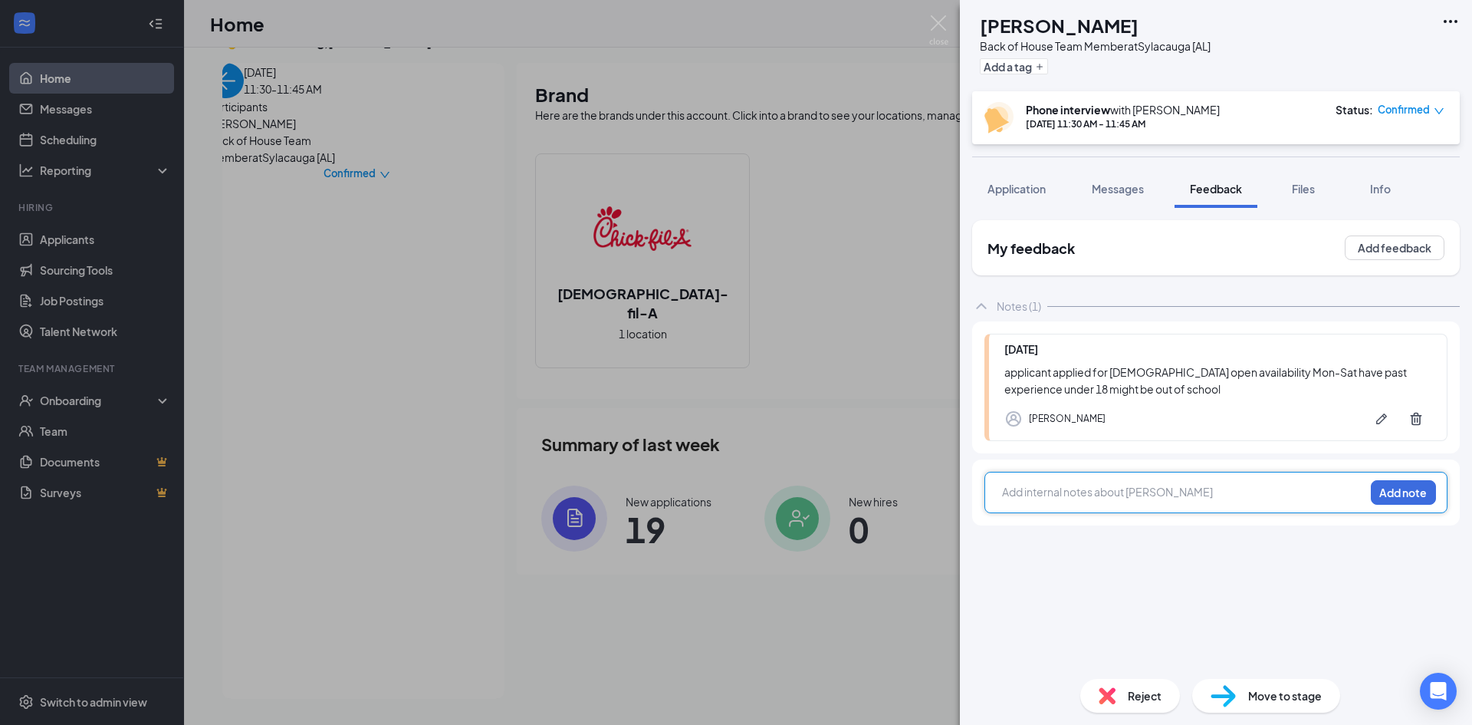
click at [1068, 488] on div at bounding box center [1183, 492] width 361 height 16
click at [1174, 508] on span "applicant had a good interview [DEMOGRAPHIC_DATA] she didn't hesitate on any qu…" at bounding box center [1165, 500] width 324 height 30
click at [1245, 506] on div "applicant had a good interview [DEMOGRAPHIC_DATA] she didn't hesitate on any qu…" at bounding box center [1183, 500] width 361 height 32
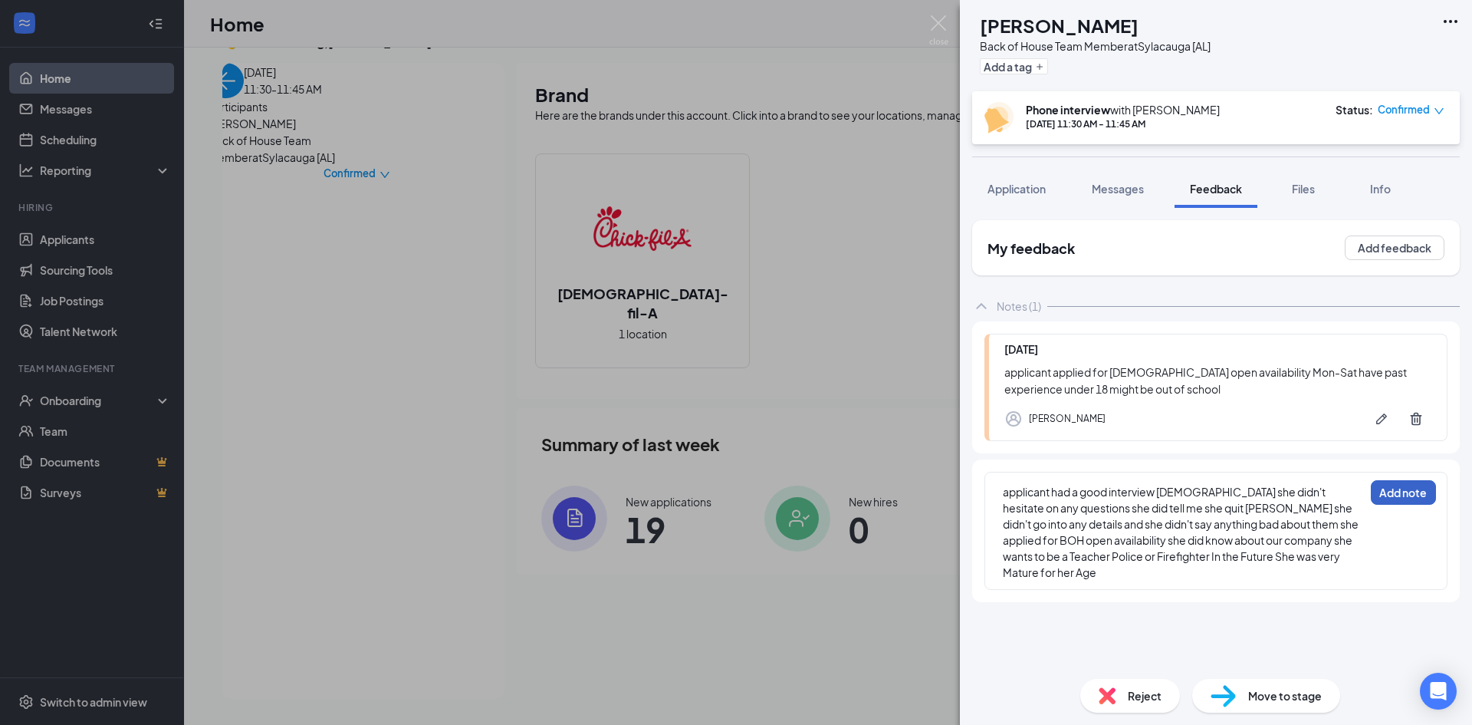
click at [1402, 496] on button "Add note" at bounding box center [1403, 492] width 65 height 25
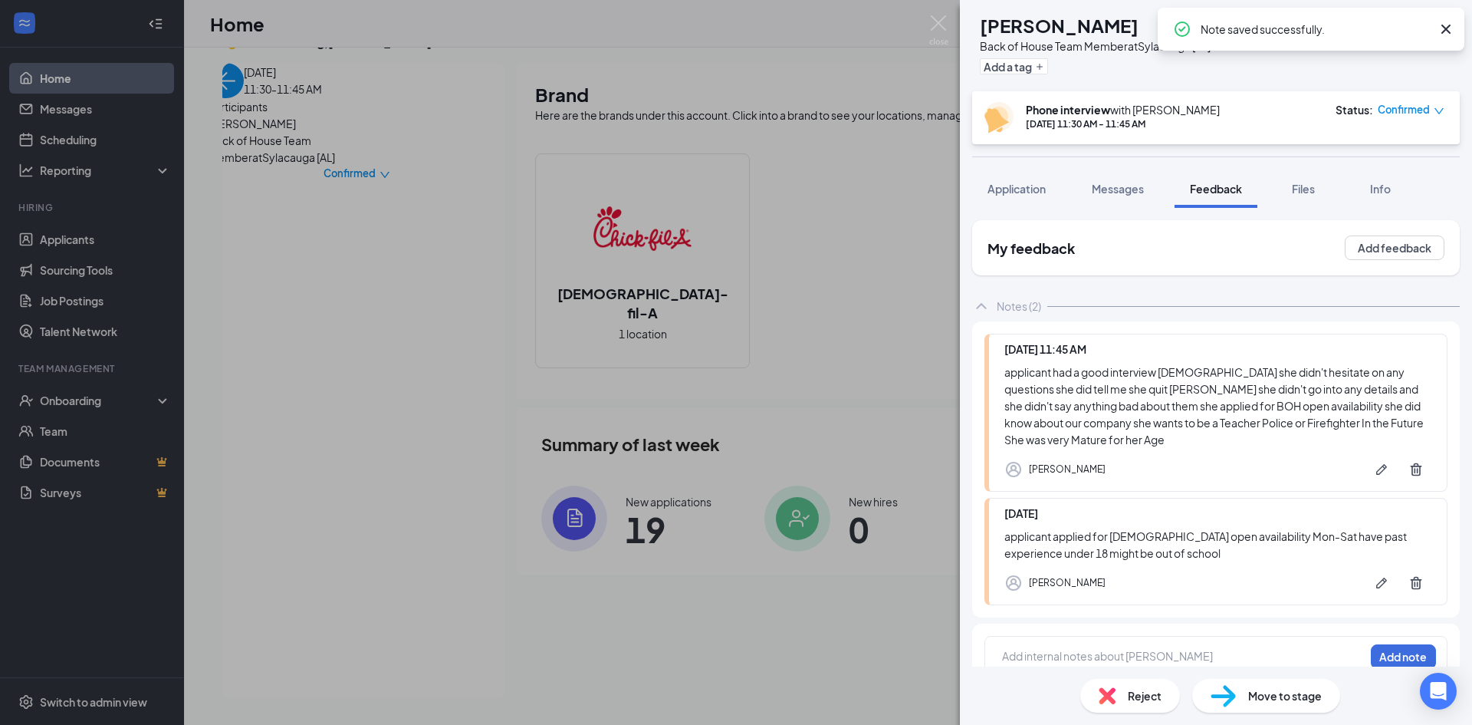
click at [1278, 701] on span "Move to stage" at bounding box center [1285, 695] width 74 height 17
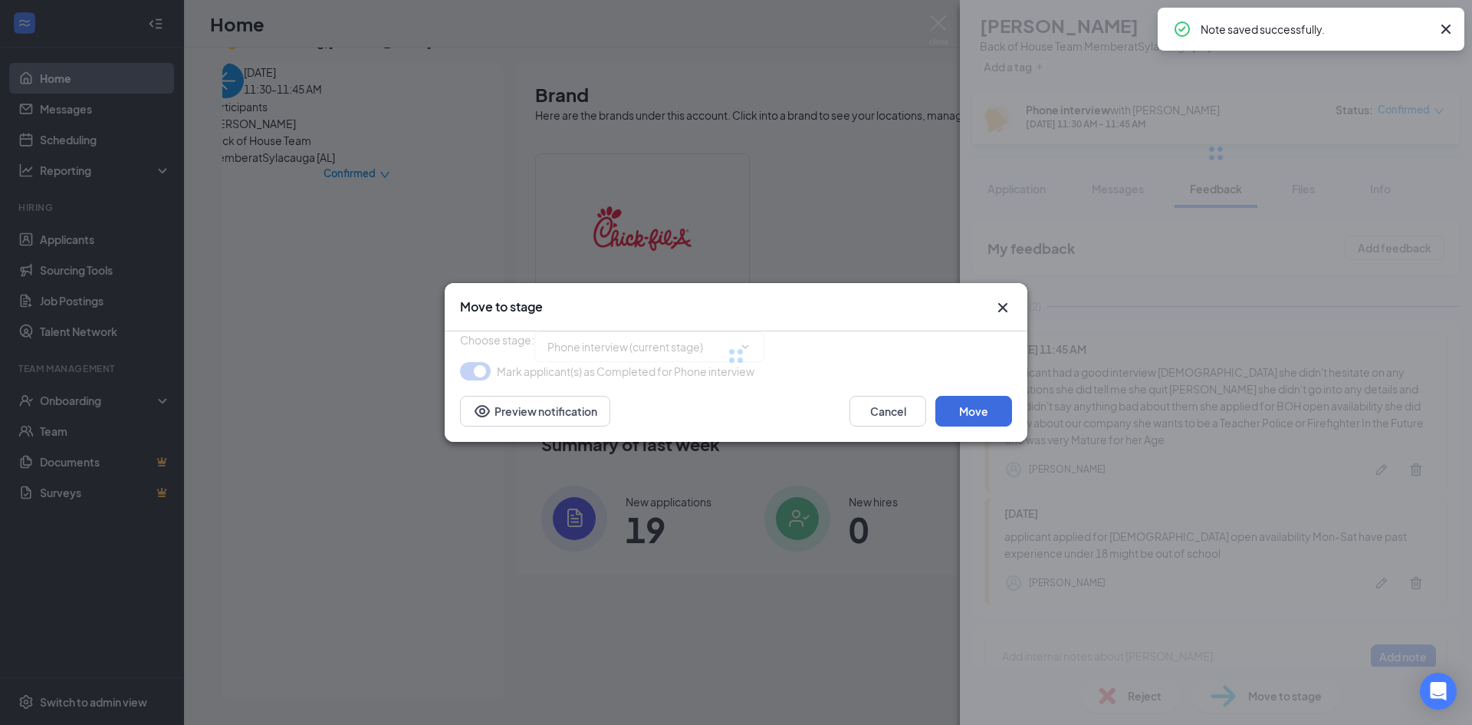
type input "Onsite Interview (next stage)"
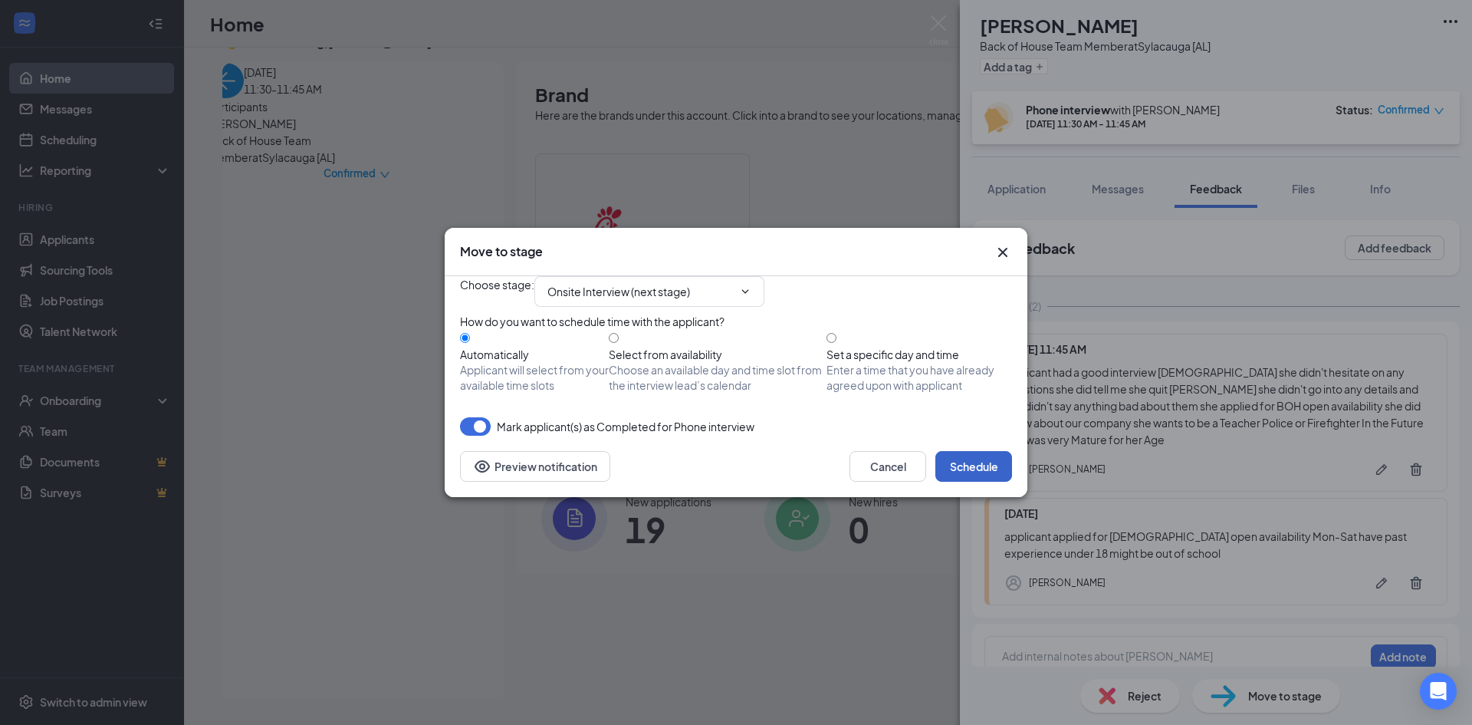
click at [974, 482] on button "Schedule" at bounding box center [973, 466] width 77 height 31
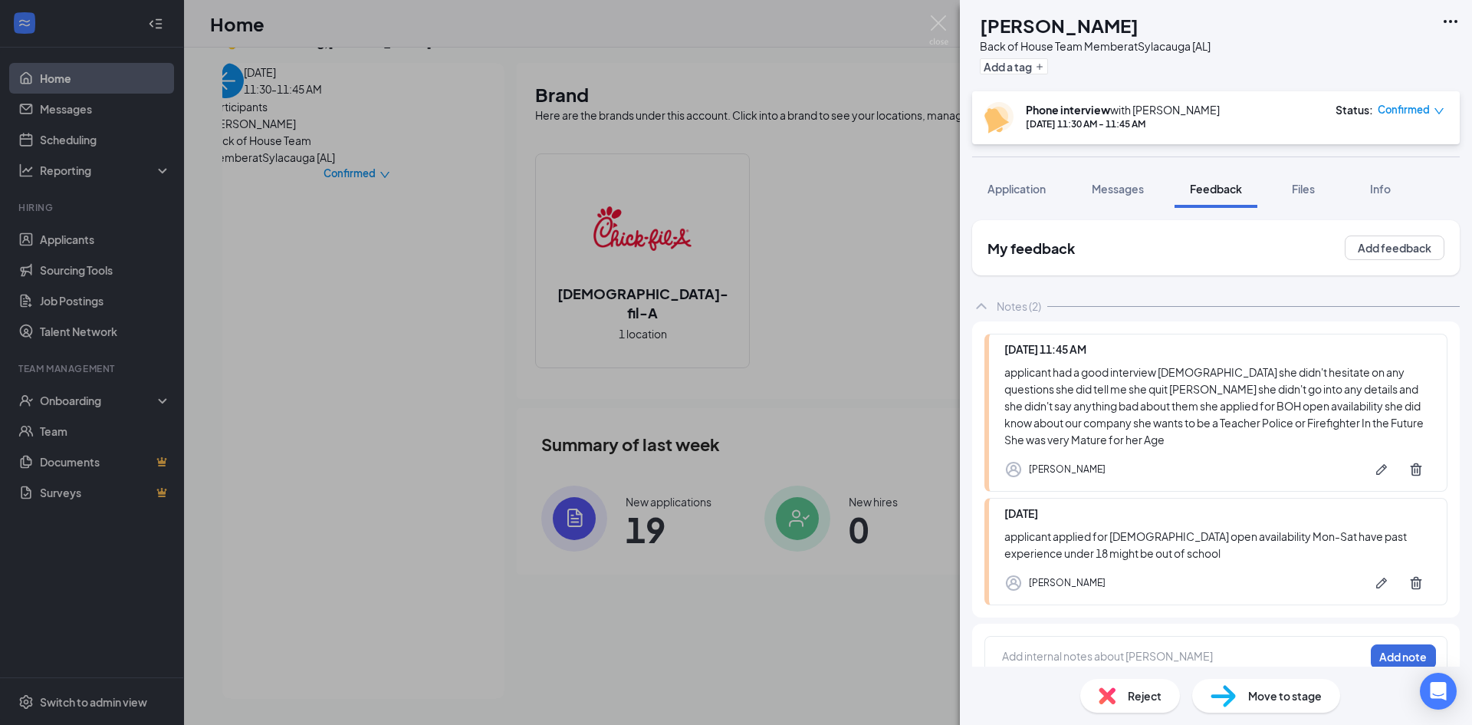
click at [238, 101] on div "HC [PERSON_NAME] Back of House Team Member at [GEOGRAPHIC_DATA] [AL] Add a tag …" at bounding box center [736, 362] width 1472 height 725
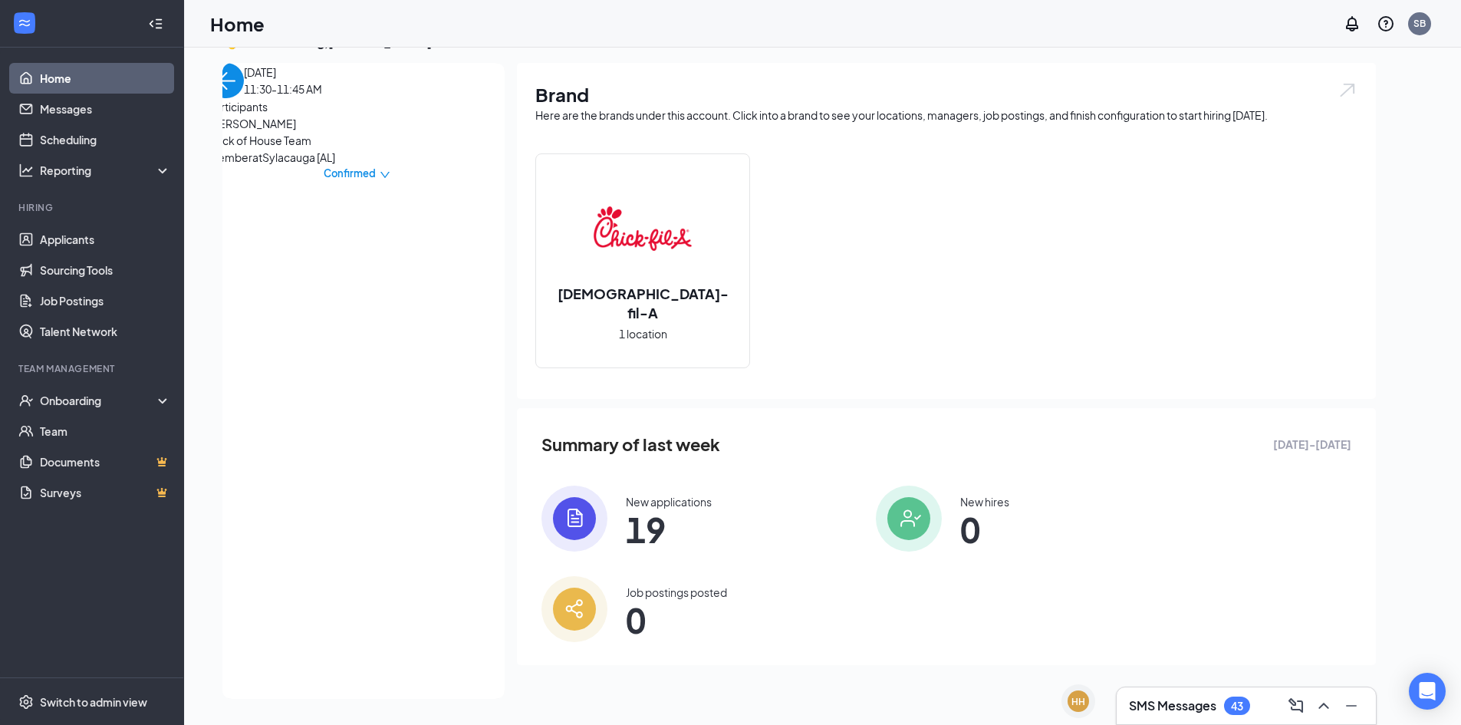
click at [238, 98] on img "back-button" at bounding box center [226, 80] width 35 height 35
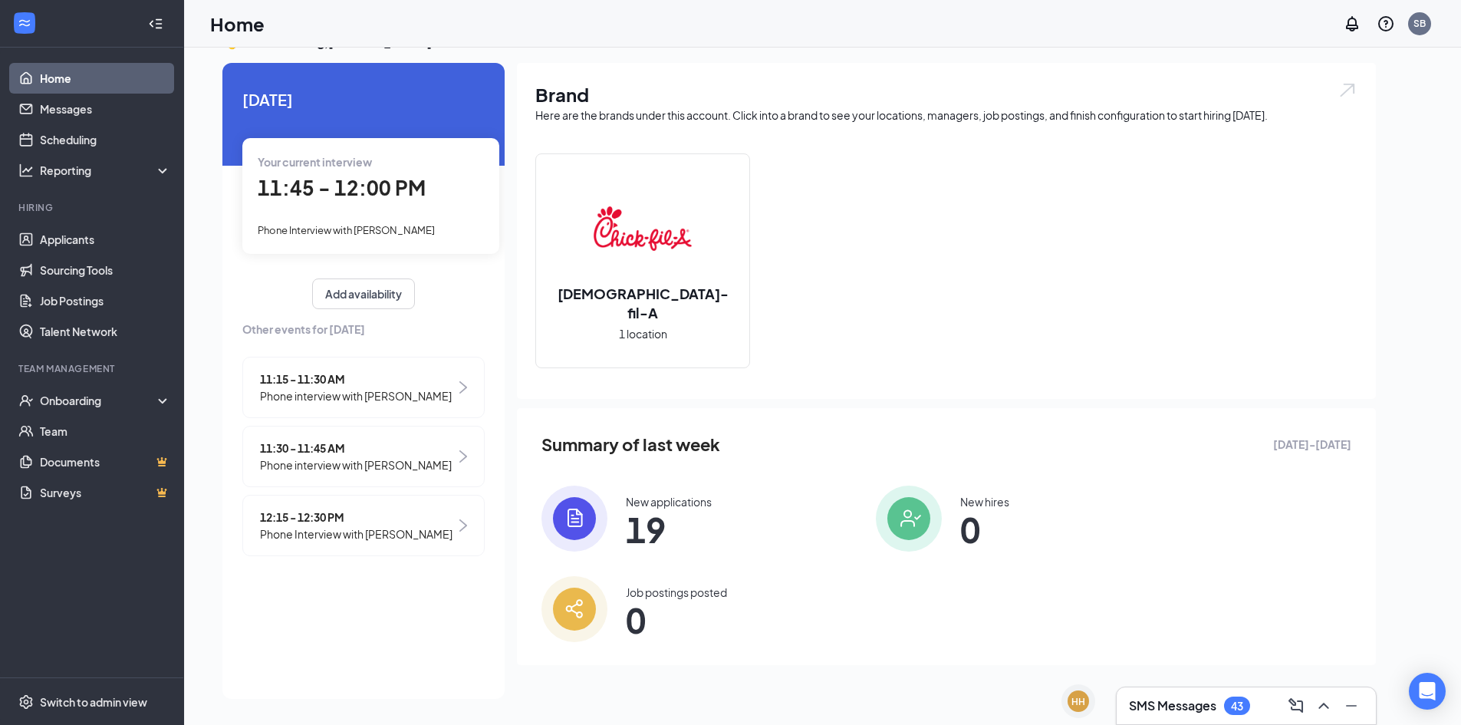
click at [346, 183] on span "11:45 - 12:00 PM" at bounding box center [342, 187] width 168 height 25
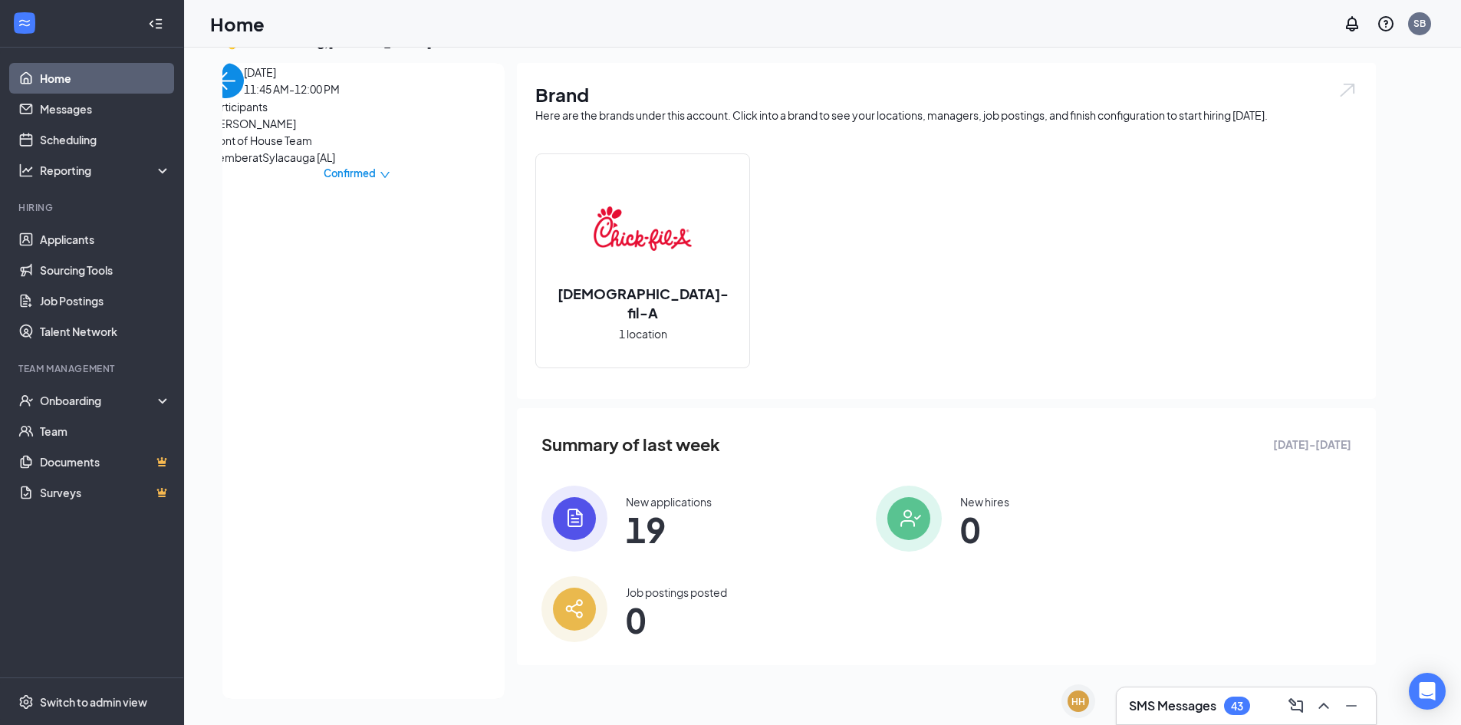
click at [305, 132] on span "[PERSON_NAME]" at bounding box center [289, 123] width 161 height 17
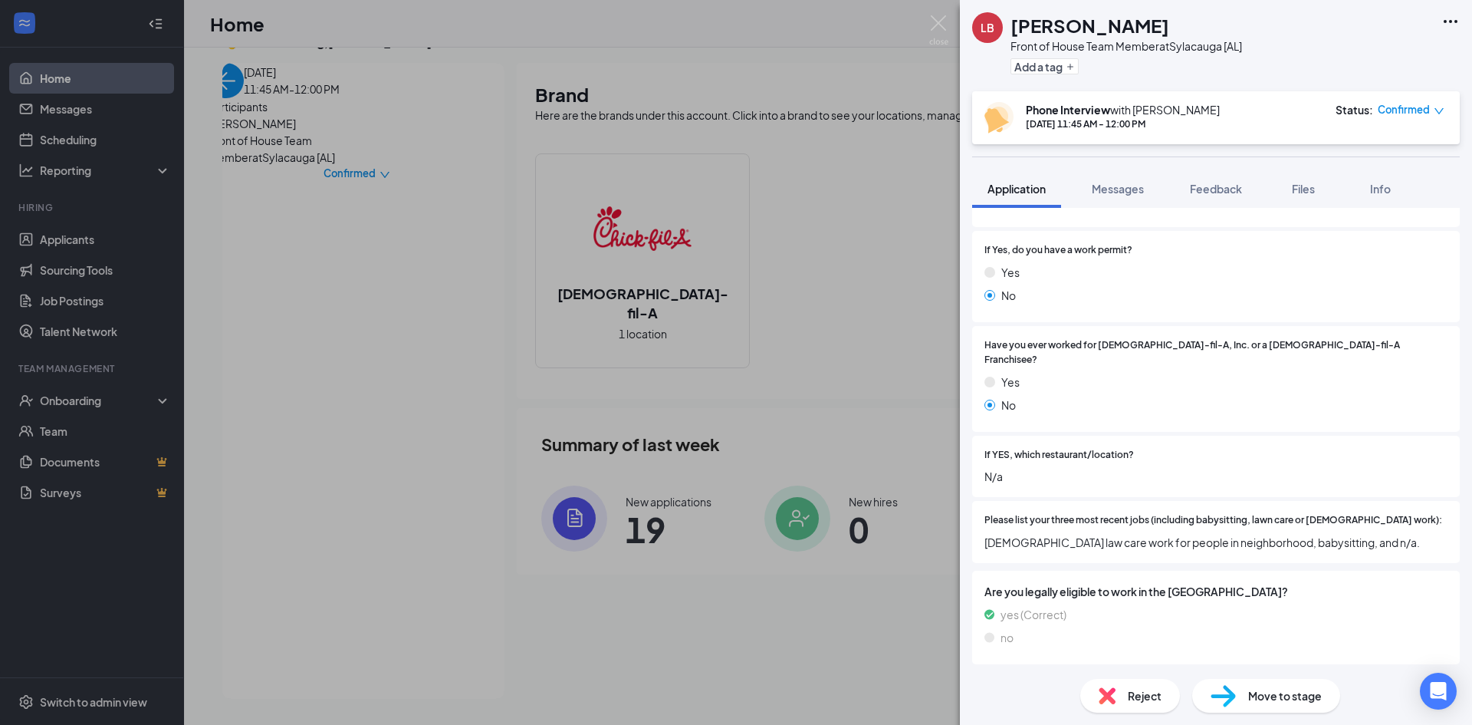
scroll to position [315, 0]
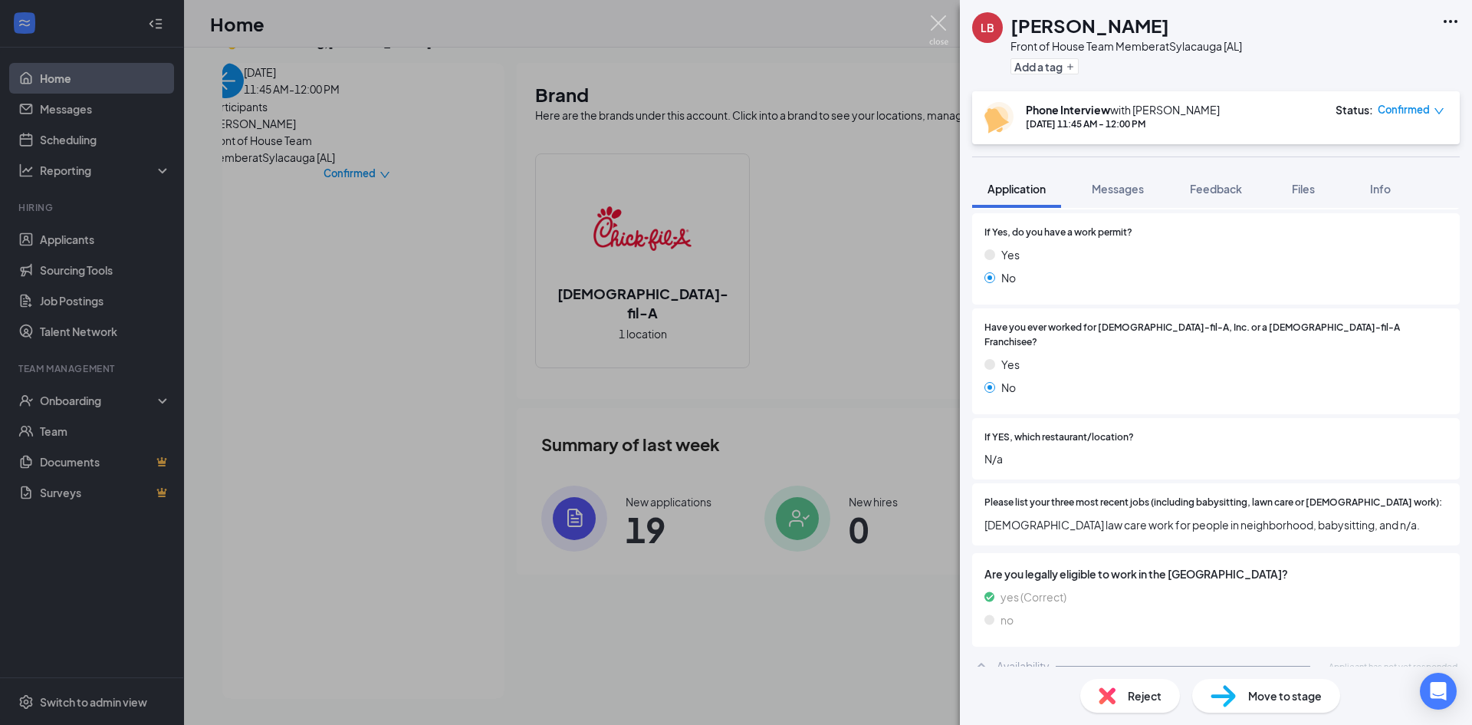
click at [944, 29] on img at bounding box center [938, 30] width 19 height 30
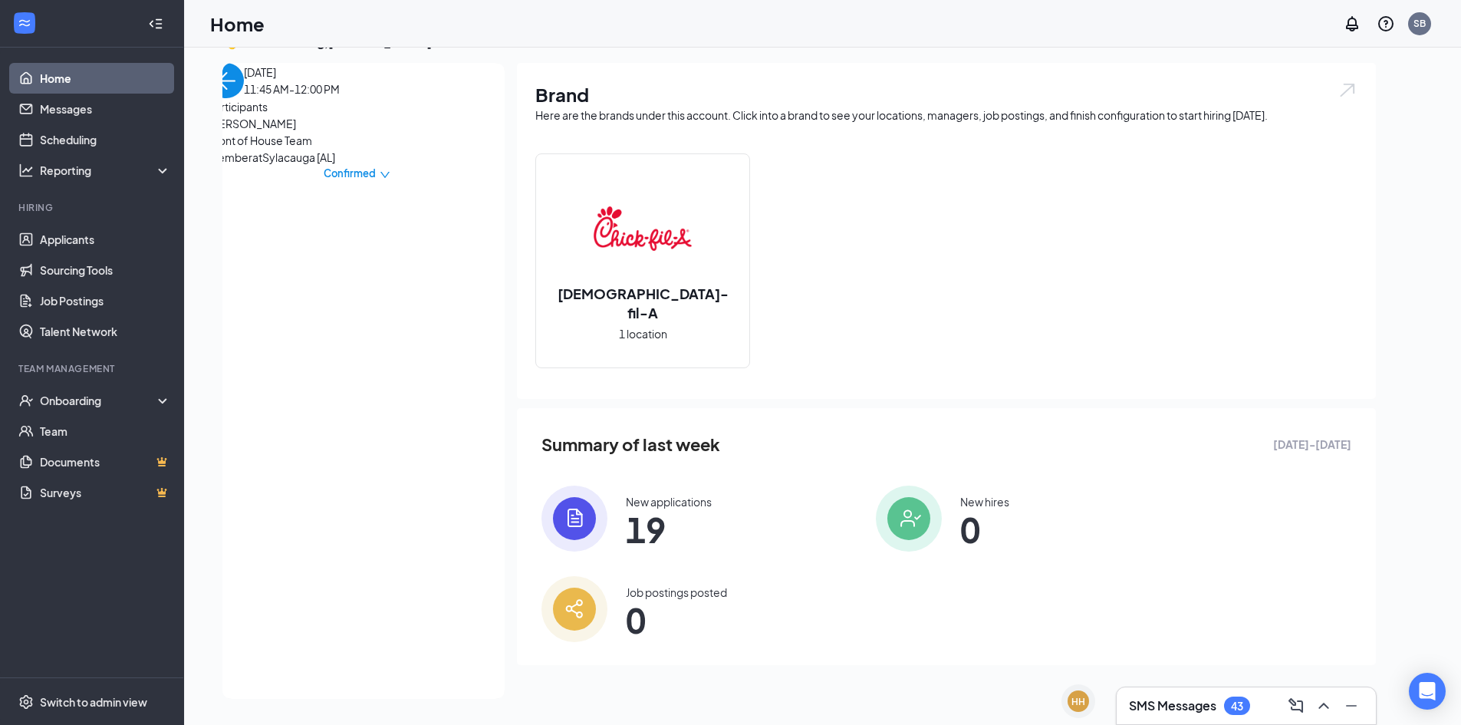
click at [277, 132] on span "[PERSON_NAME]" at bounding box center [289, 123] width 161 height 17
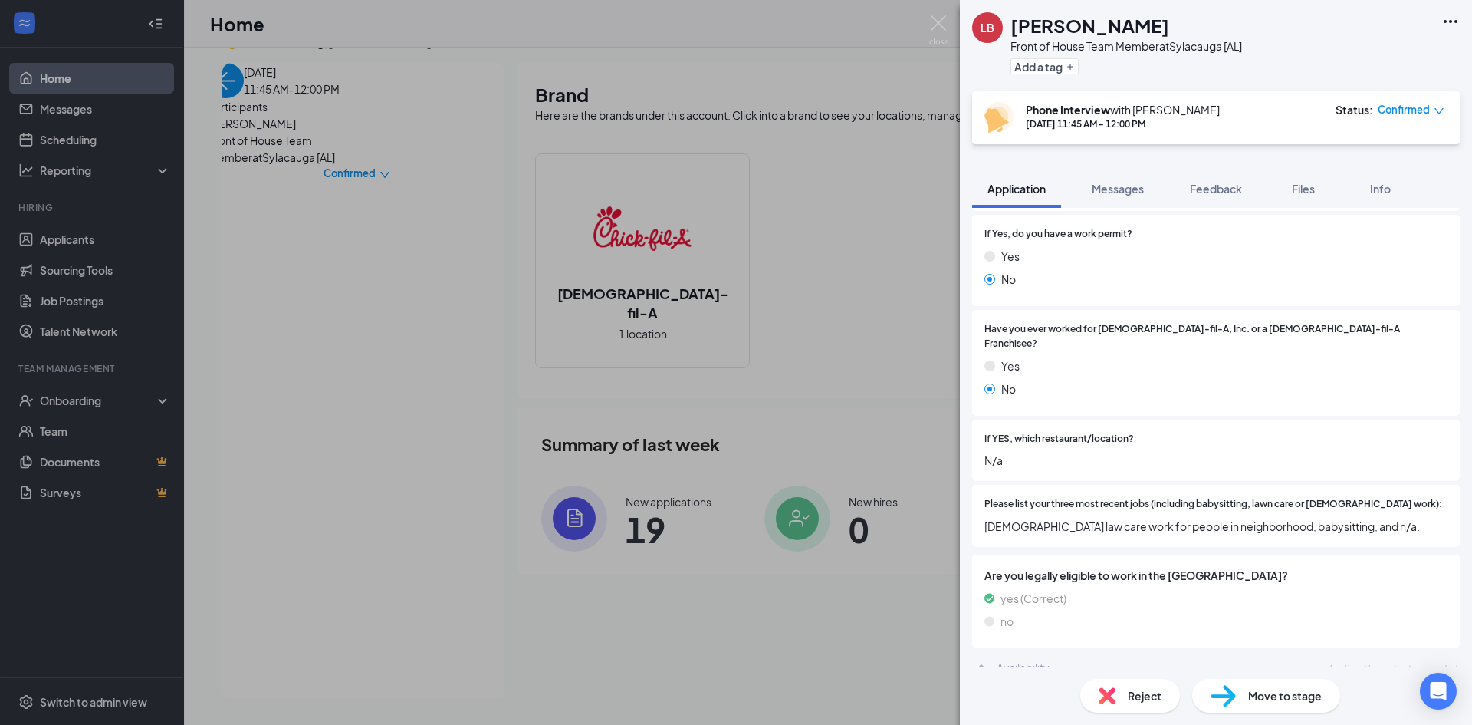
scroll to position [315, 0]
click at [1210, 188] on span "Feedback" at bounding box center [1216, 189] width 52 height 14
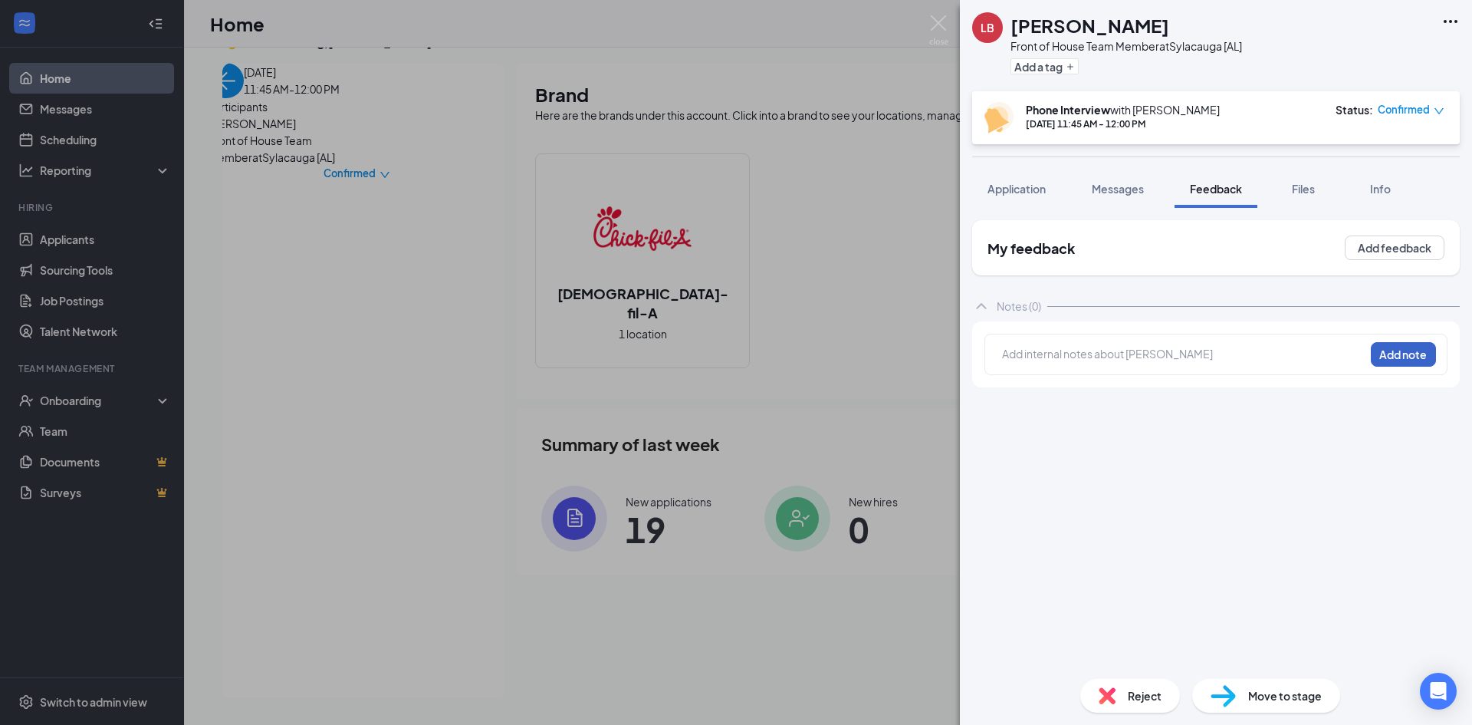
click at [1405, 344] on button "Add note" at bounding box center [1403, 354] width 65 height 25
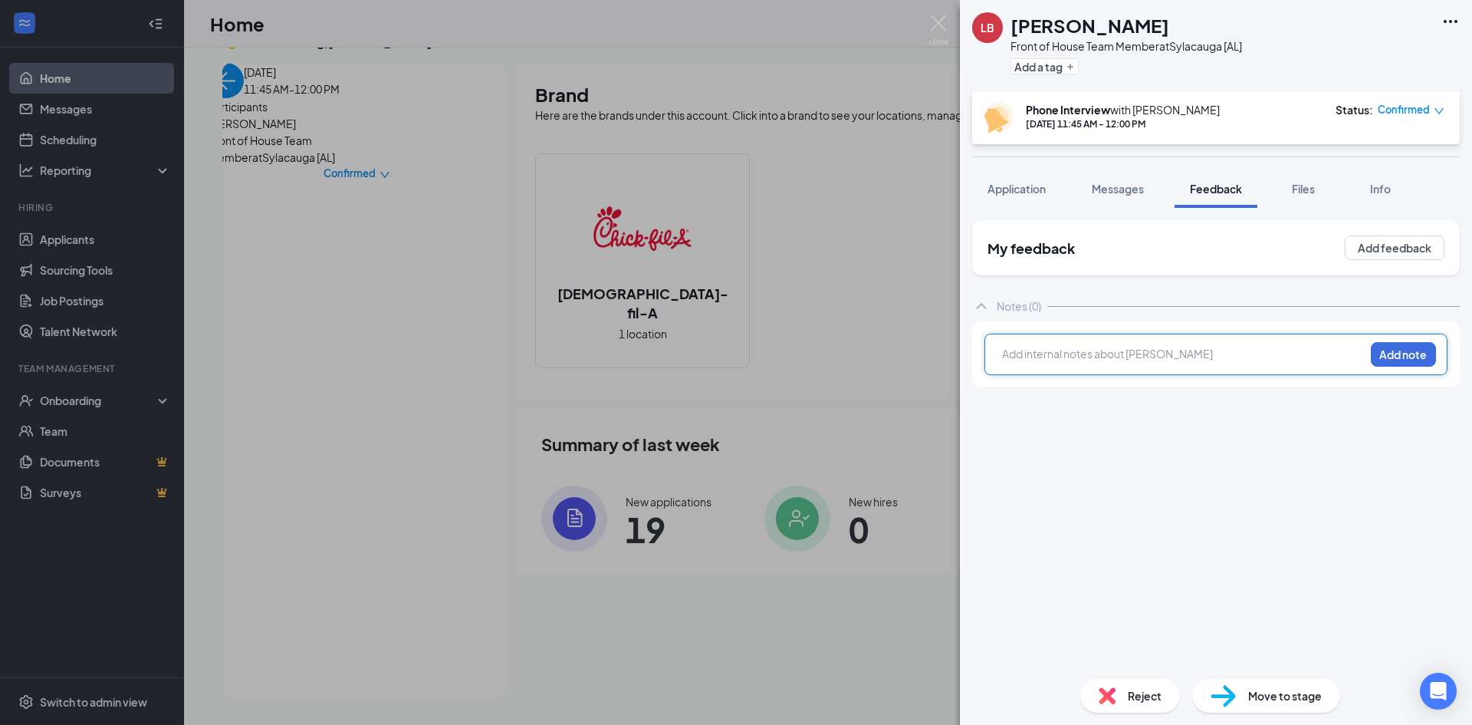
click at [1153, 352] on div at bounding box center [1183, 354] width 361 height 16
click at [1151, 352] on span "applicant is 15 plays football soccer and many other sports and very active in …" at bounding box center [1171, 362] width 336 height 30
click at [1315, 368] on div "applicant is 15 plays football soccer and many other sports and very active in …" at bounding box center [1183, 362] width 361 height 32
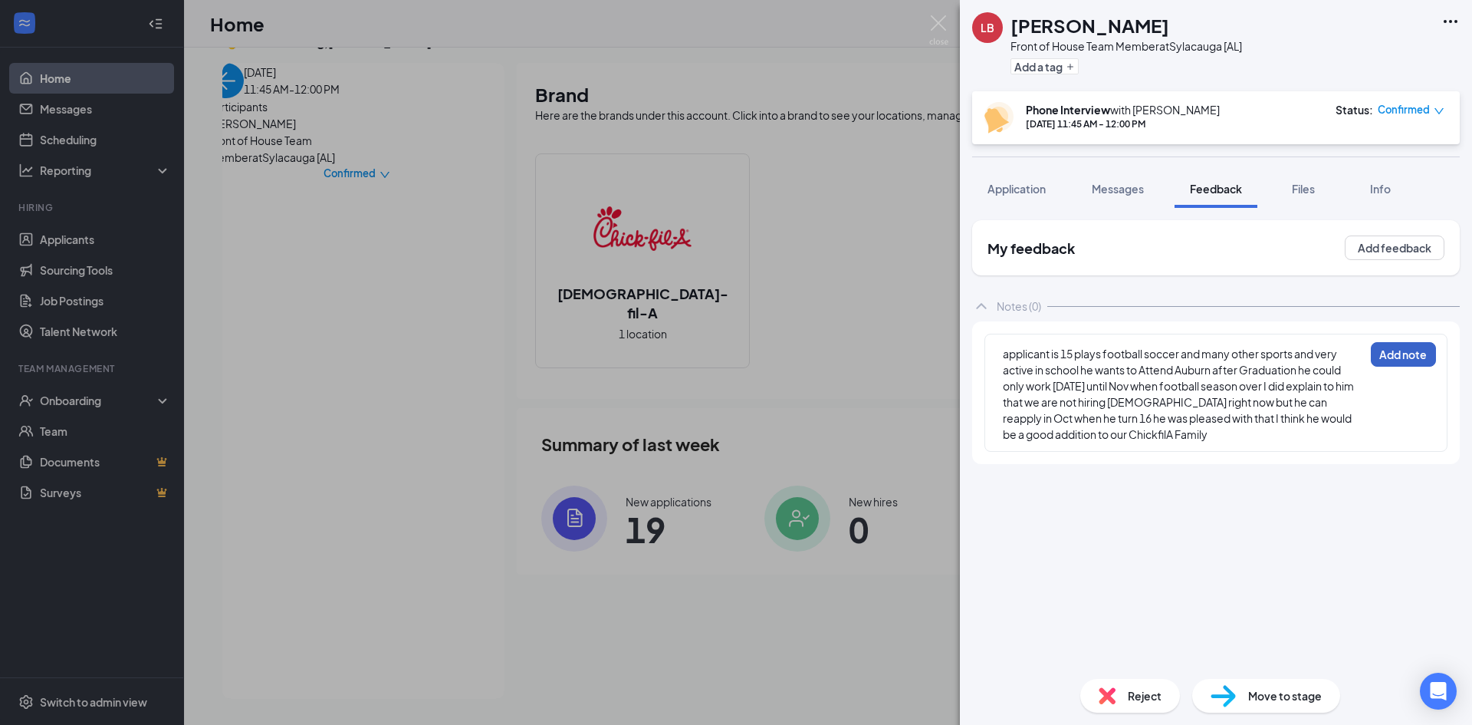
click at [1393, 344] on button "Add note" at bounding box center [1403, 354] width 65 height 25
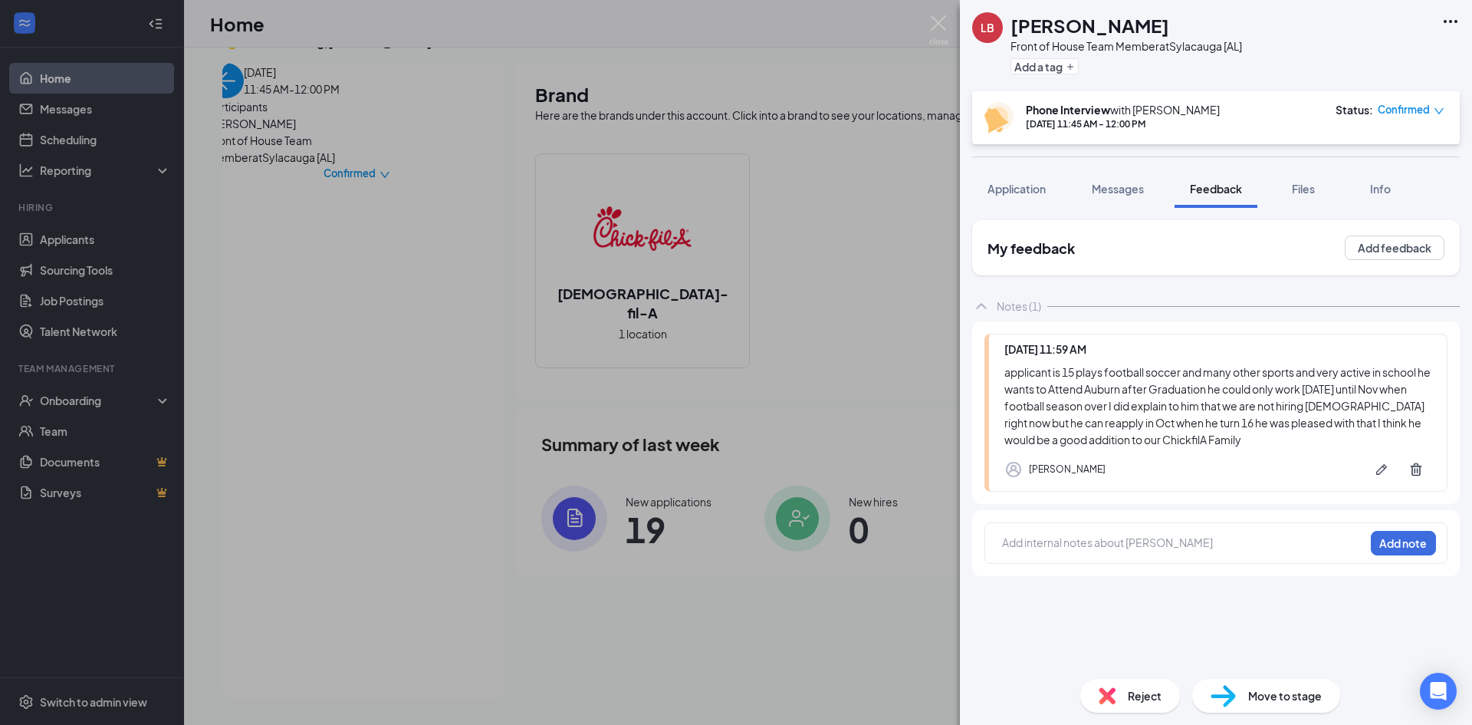
click at [1142, 693] on span "Reject" at bounding box center [1145, 695] width 34 height 17
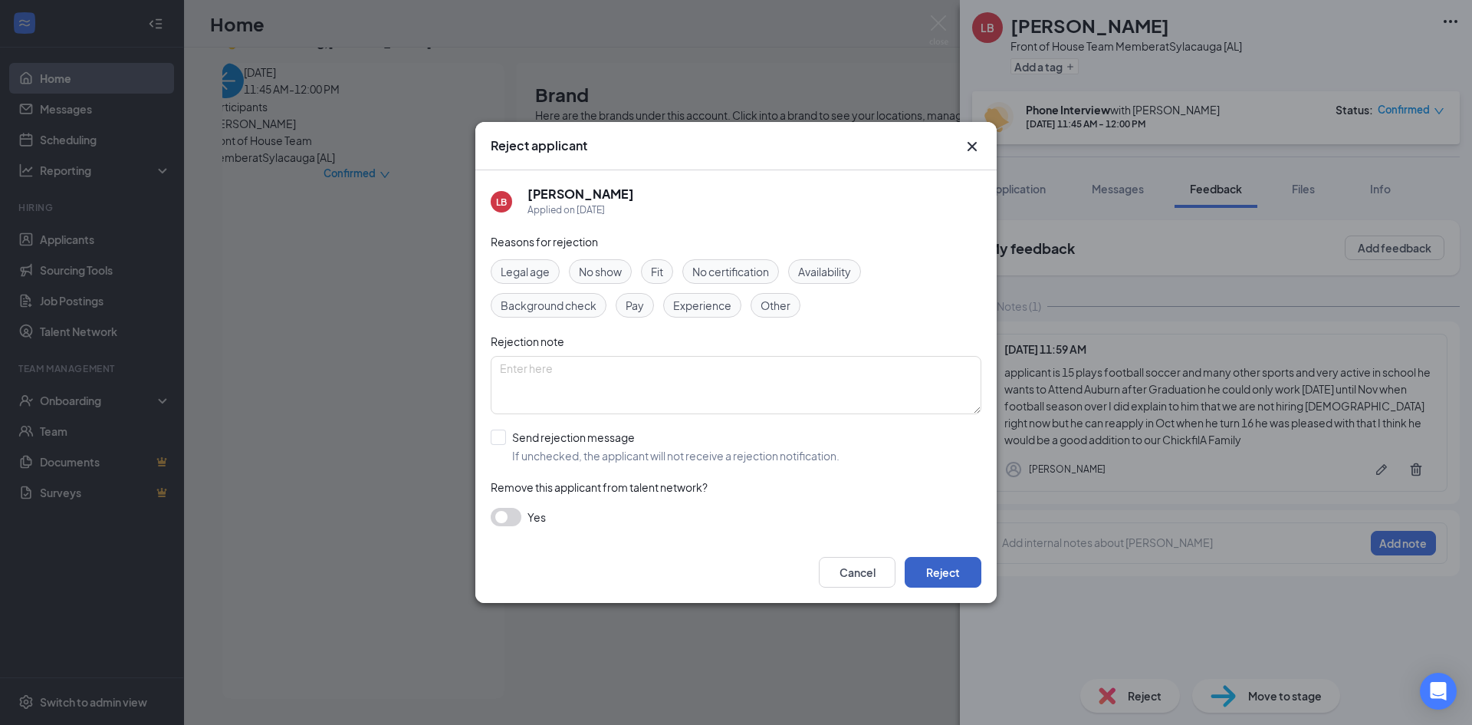
click at [940, 560] on button "Reject" at bounding box center [943, 572] width 77 height 31
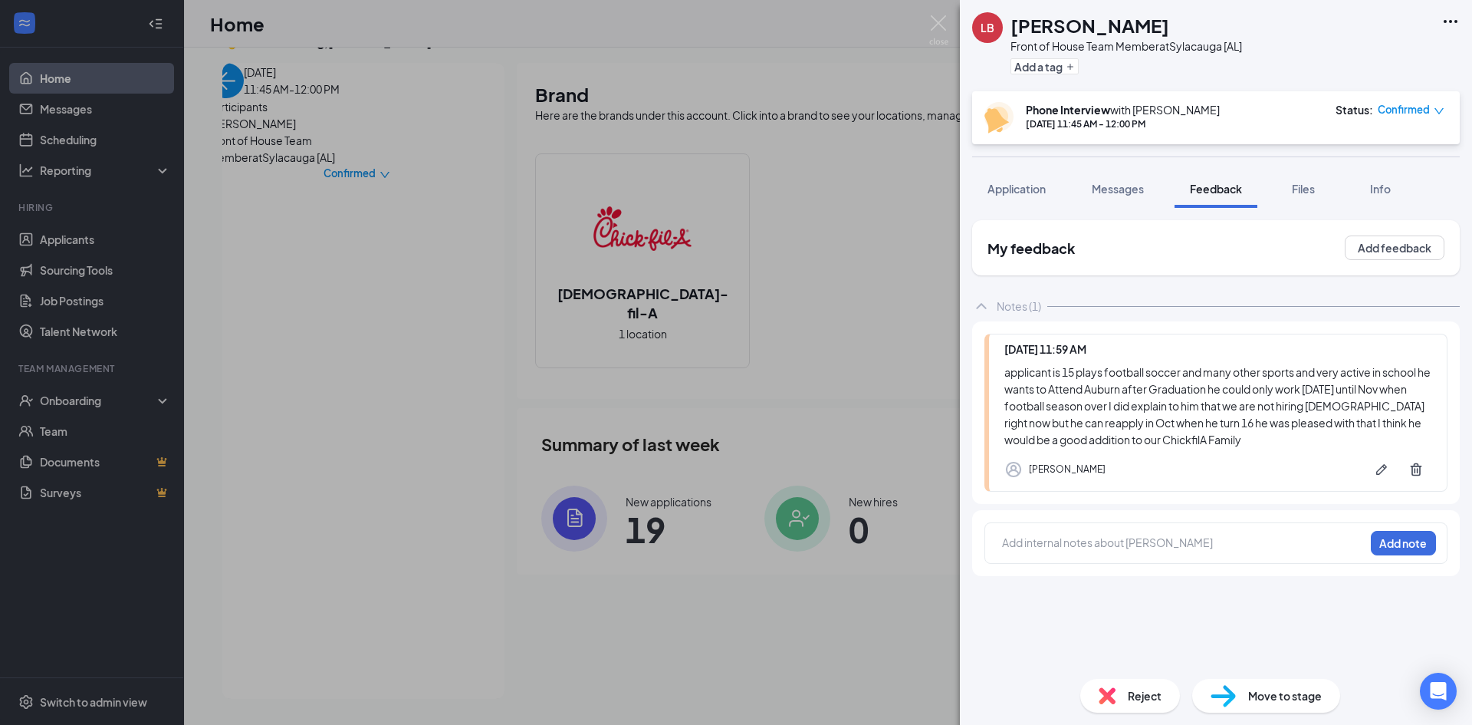
click at [1115, 688] on img at bounding box center [1107, 695] width 17 height 17
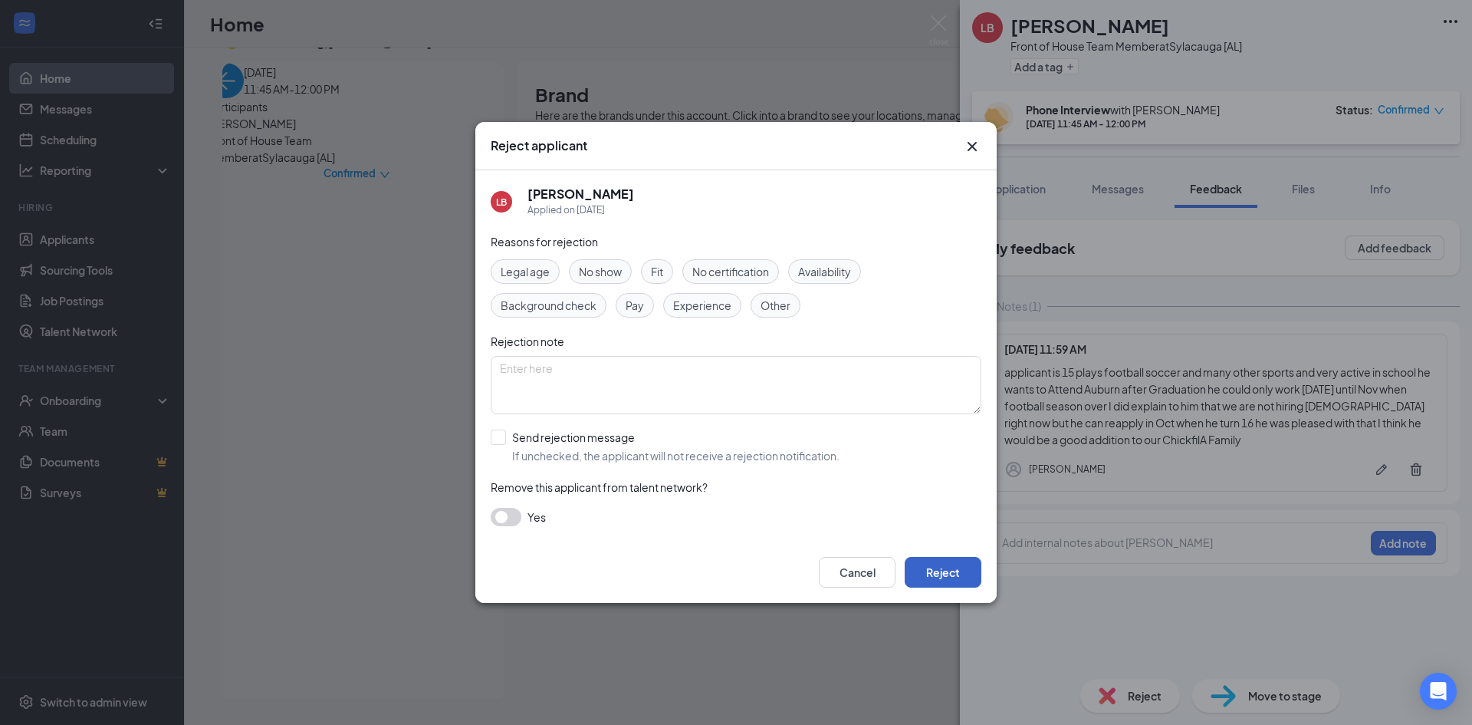
drag, startPoint x: 955, startPoint y: 567, endPoint x: 935, endPoint y: 577, distance: 22.0
click at [953, 568] on button "Reject" at bounding box center [943, 572] width 77 height 31
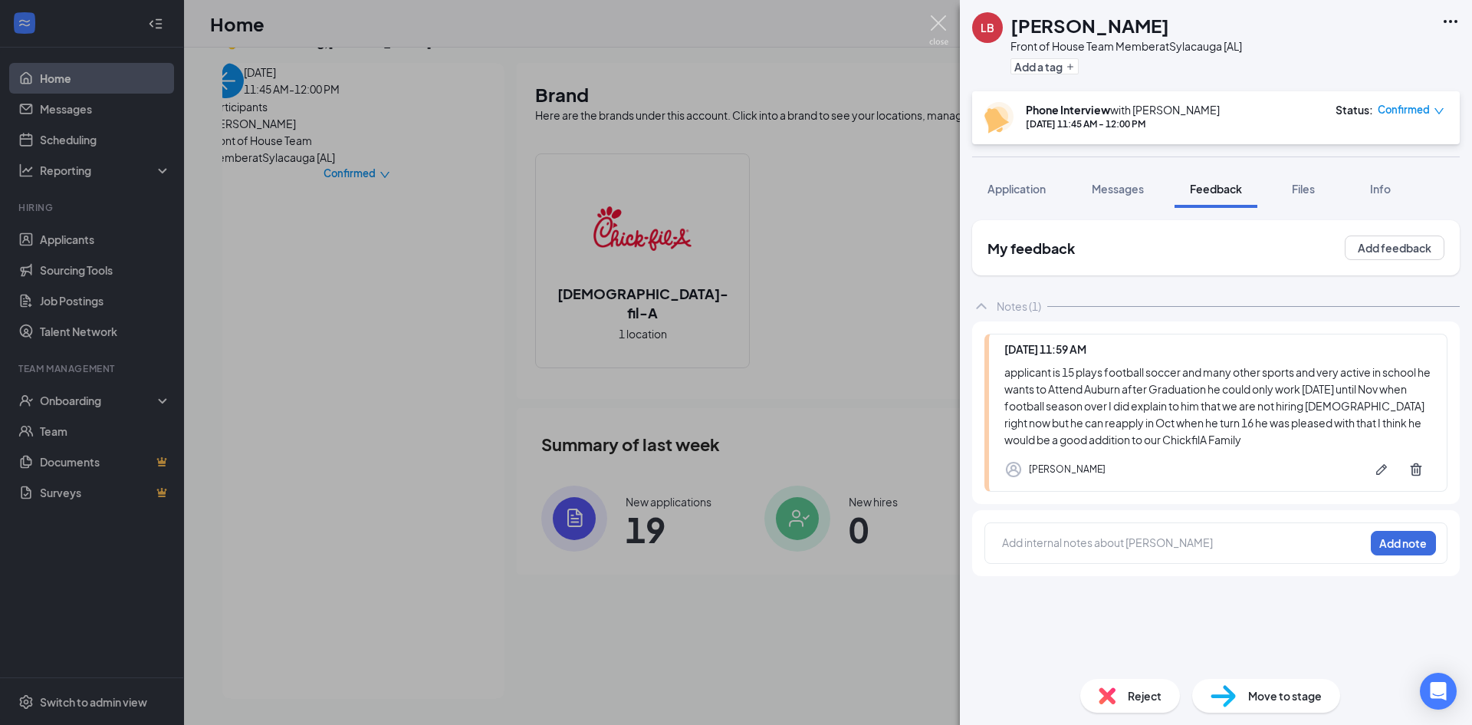
click at [944, 27] on img at bounding box center [938, 30] width 19 height 30
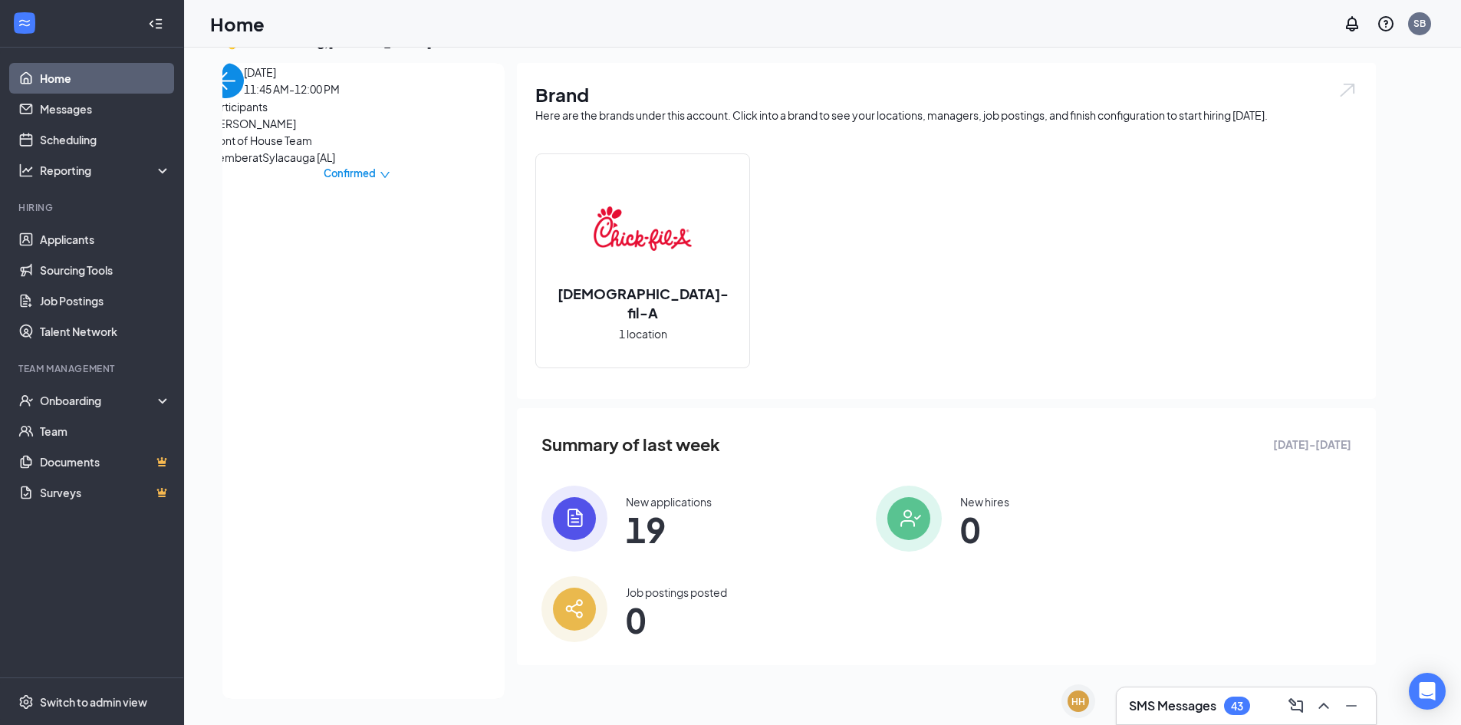
click at [277, 132] on span "[PERSON_NAME]" at bounding box center [289, 123] width 161 height 17
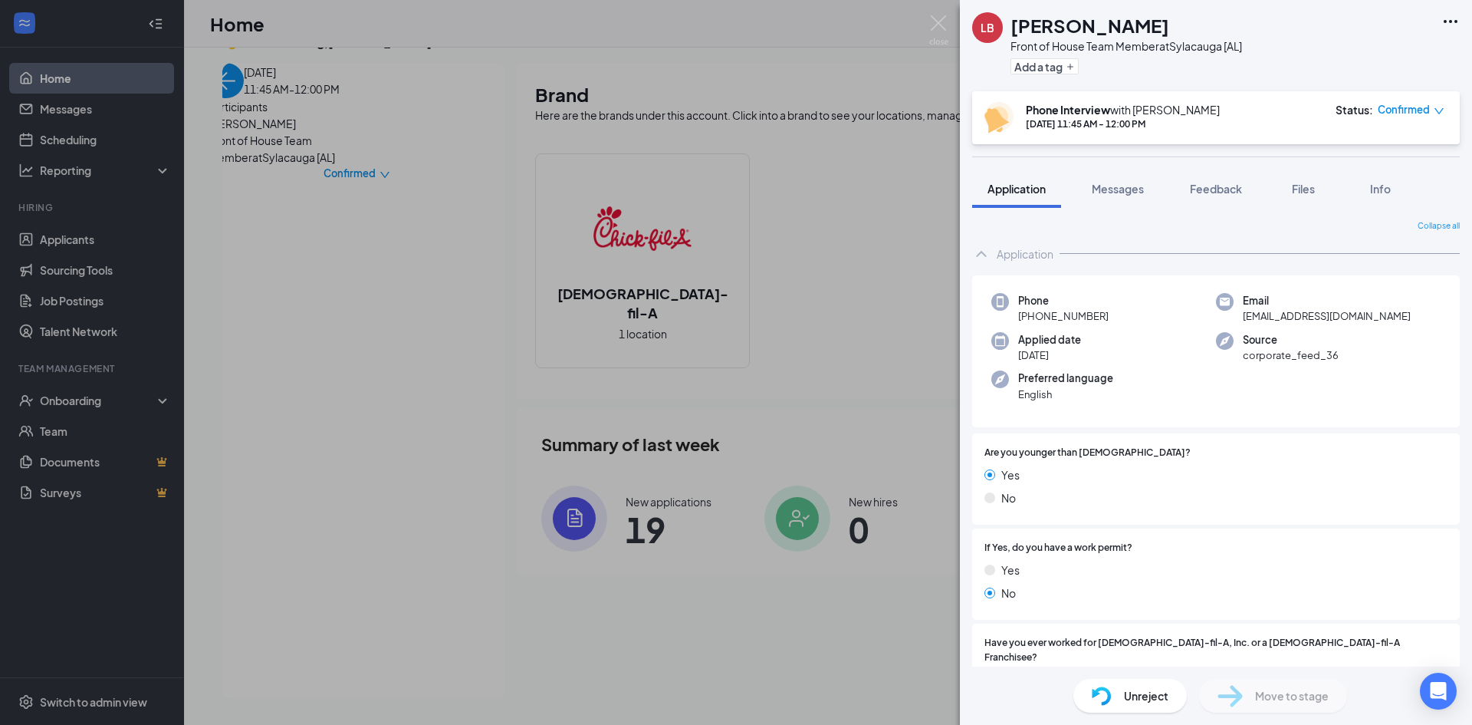
click at [249, 97] on div "[PERSON_NAME] Front of House Team Member at [GEOGRAPHIC_DATA] [AL] Add a tag Ph…" at bounding box center [736, 362] width 1472 height 725
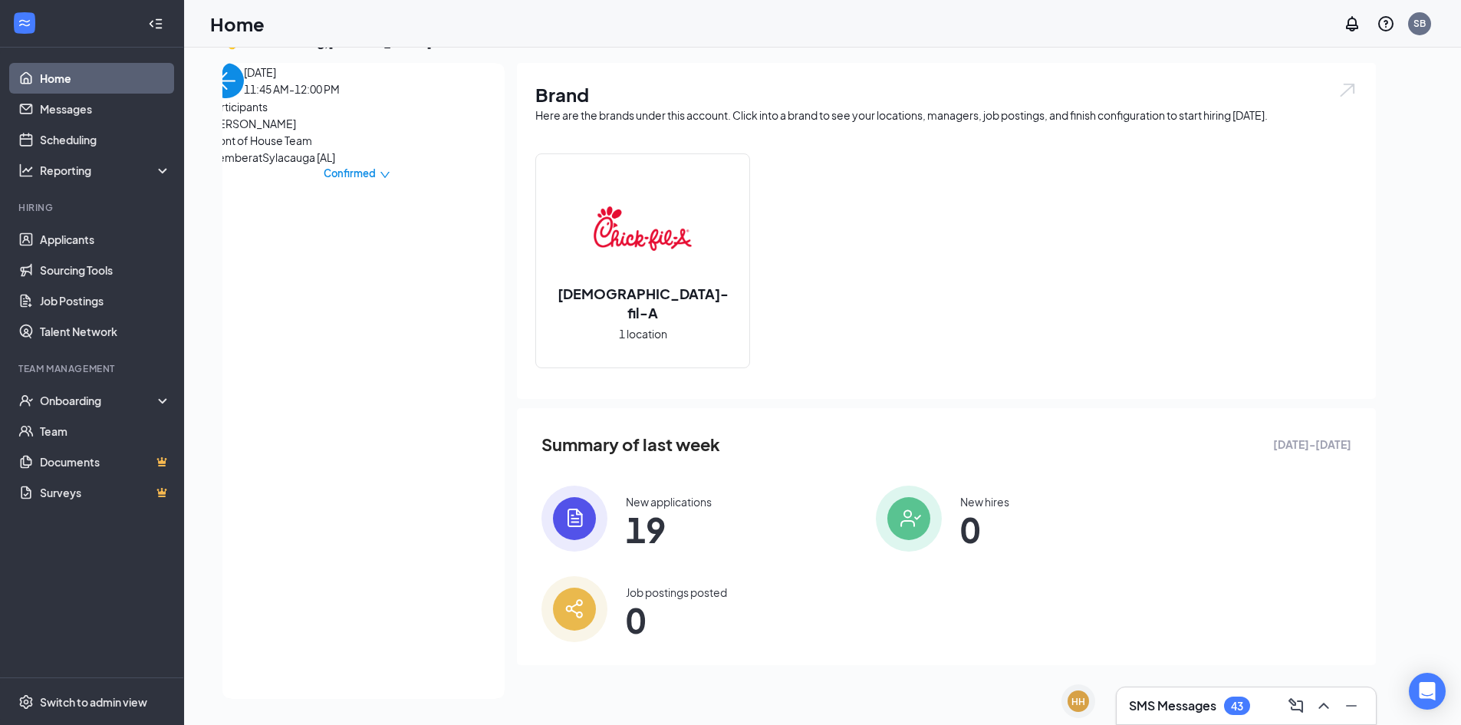
click at [244, 98] on img "back-button" at bounding box center [226, 80] width 35 height 35
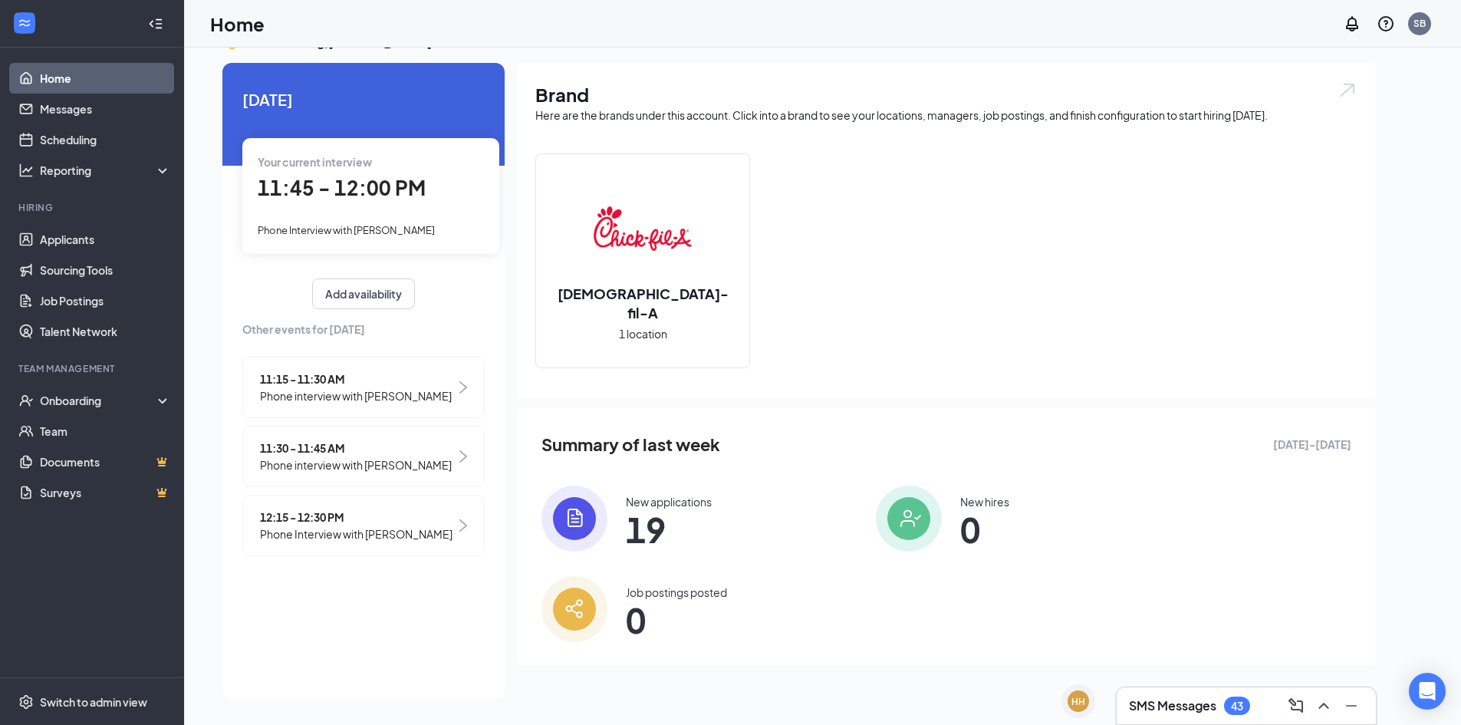
click at [340, 525] on span "12:15 - 12:30 PM" at bounding box center [356, 516] width 192 height 17
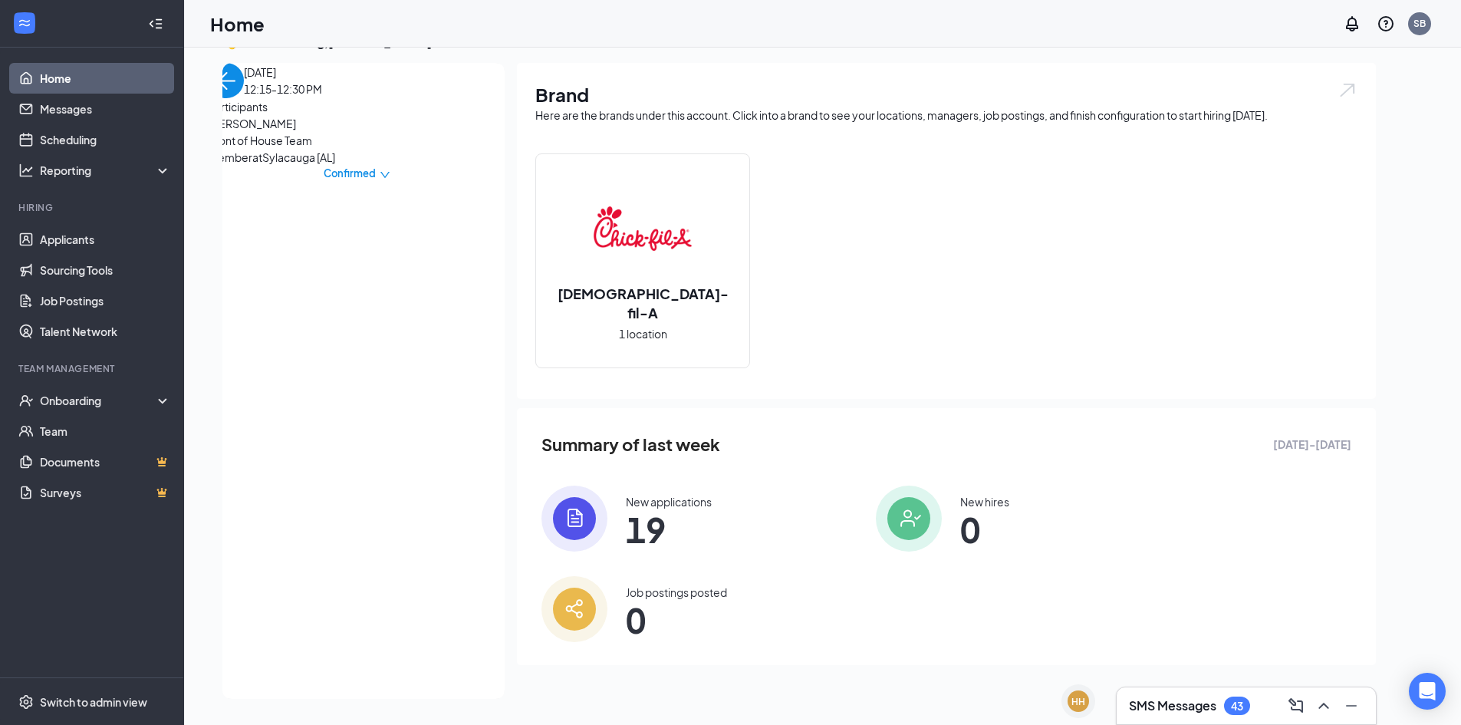
click at [277, 132] on span "[PERSON_NAME]" at bounding box center [289, 123] width 161 height 17
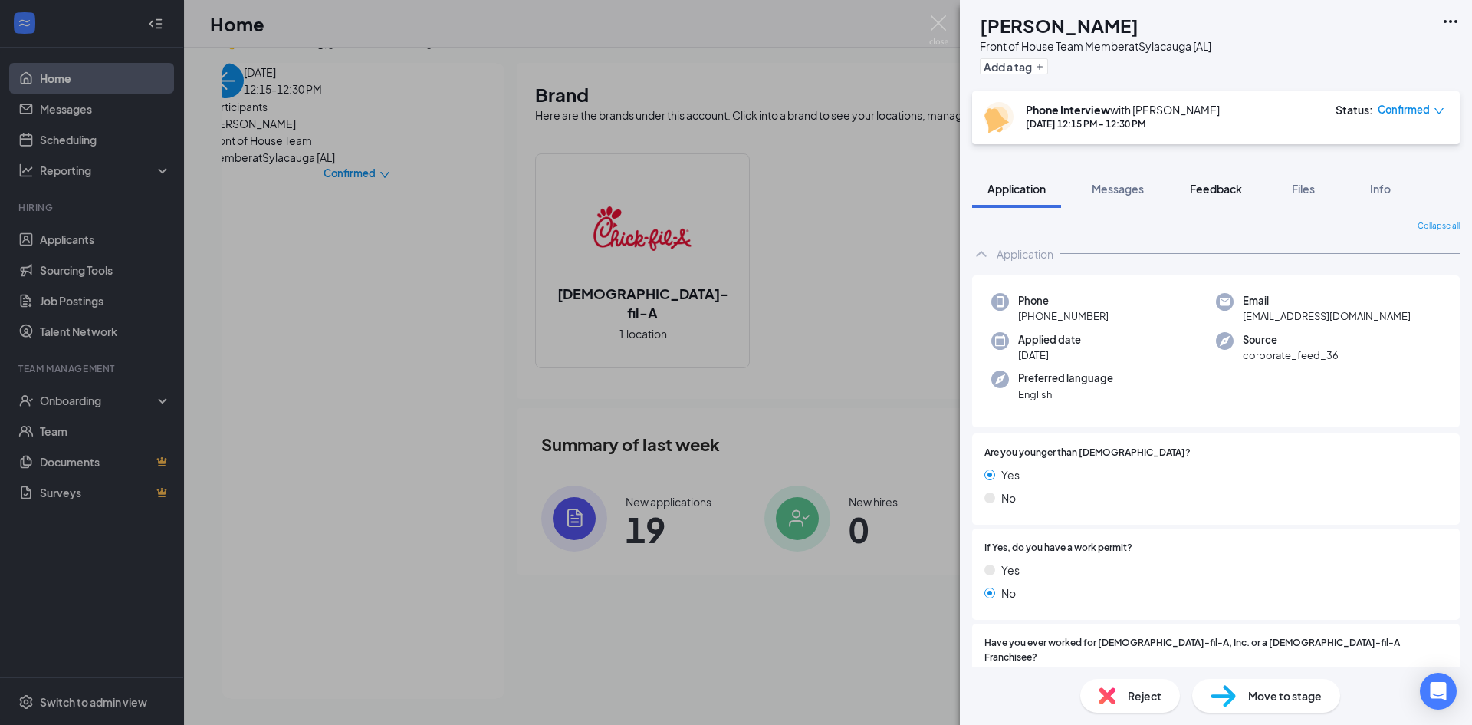
click at [1220, 186] on span "Feedback" at bounding box center [1216, 189] width 52 height 14
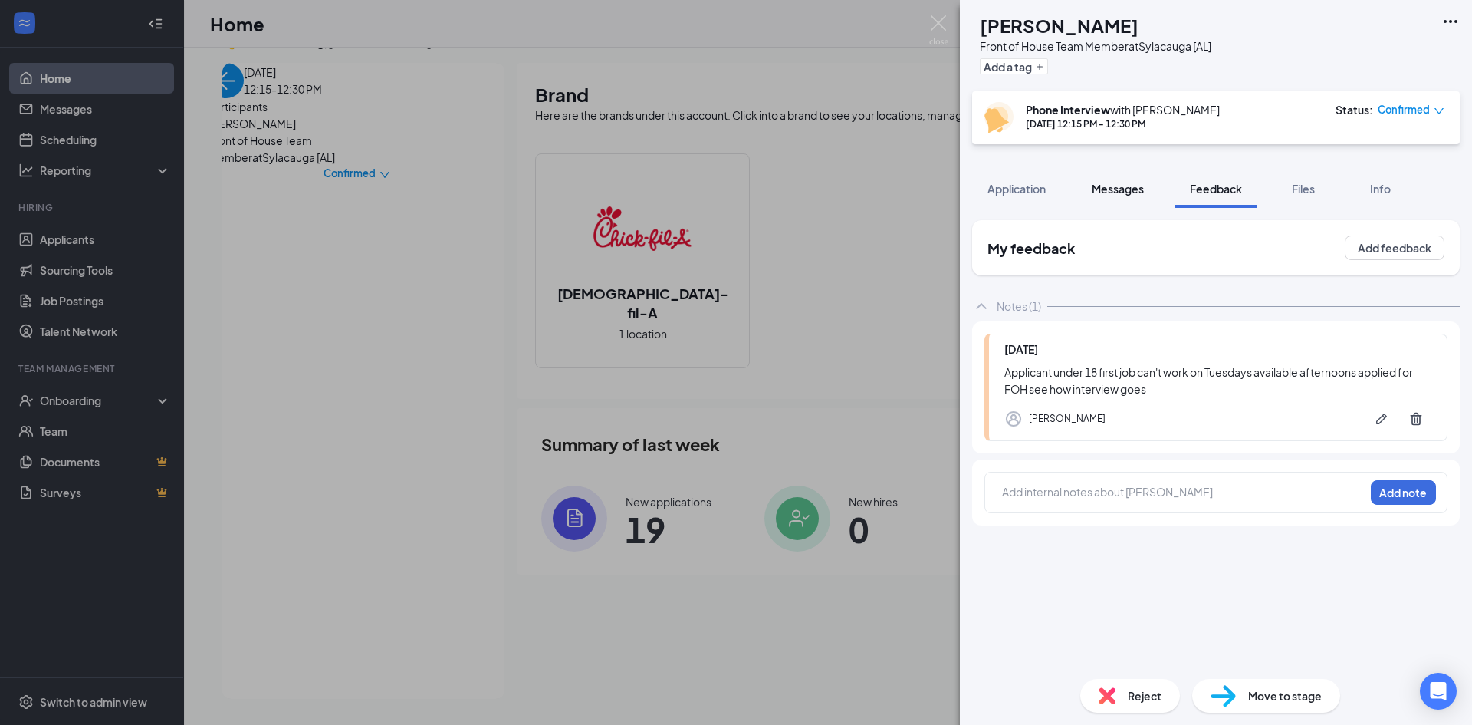
click at [1123, 187] on span "Messages" at bounding box center [1118, 189] width 52 height 14
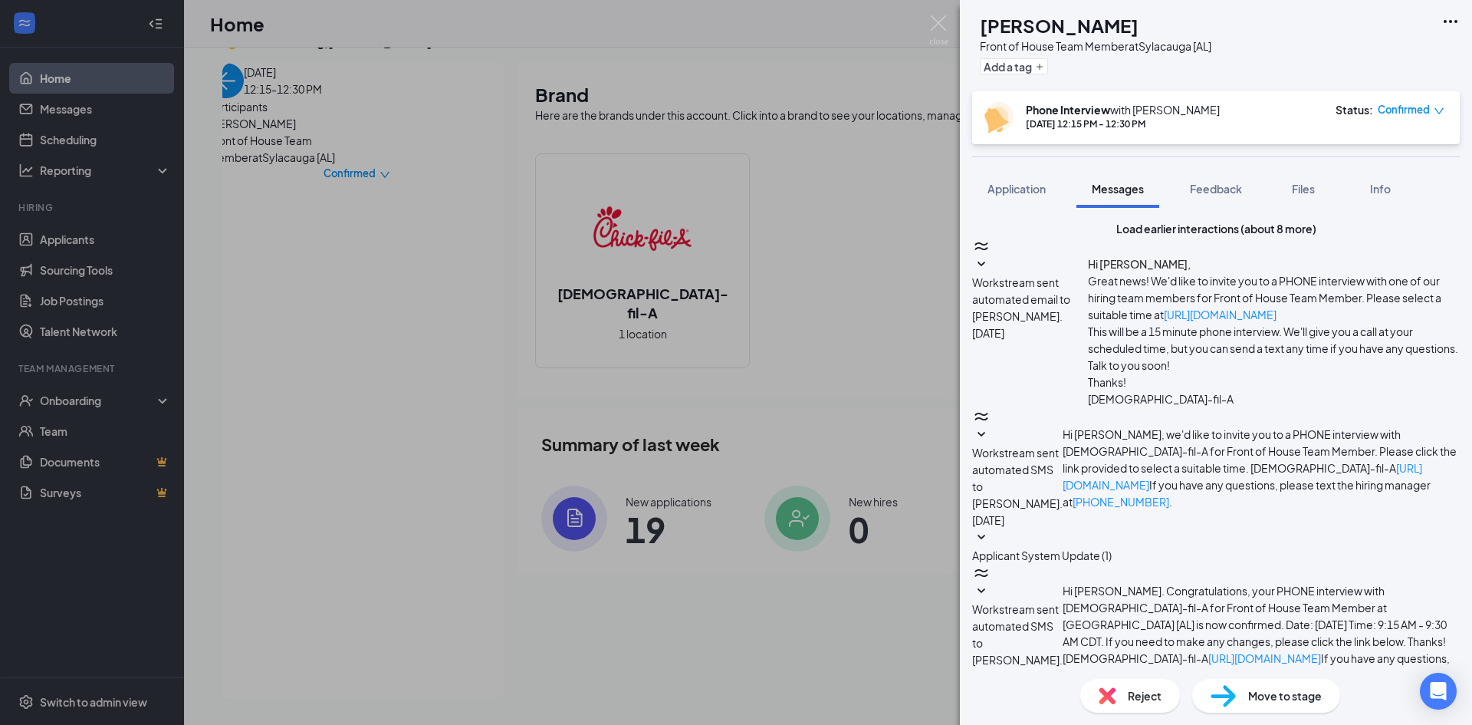
scroll to position [426, 0]
click at [1208, 183] on span "Feedback" at bounding box center [1216, 189] width 52 height 14
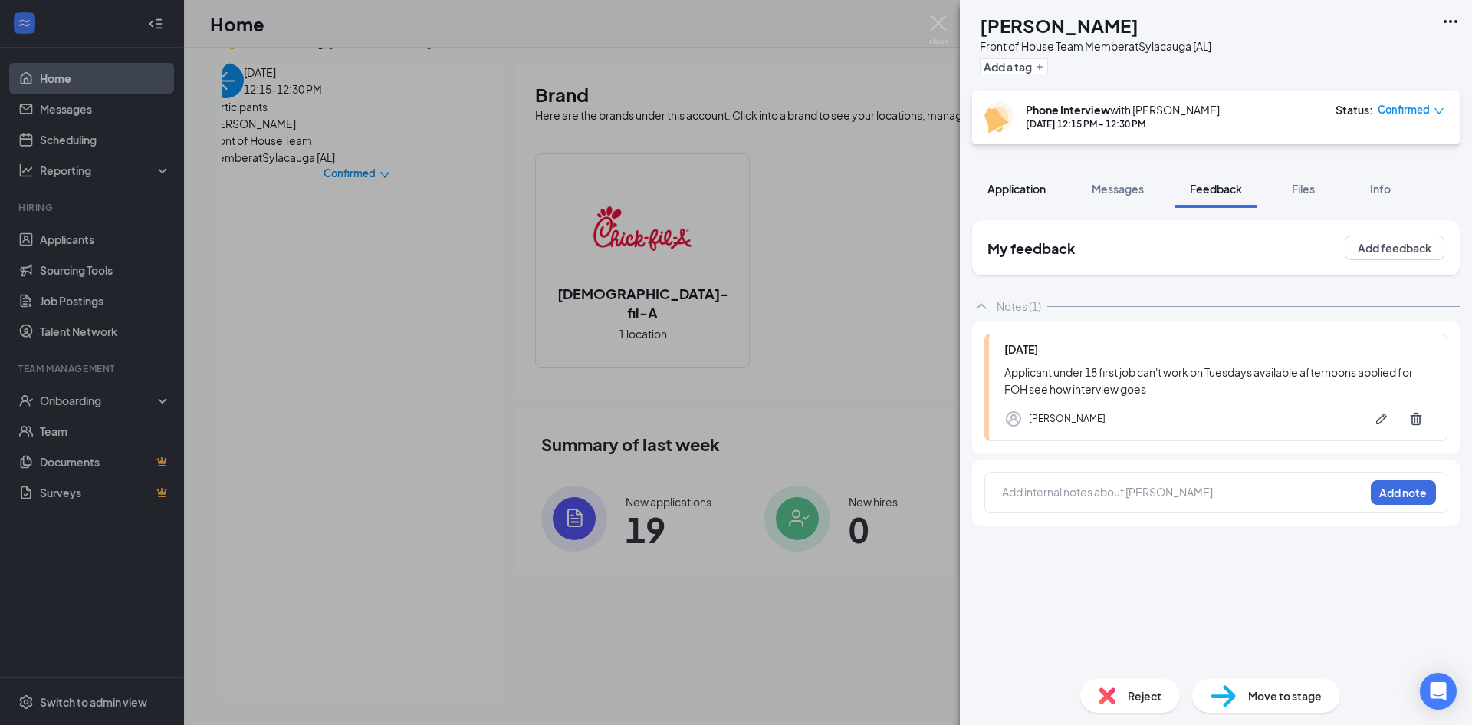
click at [1022, 188] on span "Application" at bounding box center [1017, 189] width 58 height 14
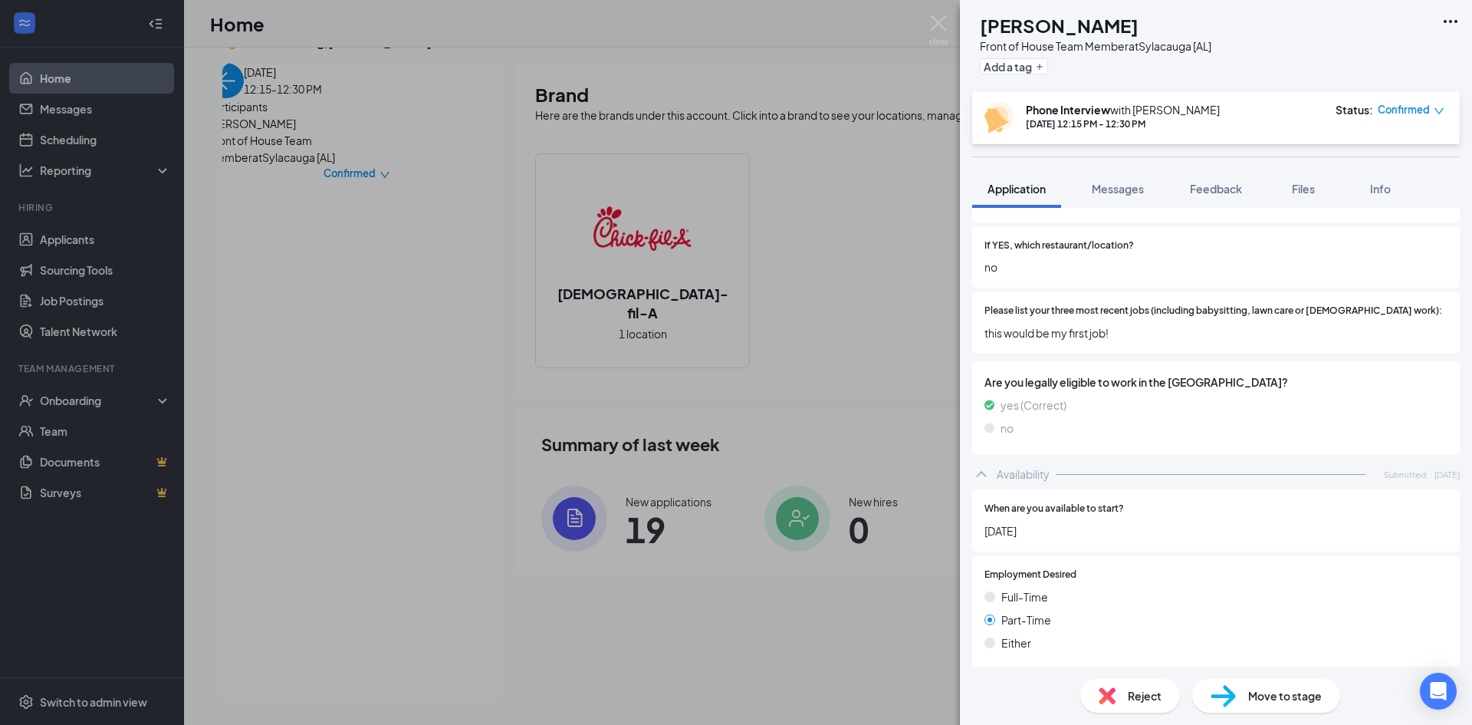
scroll to position [521, 0]
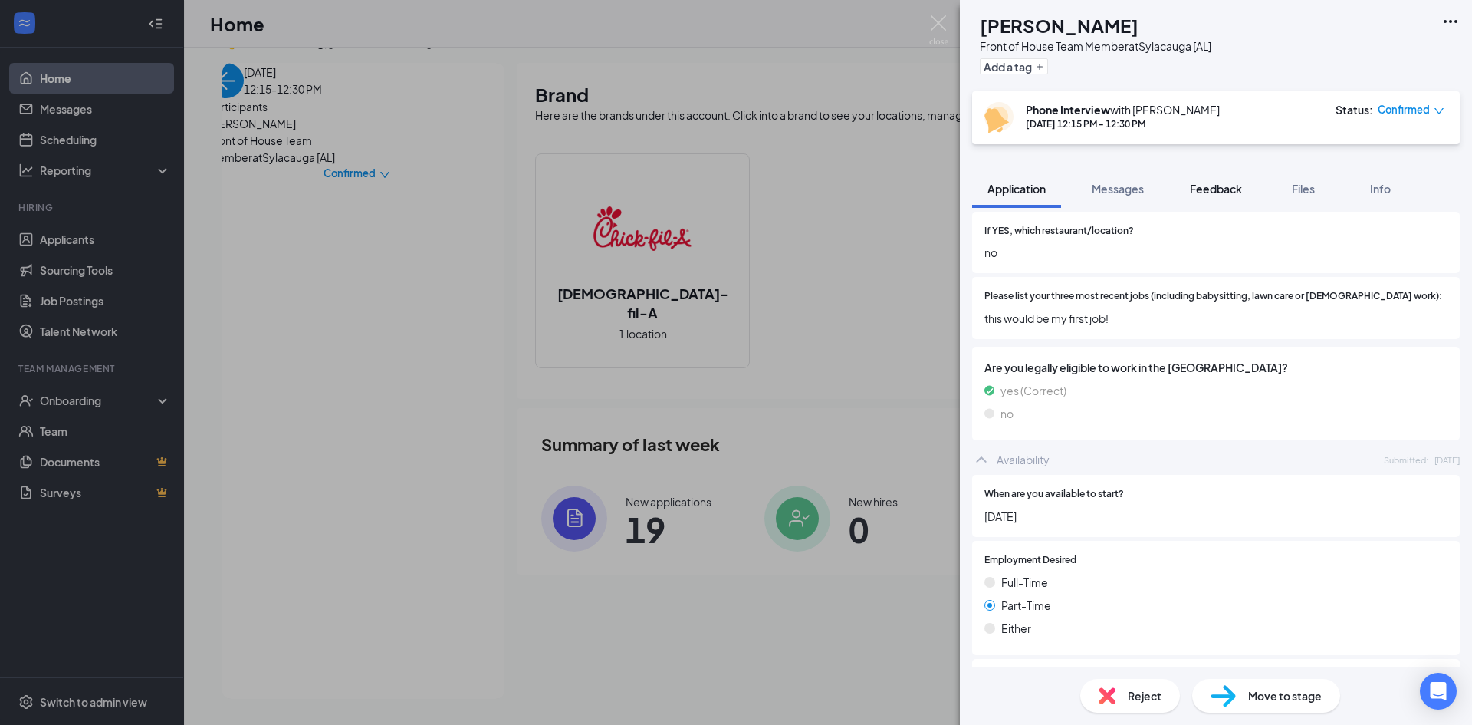
click at [1210, 189] on span "Feedback" at bounding box center [1216, 189] width 52 height 14
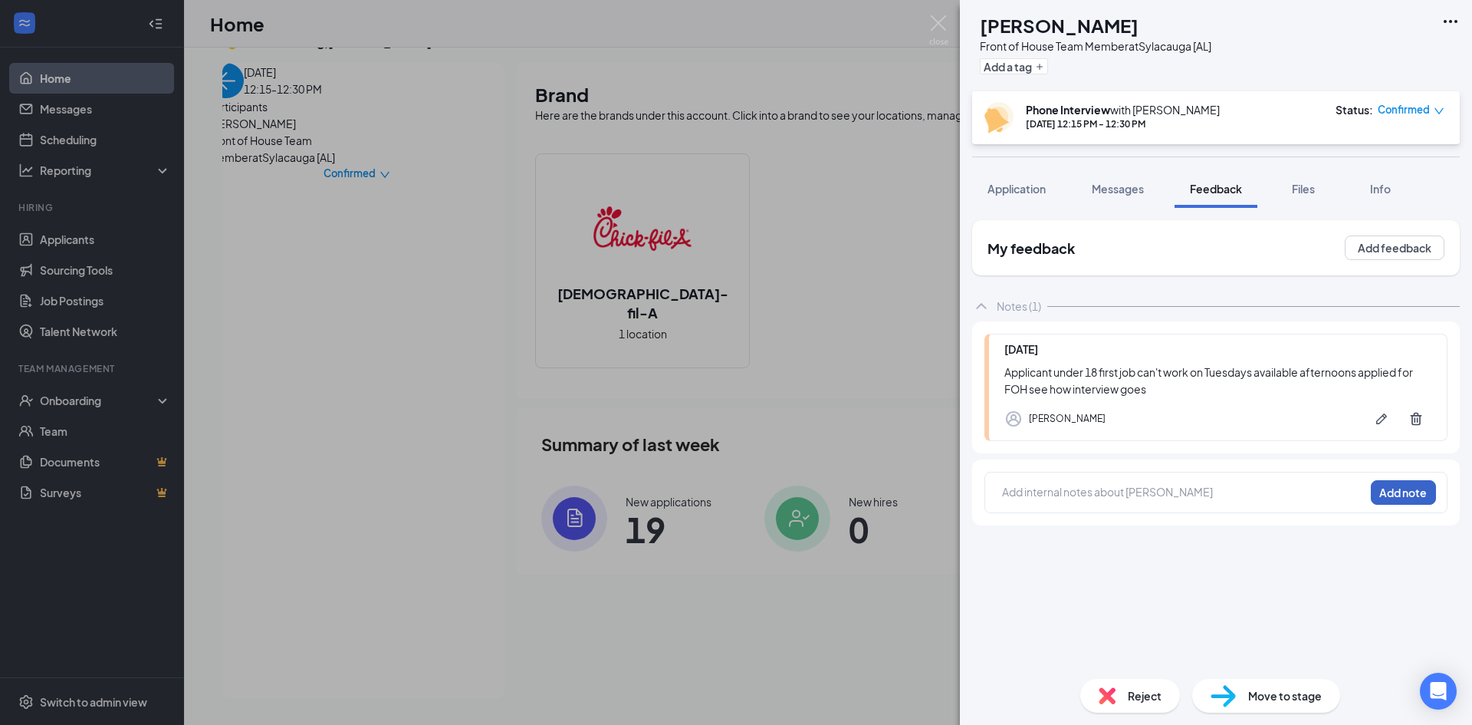
click at [1382, 480] on button "Add note" at bounding box center [1403, 492] width 65 height 25
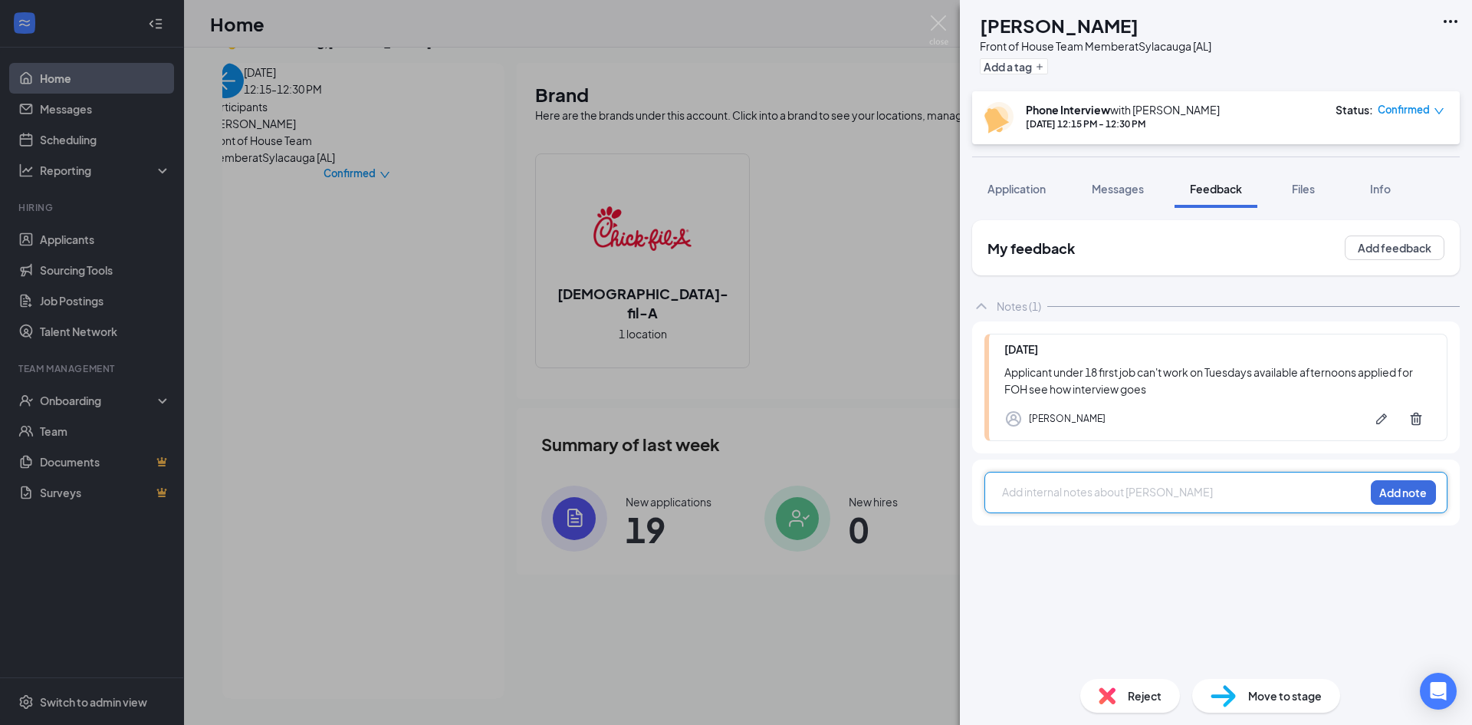
click at [1064, 496] on div at bounding box center [1183, 492] width 361 height 16
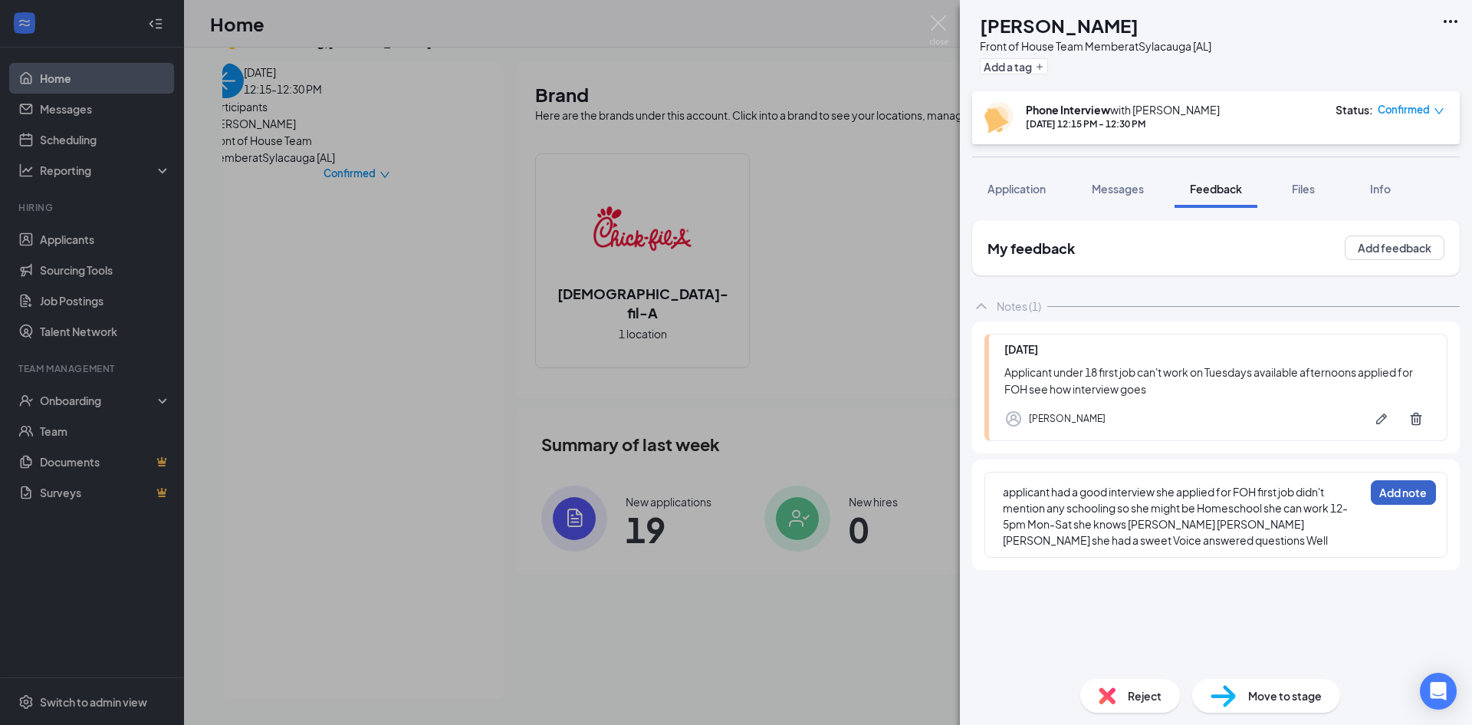
click at [1390, 493] on button "Add note" at bounding box center [1403, 492] width 65 height 25
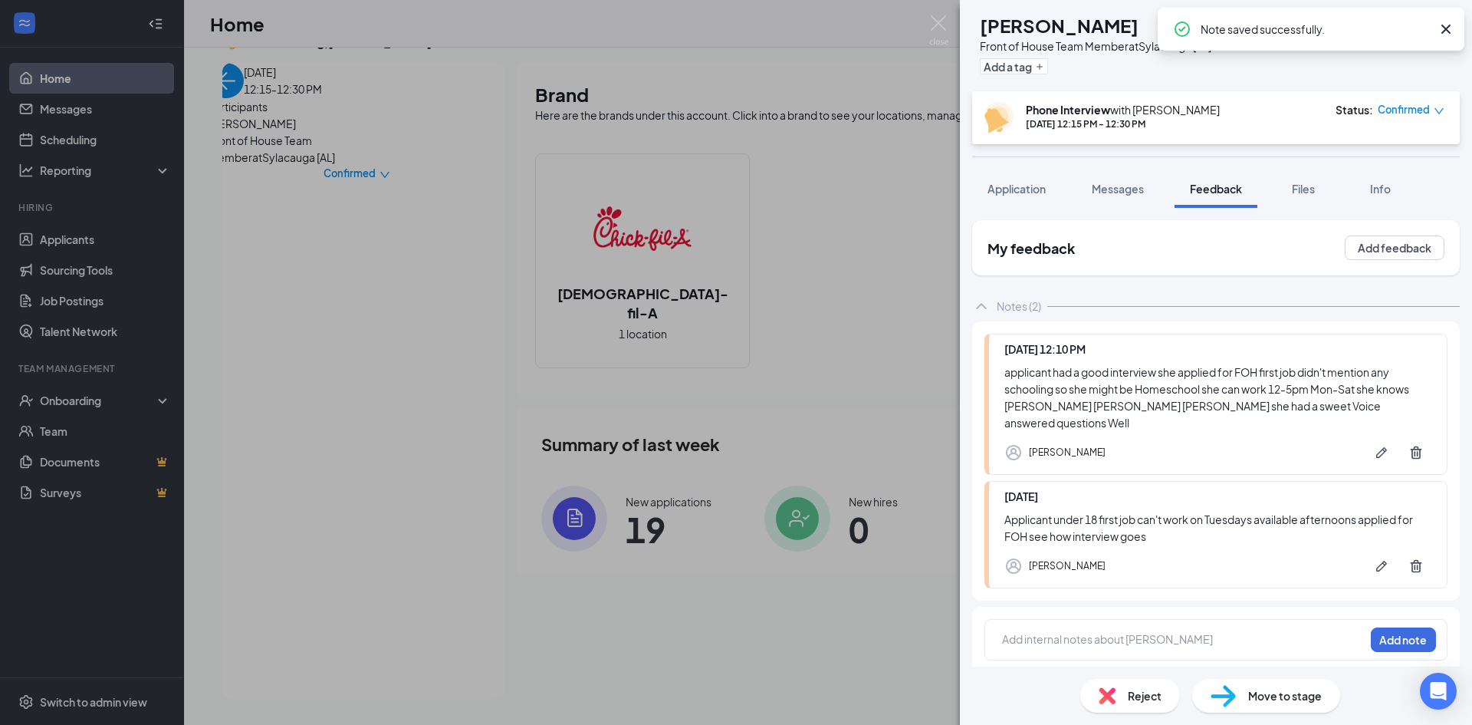
click at [1257, 691] on span "Move to stage" at bounding box center [1285, 695] width 74 height 17
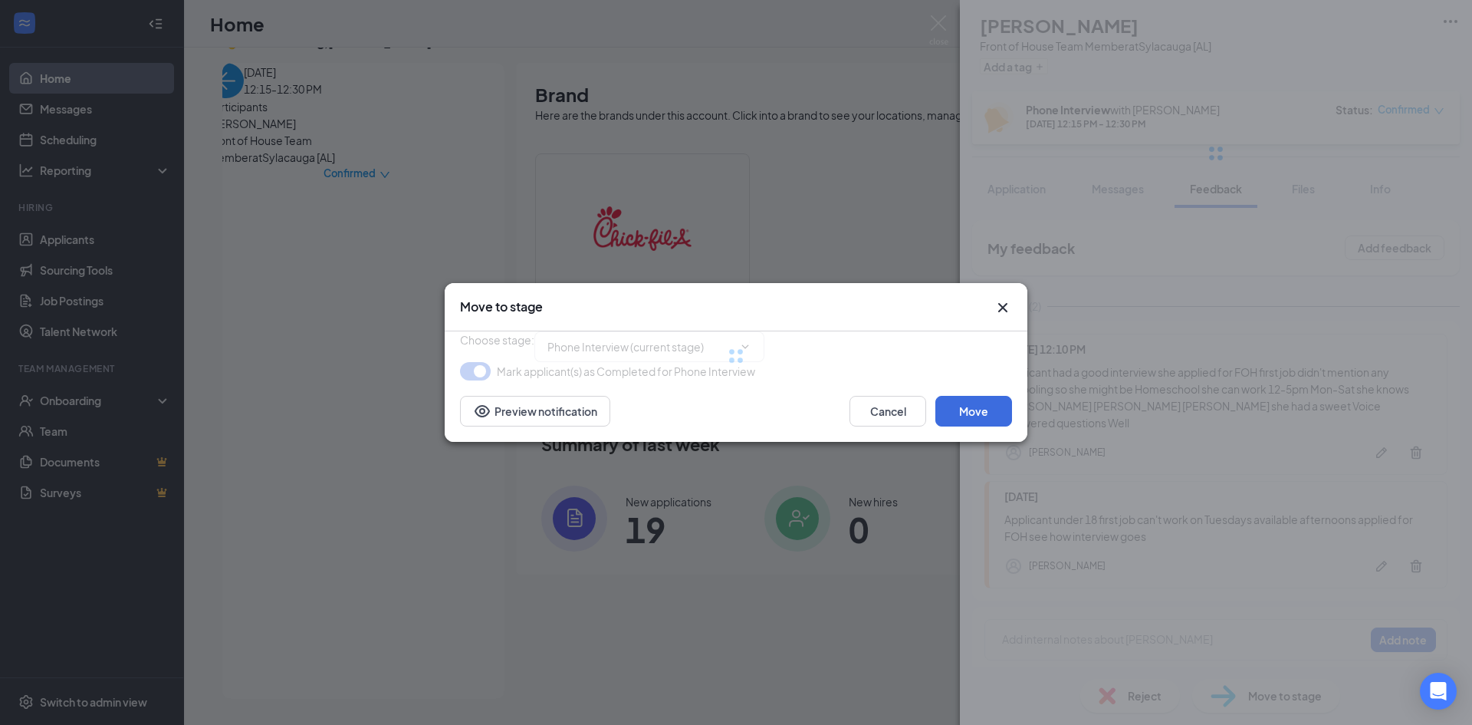
type input "Onsite Interview (next stage)"
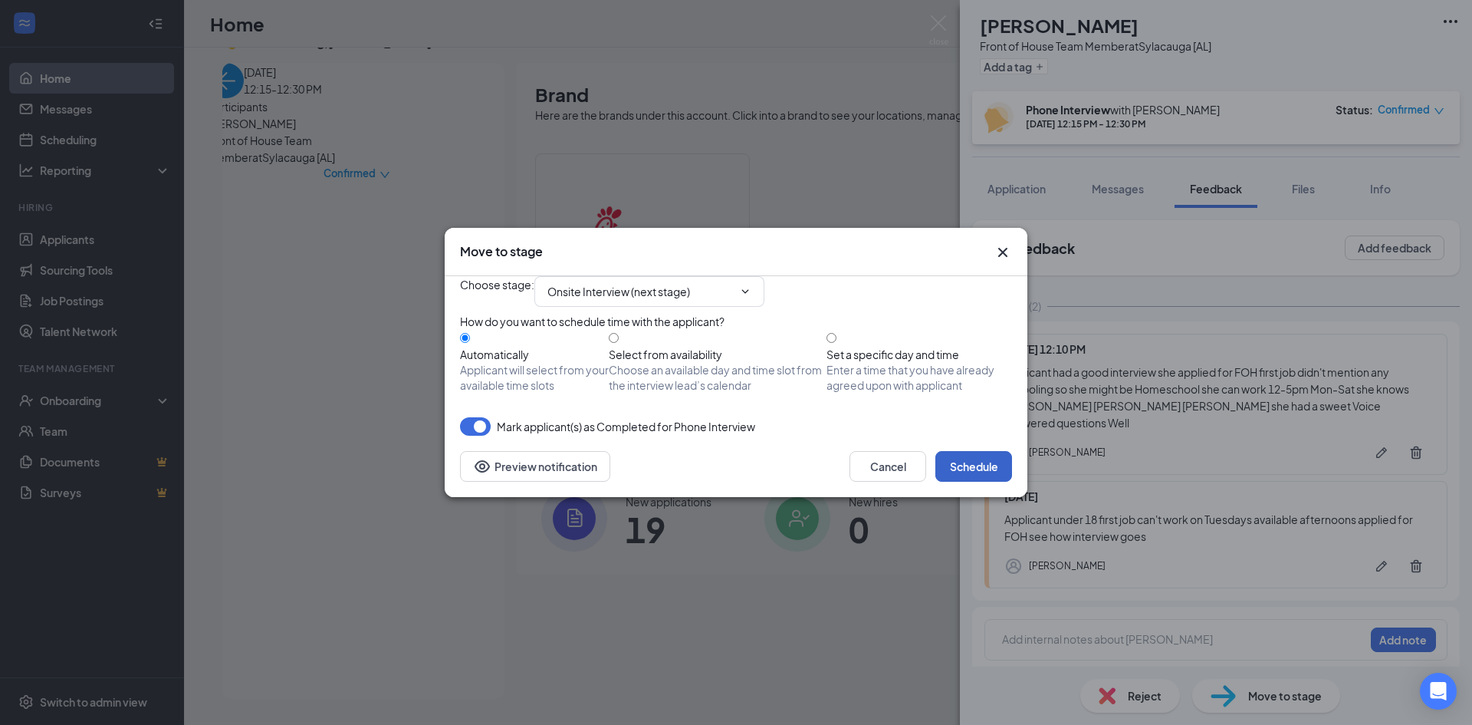
click at [951, 482] on button "Schedule" at bounding box center [973, 466] width 77 height 31
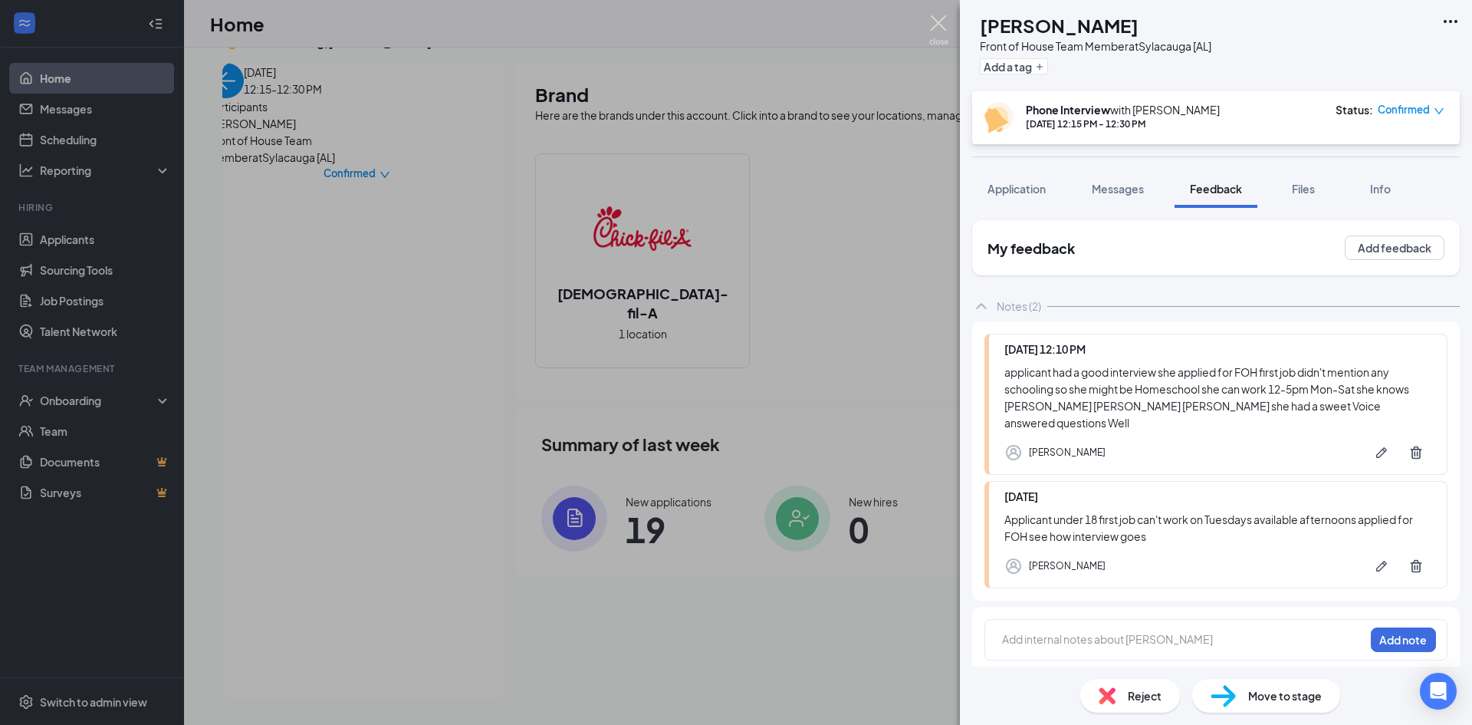
click at [939, 25] on img at bounding box center [938, 30] width 19 height 30
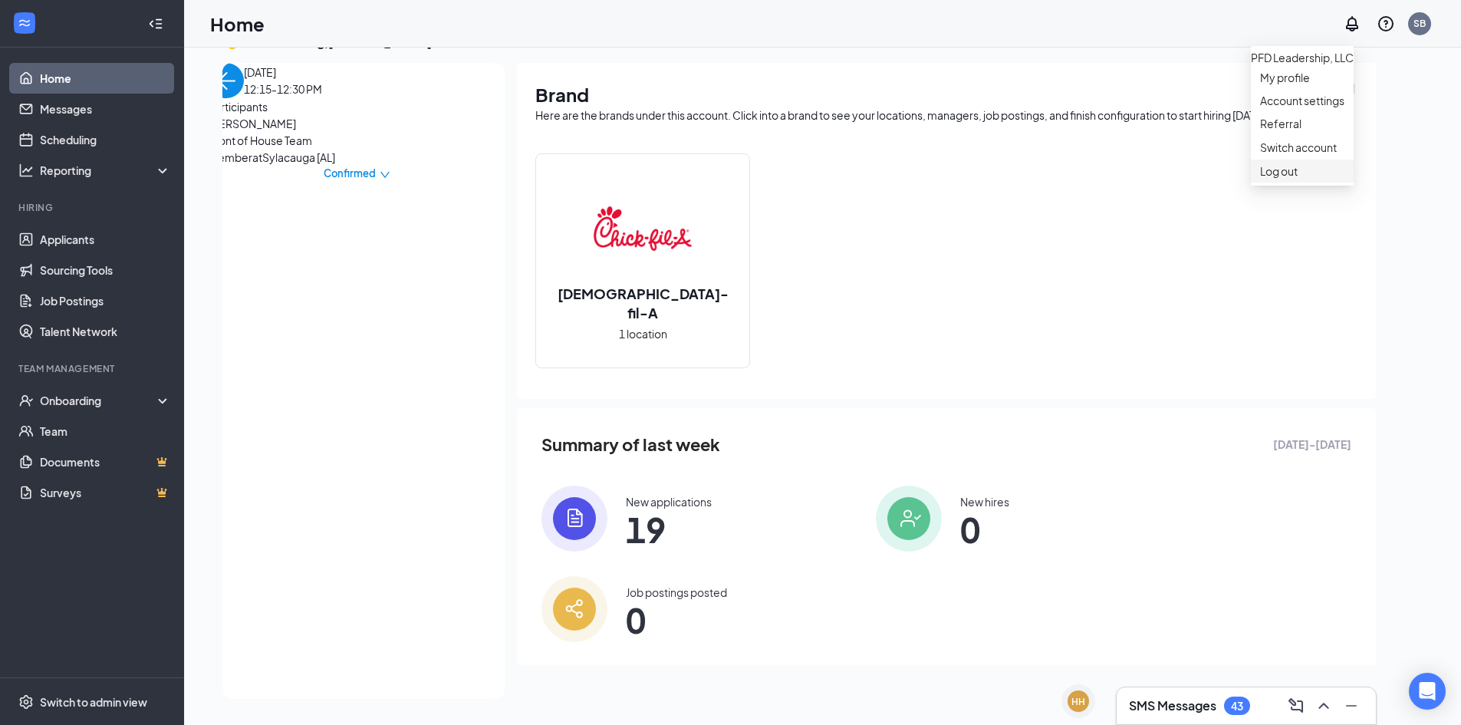
click at [1287, 179] on div "Log out" at bounding box center [1302, 170] width 84 height 15
